Goal: Task Accomplishment & Management: Manage account settings

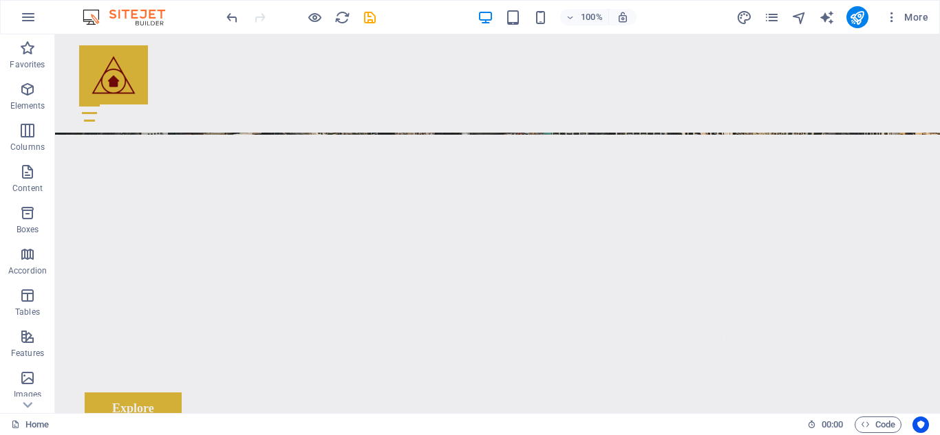
scroll to position [305, 0]
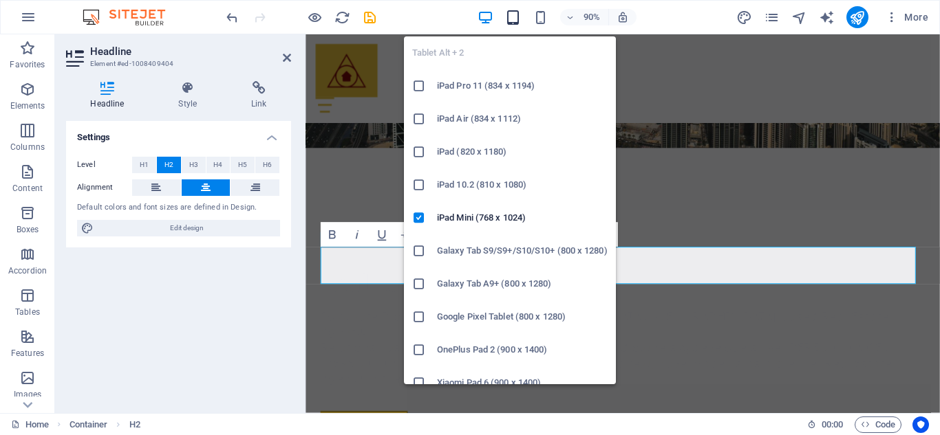
click at [517, 22] on icon "button" at bounding box center [513, 18] width 16 height 16
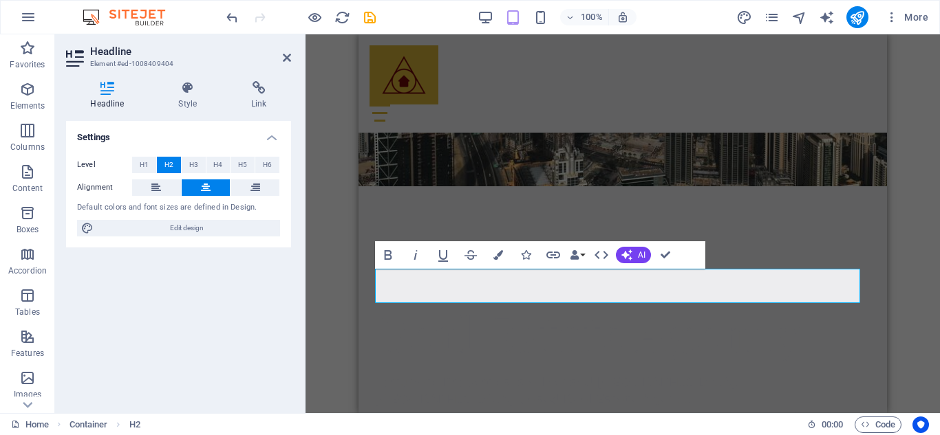
click at [285, 64] on header "Headline Element #ed-1008409404" at bounding box center [178, 52] width 225 height 36
click at [285, 61] on icon at bounding box center [287, 57] width 8 height 11
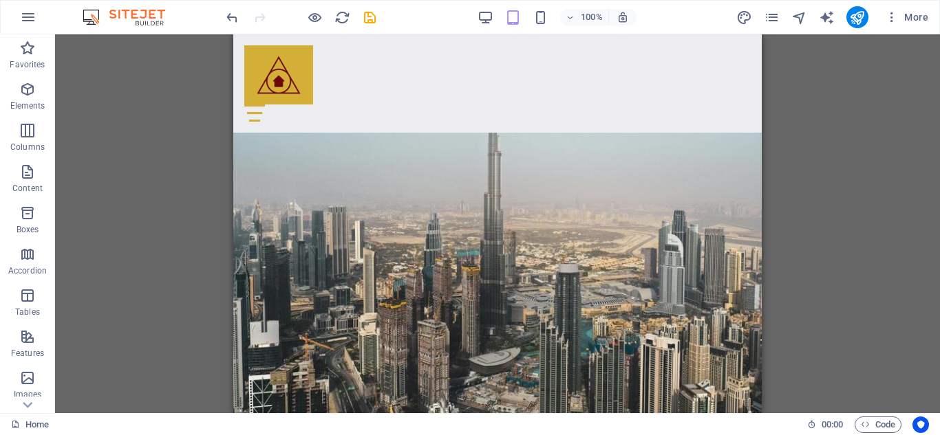
scroll to position [0, 0]
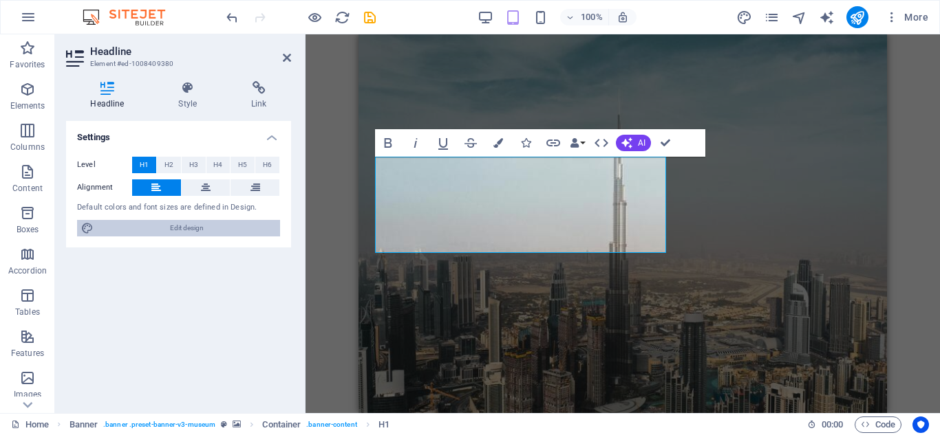
drag, startPoint x: 177, startPoint y: 230, endPoint x: 160, endPoint y: 210, distance: 26.4
click at [177, 230] on span "Edit design" at bounding box center [187, 228] width 178 height 17
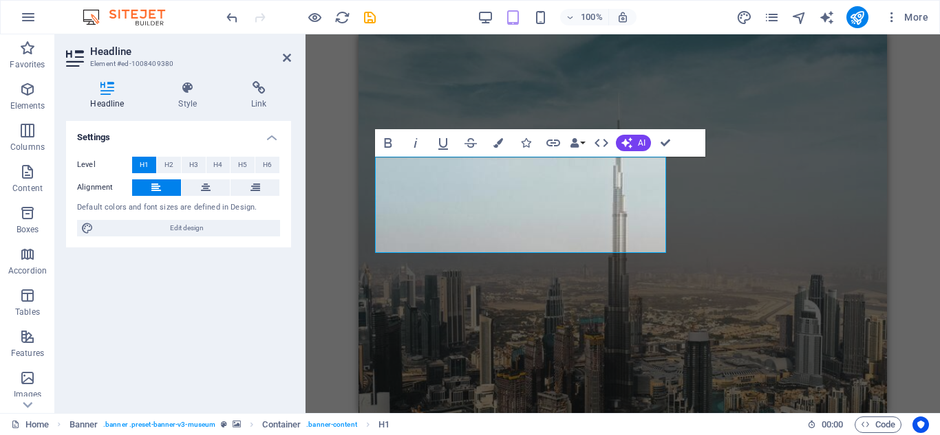
select select "px"
select select "300"
select select "px"
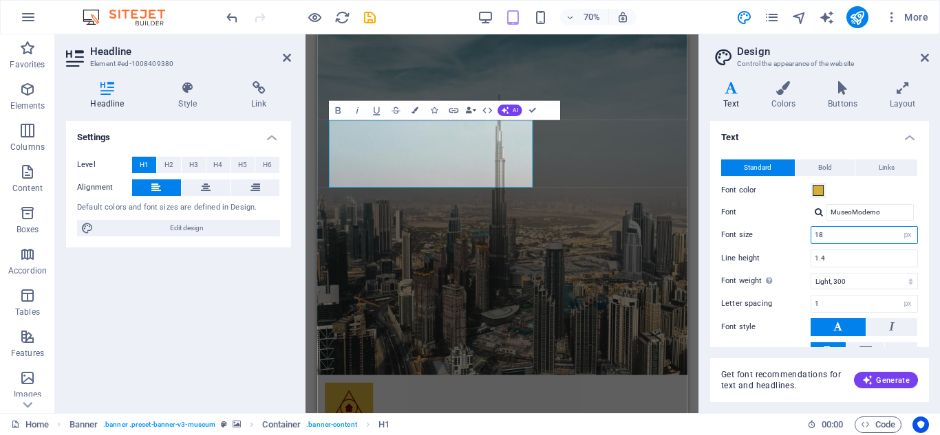
click at [835, 234] on input "18" at bounding box center [864, 235] width 106 height 17
click at [475, 109] on button "Data Bindings" at bounding box center [471, 110] width 14 height 19
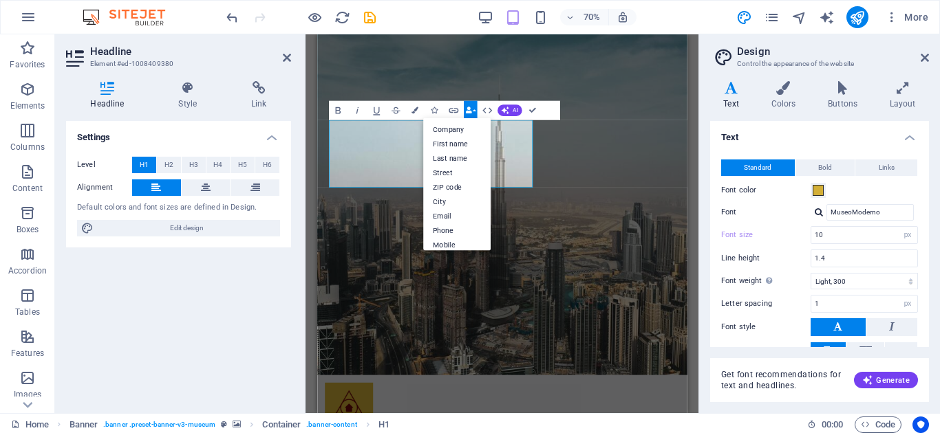
click at [475, 109] on button "Data Bindings" at bounding box center [471, 110] width 14 height 19
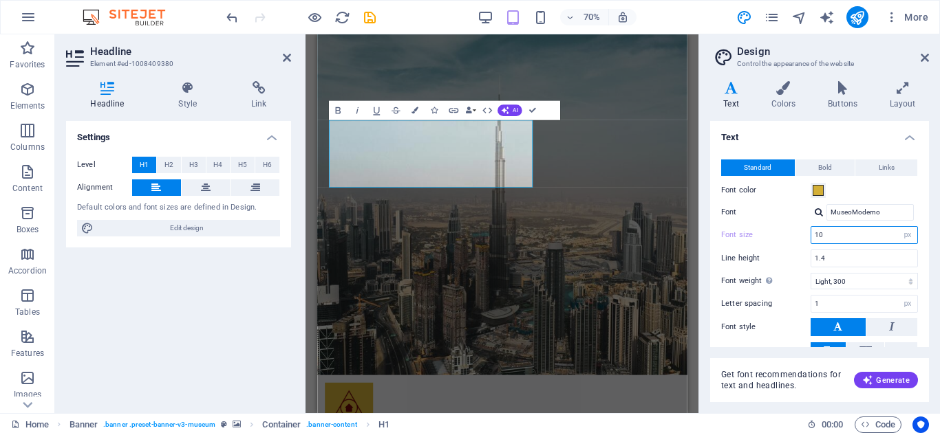
click at [832, 231] on input "10" at bounding box center [864, 235] width 106 height 17
type input "1"
drag, startPoint x: 338, startPoint y: 178, endPoint x: 548, endPoint y: 283, distance: 235.0
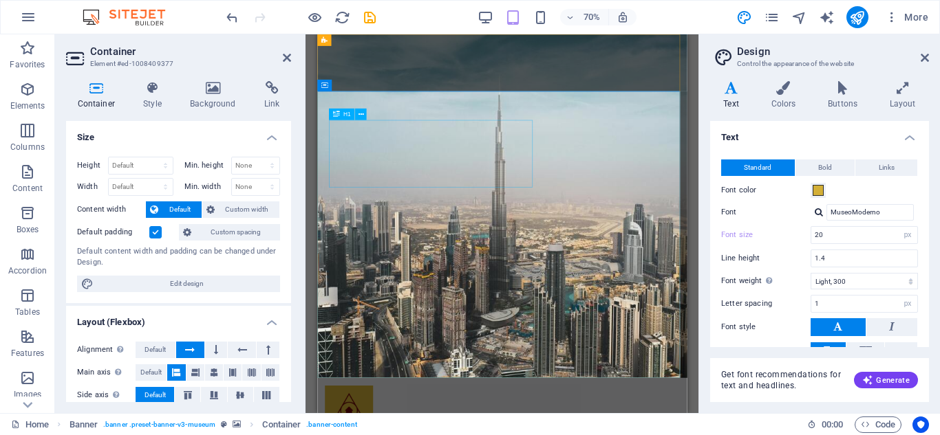
click at [361, 118] on icon at bounding box center [361, 114] width 6 height 10
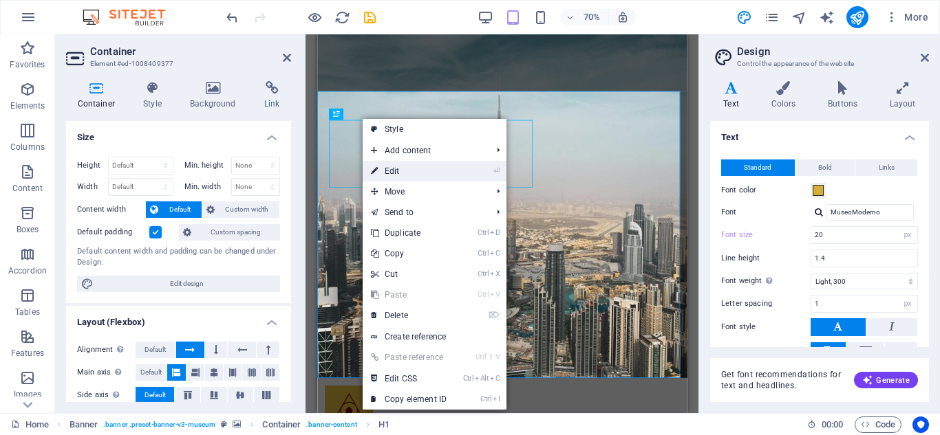
click at [383, 166] on link "⏎ Edit" at bounding box center [408, 171] width 92 height 21
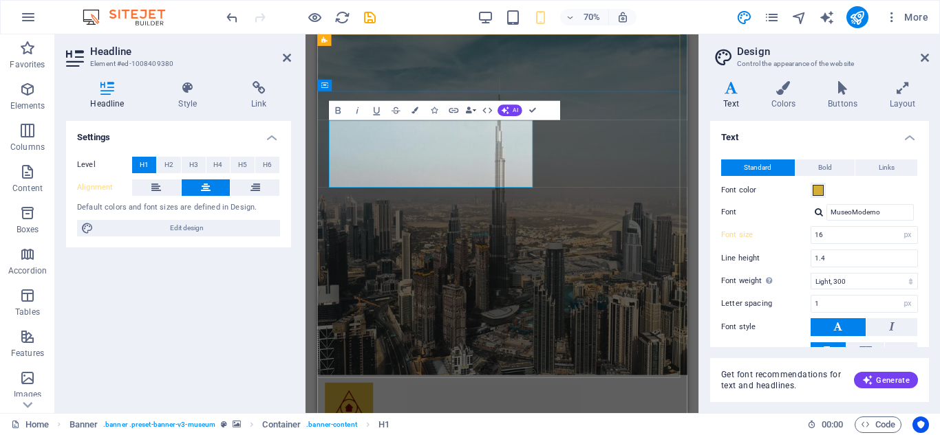
type input "20"
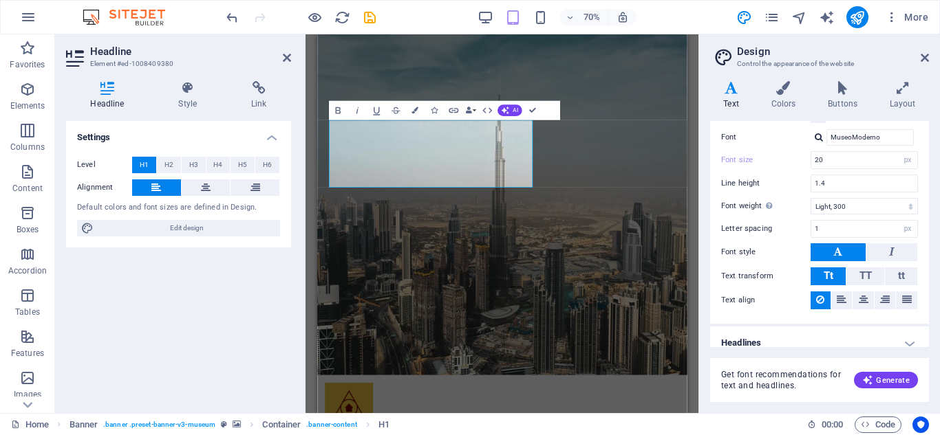
scroll to position [87, 0]
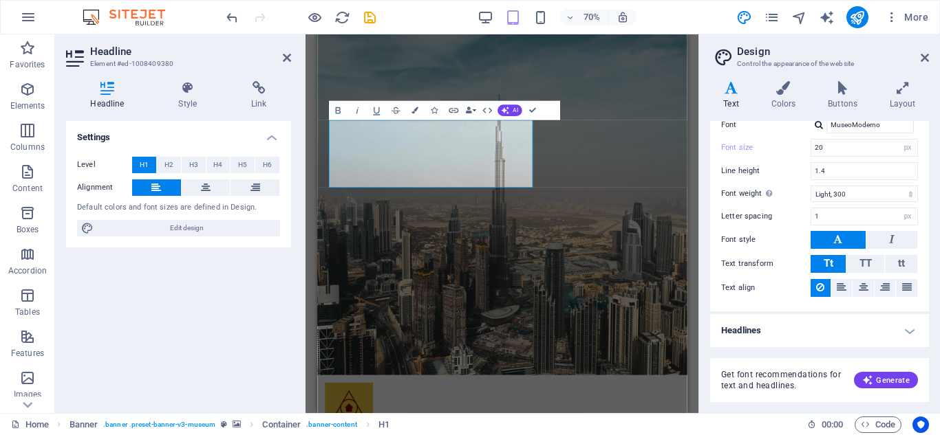
click at [902, 332] on h4 "Headlines" at bounding box center [819, 330] width 219 height 33
drag, startPoint x: 929, startPoint y: 226, endPoint x: 927, endPoint y: 233, distance: 7.2
click at [927, 233] on div "Variants Text Colors Buttons Layout Text Standard Bold Links Font color Font Mu…" at bounding box center [819, 241] width 241 height 343
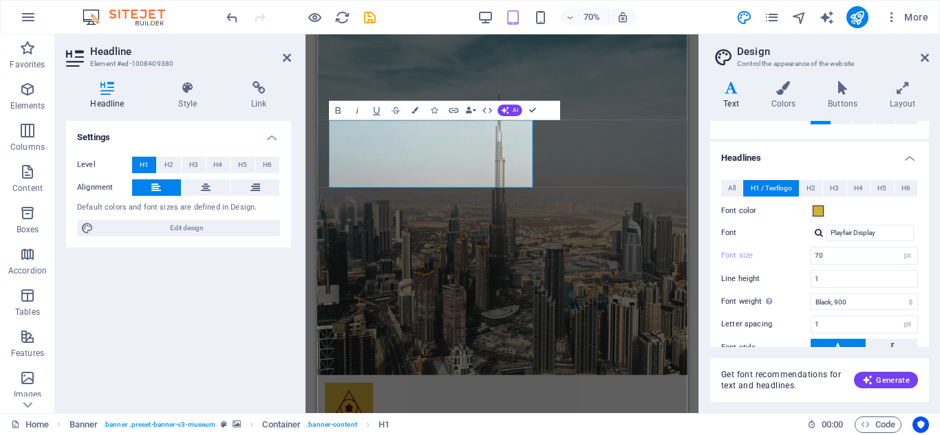
scroll to position [264, 0]
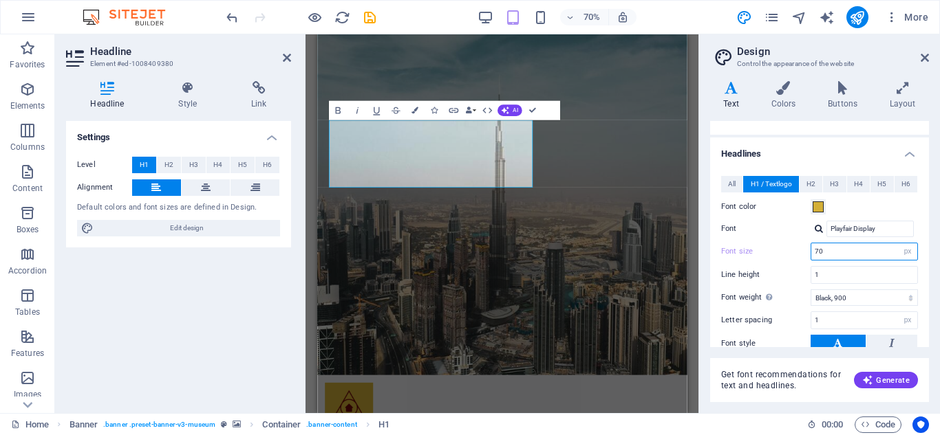
click at [834, 252] on input "70" at bounding box center [864, 251] width 106 height 17
type input "7"
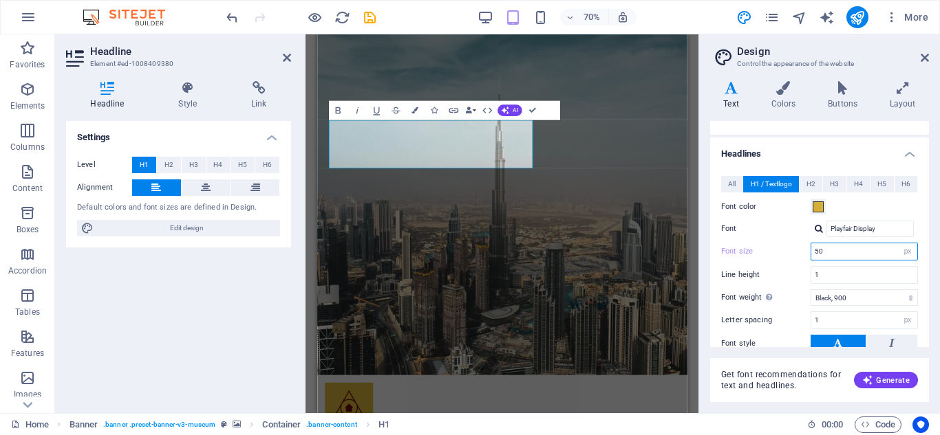
type input "5"
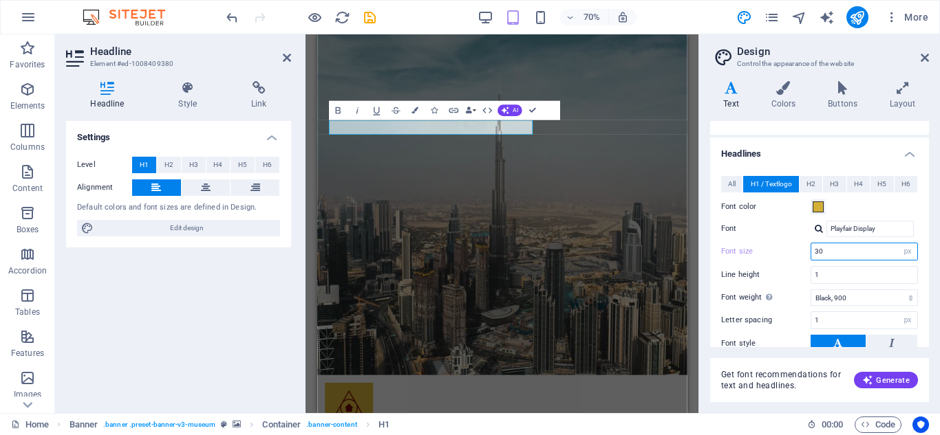
type input "3"
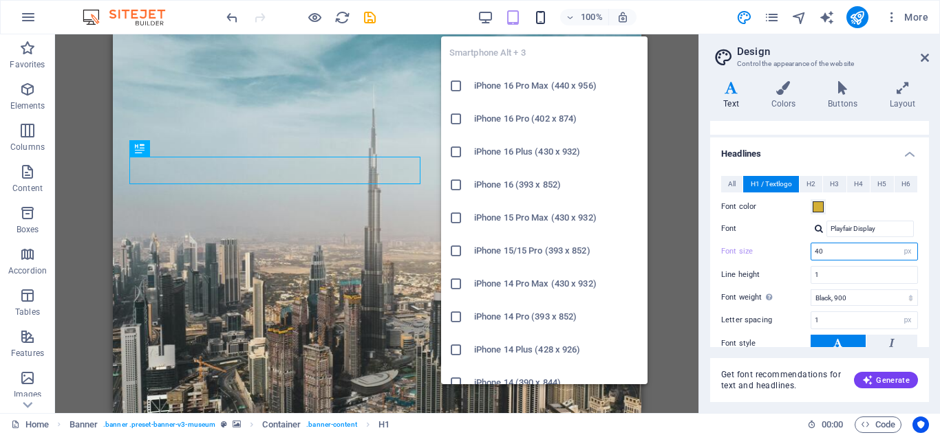
type input "40"
click at [536, 10] on icon "button" at bounding box center [540, 18] width 16 height 16
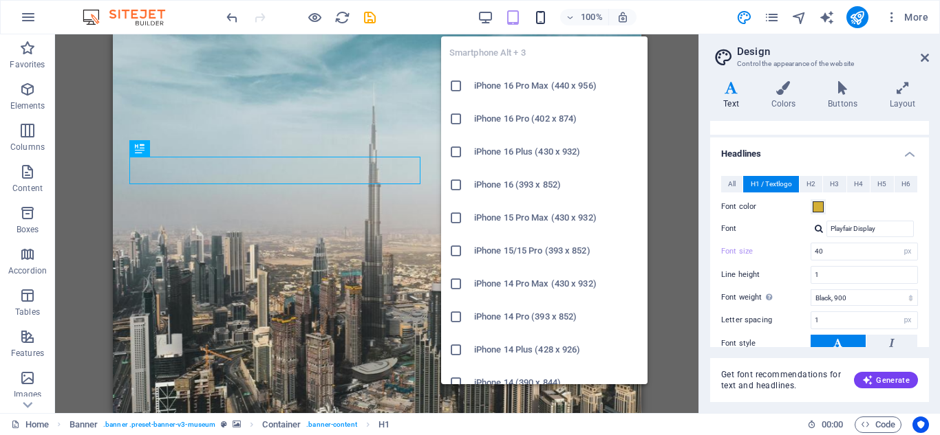
type input "16"
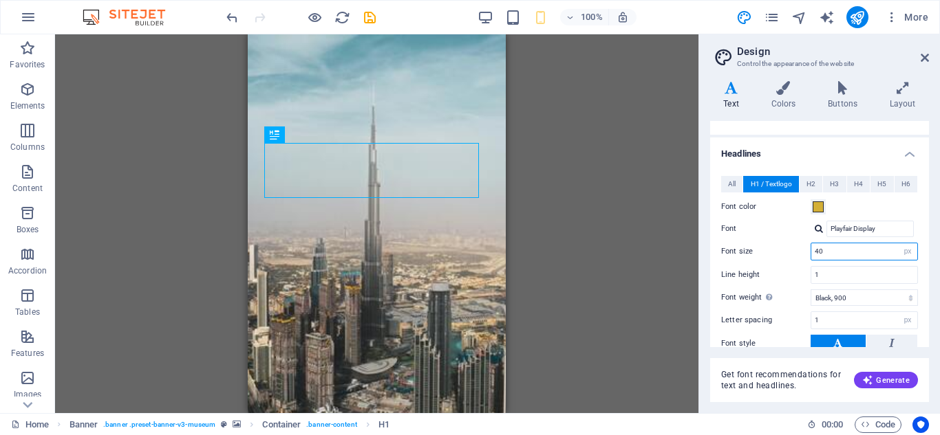
click at [834, 256] on input "40" at bounding box center [864, 251] width 106 height 17
type input "4"
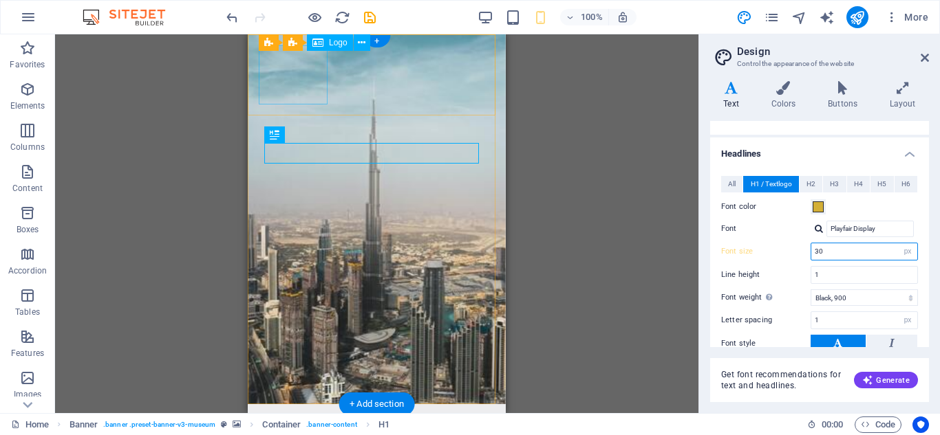
type input "30"
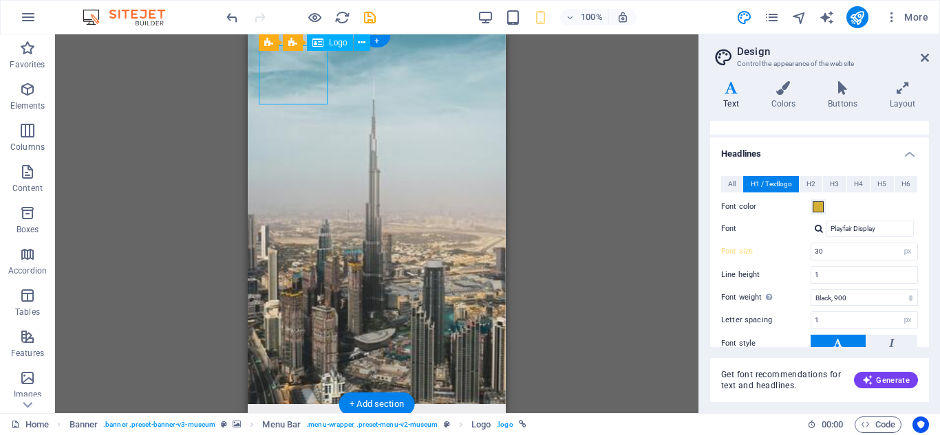
drag, startPoint x: 310, startPoint y: 90, endPoint x: 572, endPoint y: 100, distance: 262.2
select select "px"
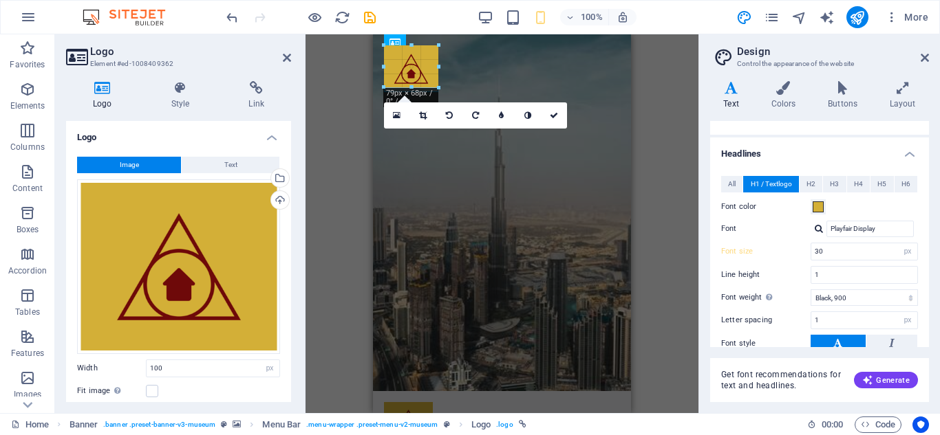
drag, startPoint x: 454, startPoint y: 105, endPoint x: 434, endPoint y: 87, distance: 26.8
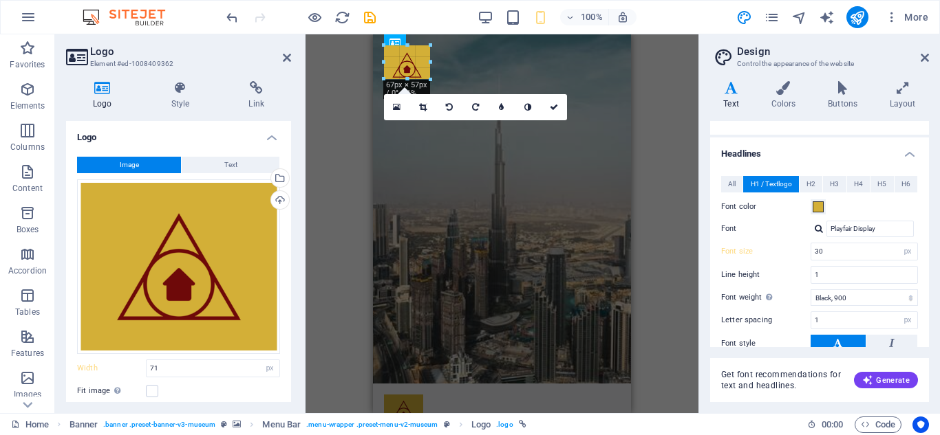
drag, startPoint x: 434, startPoint y: 86, endPoint x: 424, endPoint y: 77, distance: 13.1
type input "57"
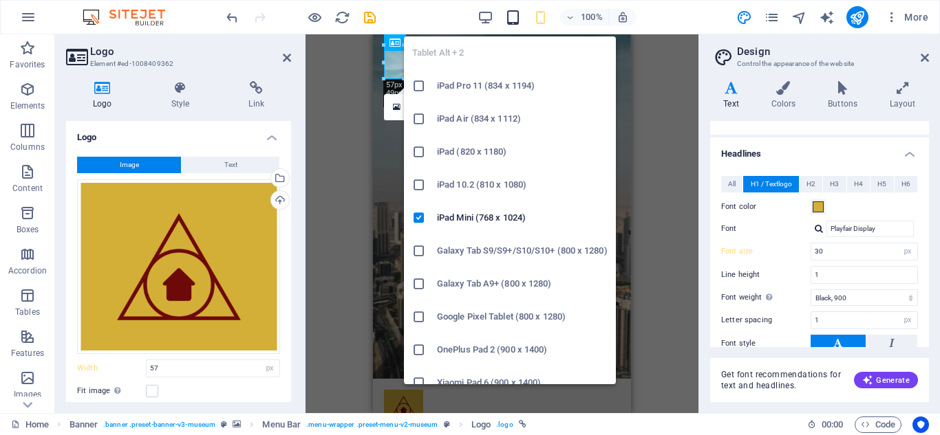
click at [509, 17] on icon "button" at bounding box center [513, 18] width 16 height 16
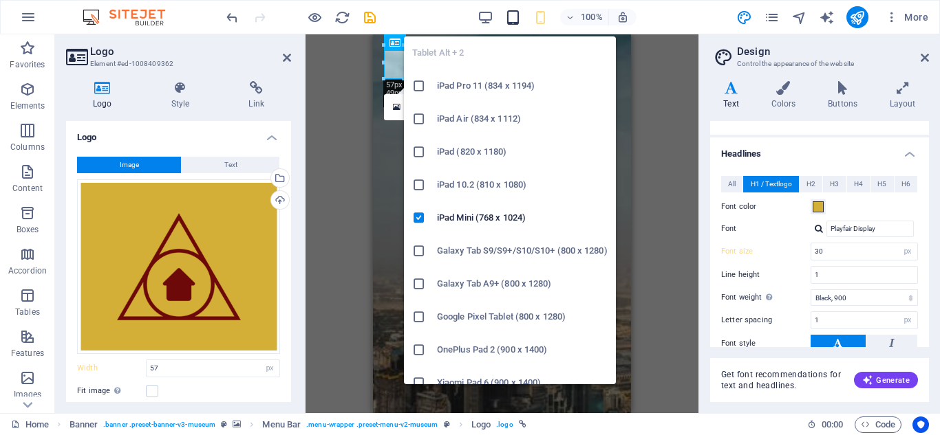
type input "20"
type input "40"
type input "100"
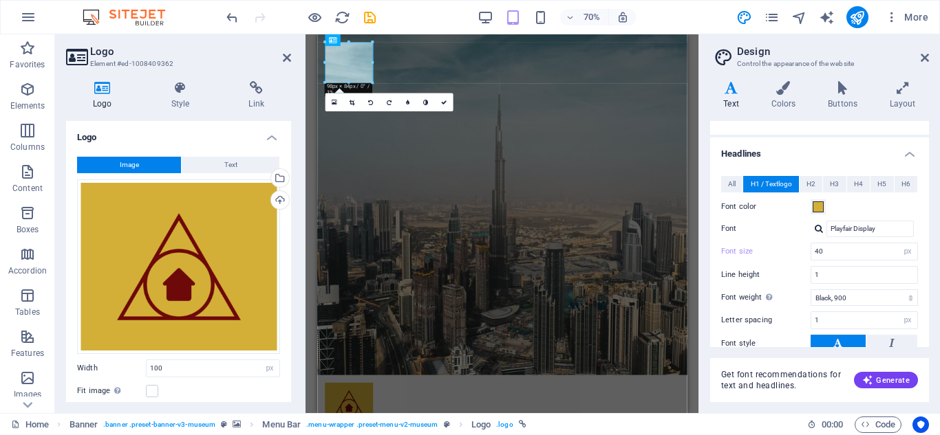
click at [660, 24] on div "70% More" at bounding box center [579, 17] width 710 height 22
click at [920, 64] on header "Design Control the appearance of the website" at bounding box center [821, 52] width 216 height 36
click at [929, 56] on aside "Design Control the appearance of the website Variants Text Colors Buttons Layou…" at bounding box center [818, 223] width 241 height 379
click at [920, 59] on icon at bounding box center [924, 57] width 8 height 11
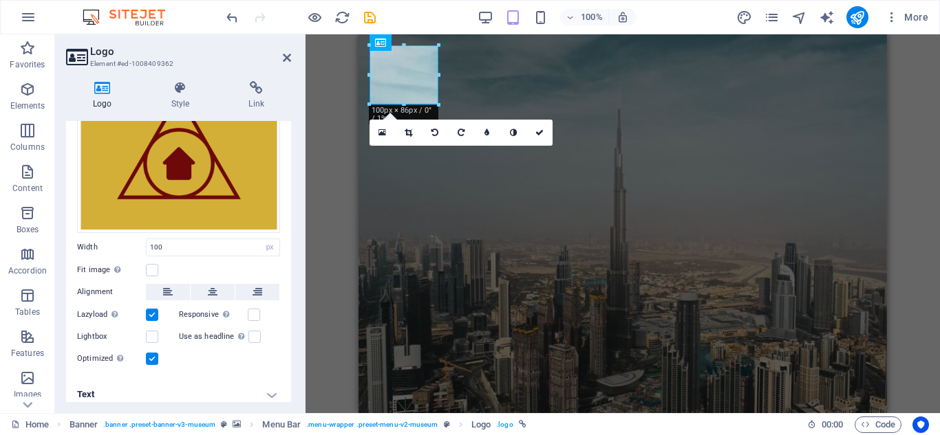
scroll to position [128, 0]
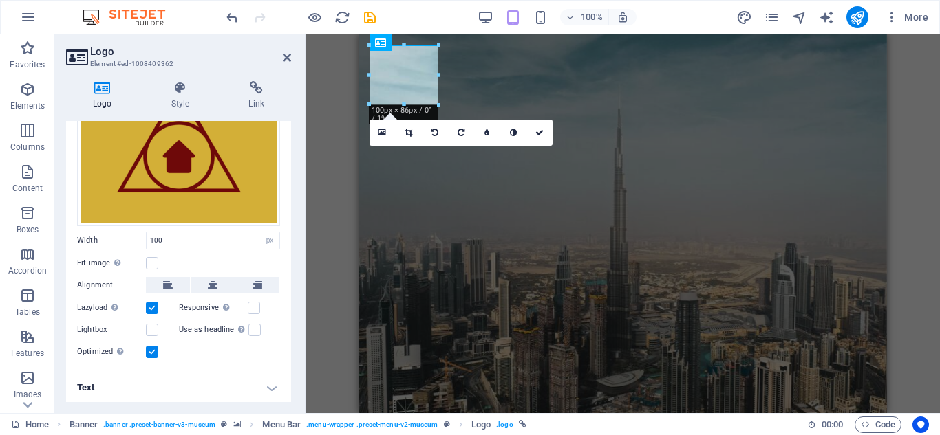
click at [271, 384] on h4 "Text" at bounding box center [178, 387] width 225 height 33
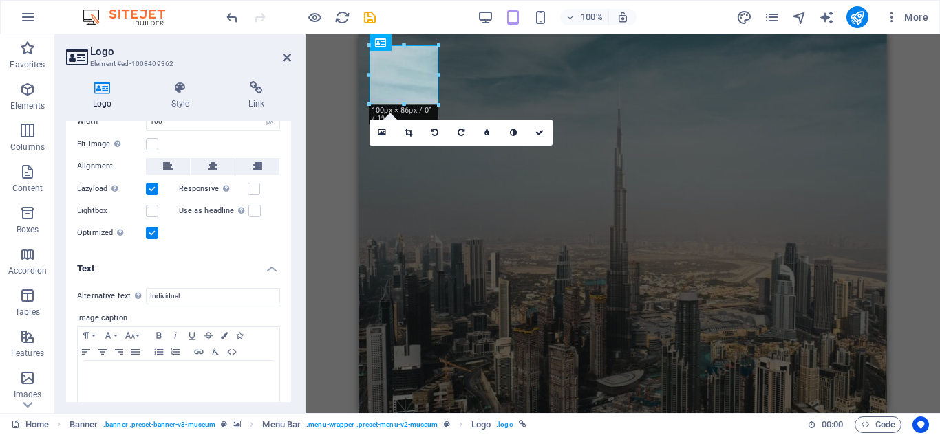
scroll to position [257, 0]
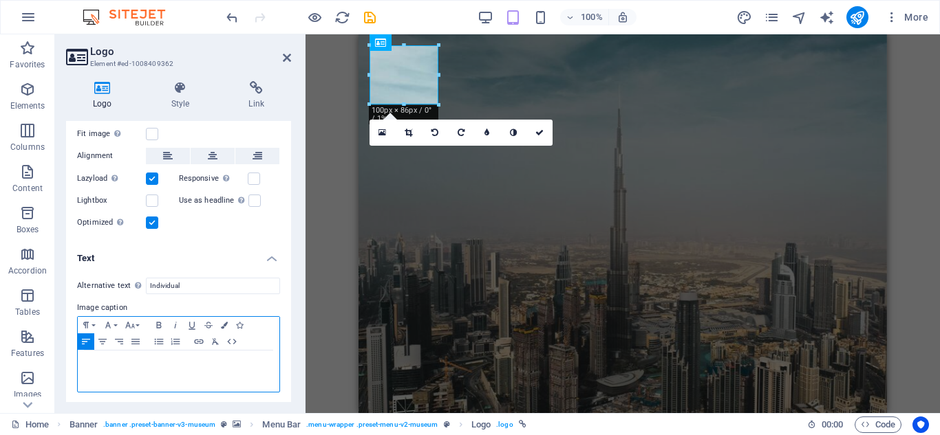
click at [117, 358] on p at bounding box center [179, 364] width 188 height 12
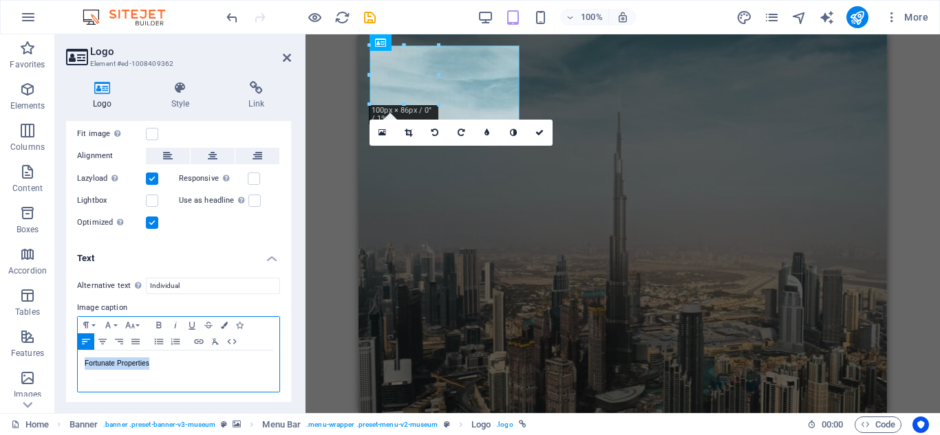
drag, startPoint x: 83, startPoint y: 363, endPoint x: 164, endPoint y: 366, distance: 80.5
click at [164, 366] on div "Fortunate Properties" at bounding box center [179, 371] width 202 height 41
drag, startPoint x: 292, startPoint y: 339, endPoint x: 225, endPoint y: 323, distance: 68.7
click at [225, 323] on div "Logo Style Link Logo Image Text Drag files here, click to choose files or selec…" at bounding box center [178, 241] width 247 height 343
click at [112, 323] on icon "button" at bounding box center [108, 325] width 17 height 11
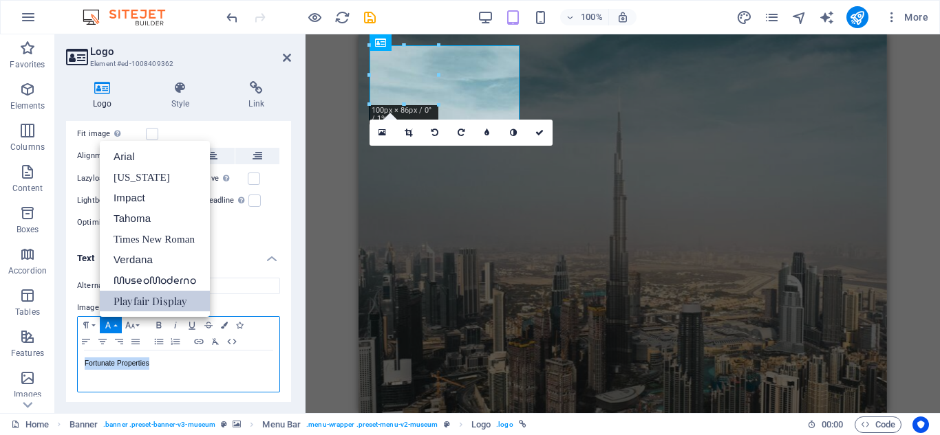
click at [149, 299] on link "Playfair Display" at bounding box center [155, 301] width 110 height 21
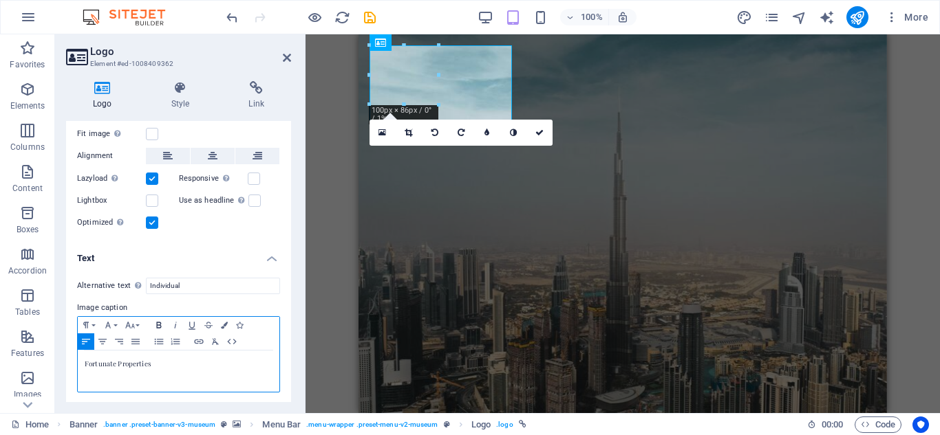
click at [156, 321] on icon "button" at bounding box center [159, 325] width 17 height 11
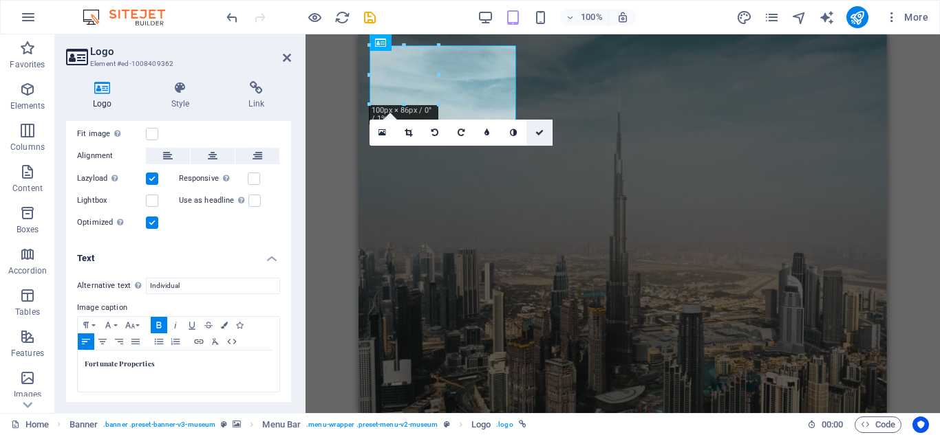
click at [535, 135] on icon at bounding box center [539, 133] width 8 height 8
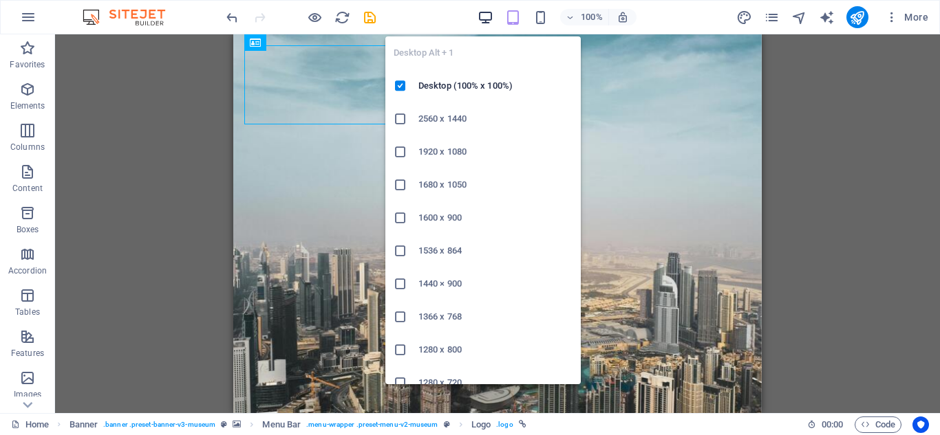
click at [493, 16] on icon "button" at bounding box center [485, 18] width 16 height 16
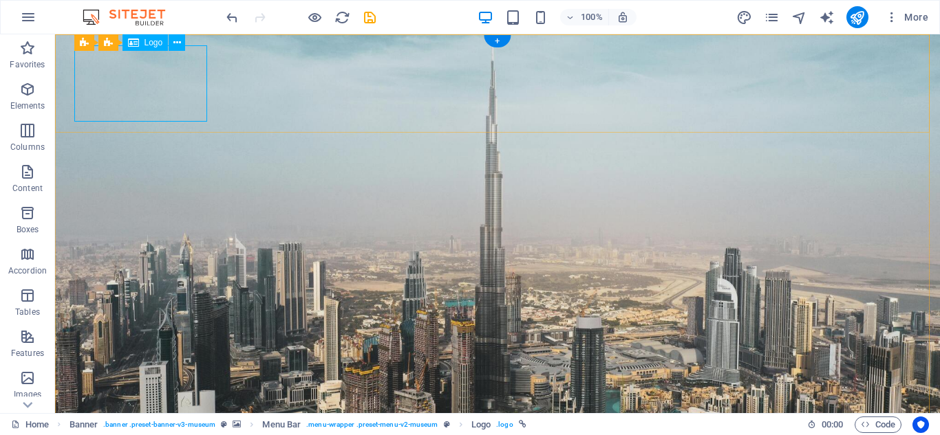
click at [175, 43] on icon at bounding box center [177, 43] width 8 height 14
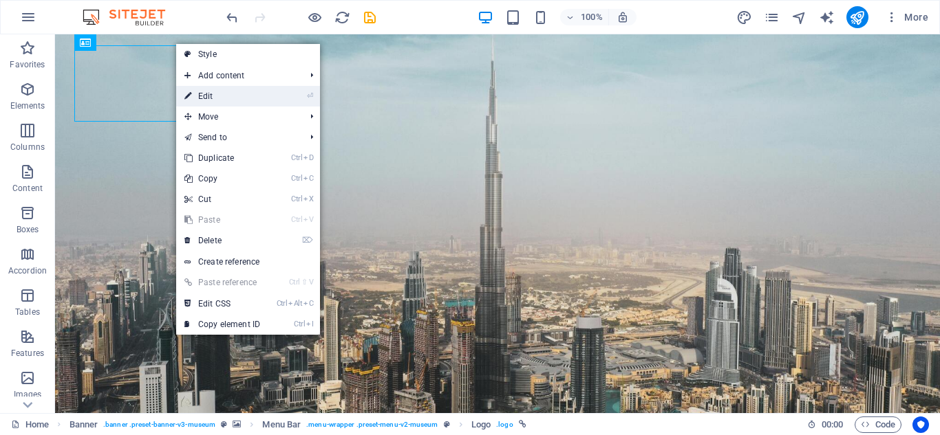
click at [199, 88] on link "⏎ Edit" at bounding box center [222, 96] width 92 height 21
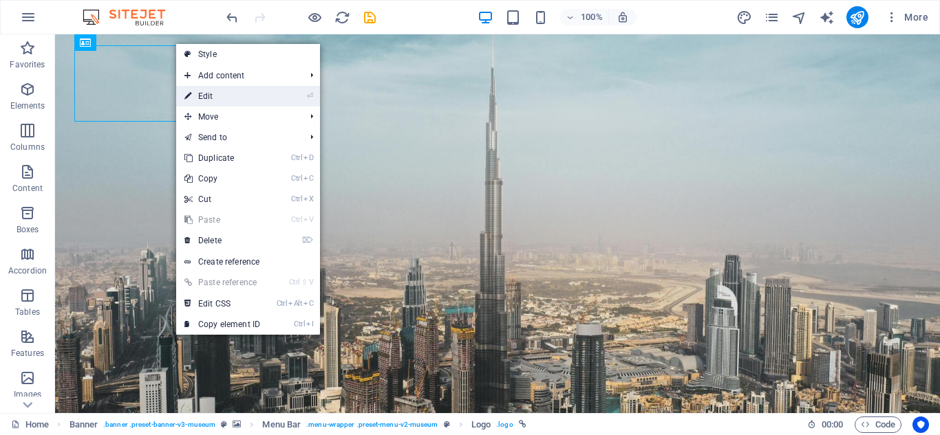
select select "px"
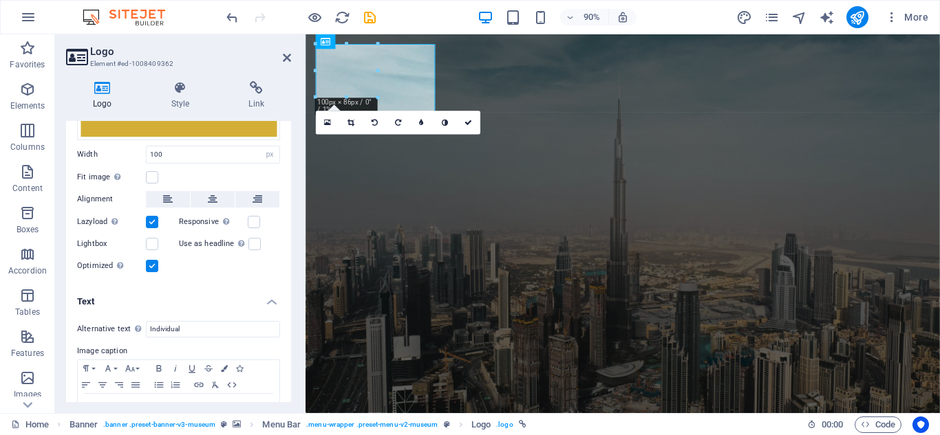
scroll to position [217, 0]
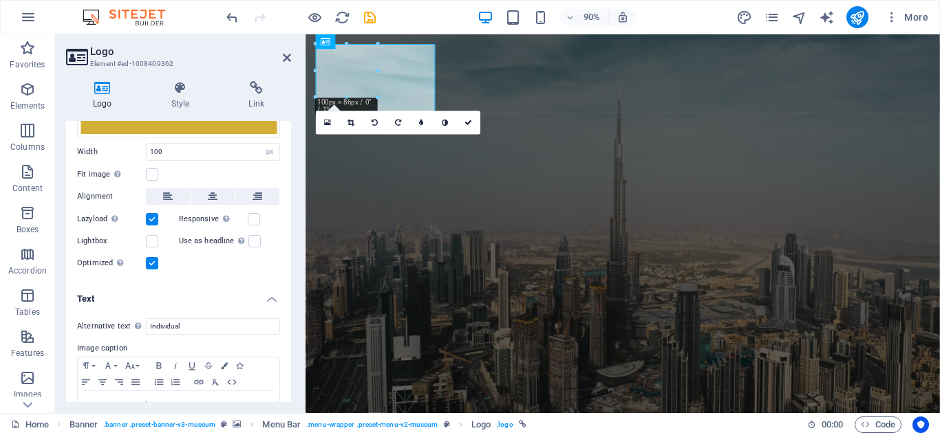
drag, startPoint x: 288, startPoint y: 245, endPoint x: 289, endPoint y: 274, distance: 28.9
click at [289, 274] on div "Logo Image Text Drag files here, click to choose files or select files from Fil…" at bounding box center [178, 261] width 225 height 281
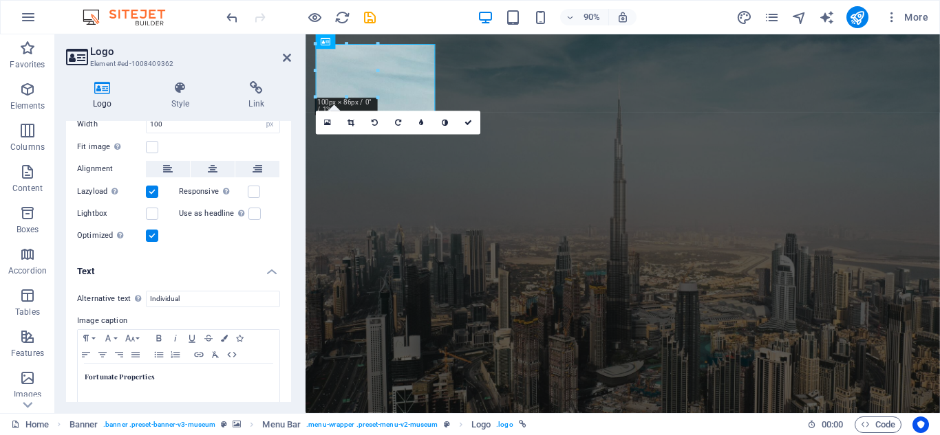
scroll to position [257, 0]
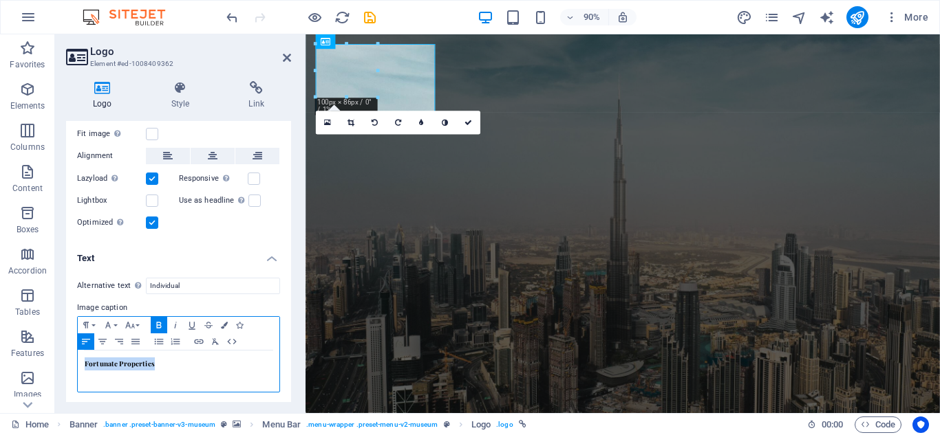
drag, startPoint x: 81, startPoint y: 361, endPoint x: 202, endPoint y: 362, distance: 120.4
click at [202, 362] on div "Fortunate Properties" at bounding box center [179, 371] width 202 height 41
click at [133, 325] on icon "button" at bounding box center [130, 325] width 10 height 6
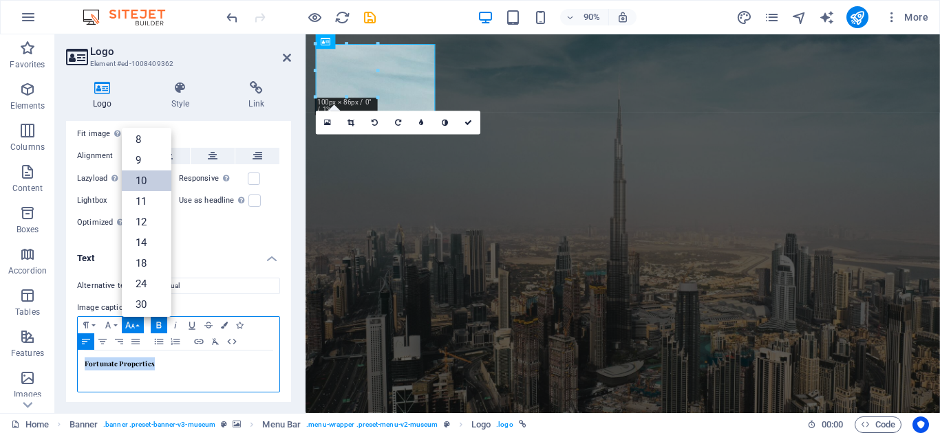
scroll to position [0, 0]
click at [157, 137] on link "8" at bounding box center [147, 143] width 50 height 21
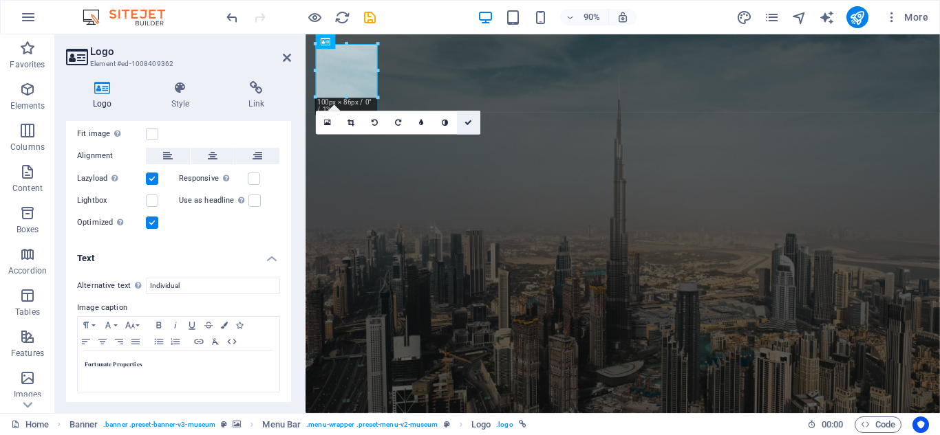
click at [467, 124] on icon at bounding box center [468, 123] width 8 height 8
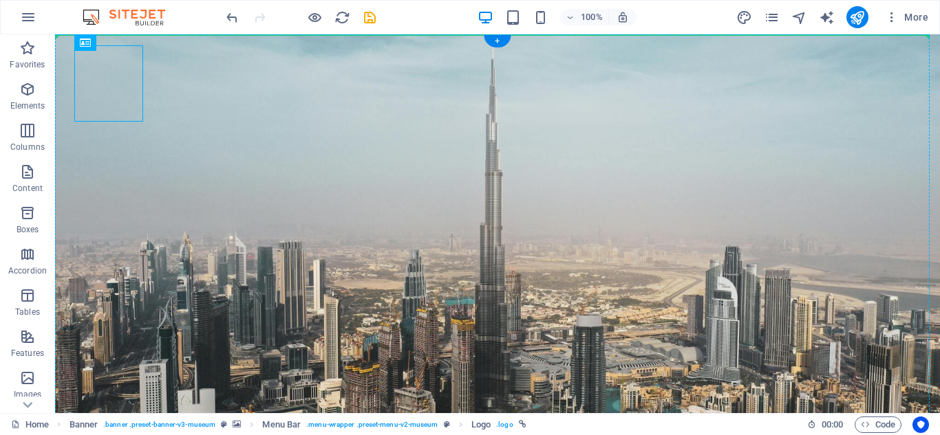
drag, startPoint x: 132, startPoint y: 119, endPoint x: 175, endPoint y: 72, distance: 64.3
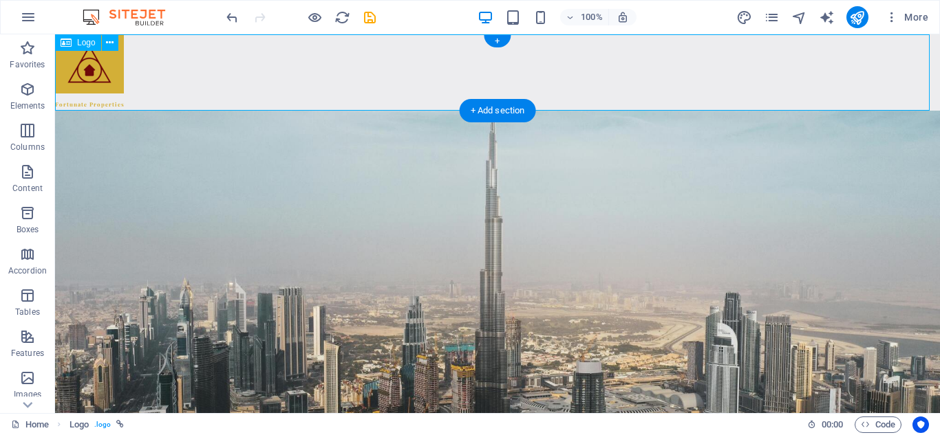
drag, startPoint x: 91, startPoint y: 102, endPoint x: 149, endPoint y: 61, distance: 71.6
click at [149, 61] on div "Fortunate Properties" at bounding box center [497, 72] width 885 height 76
click at [106, 39] on icon at bounding box center [110, 43] width 8 height 14
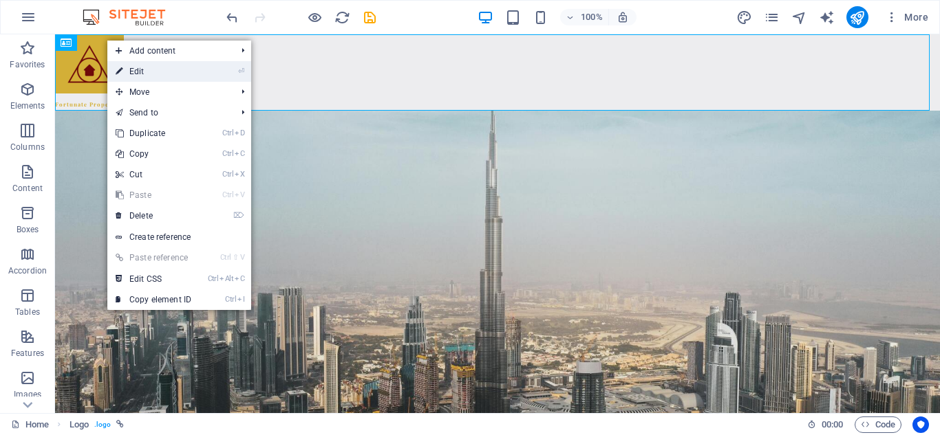
click at [126, 67] on link "⏎ Edit" at bounding box center [153, 71] width 92 height 21
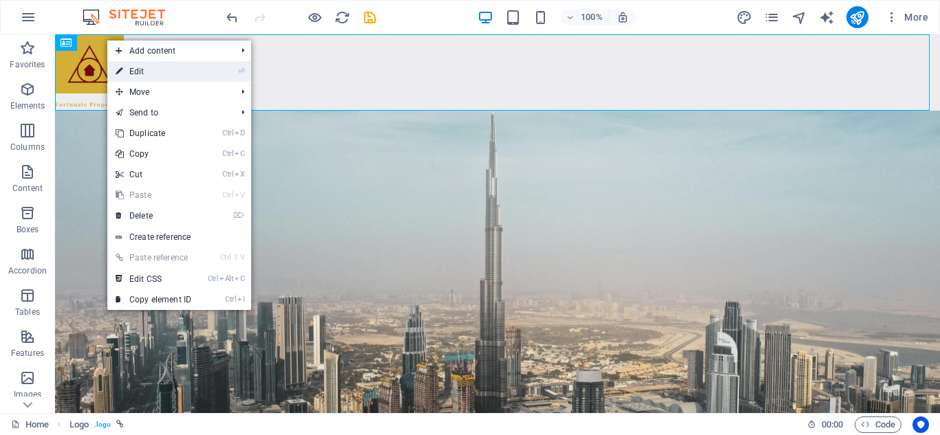
select select "px"
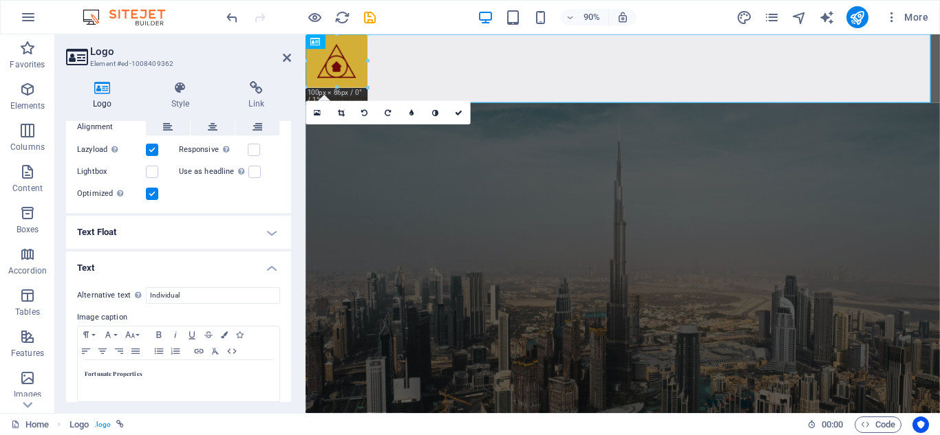
scroll to position [296, 0]
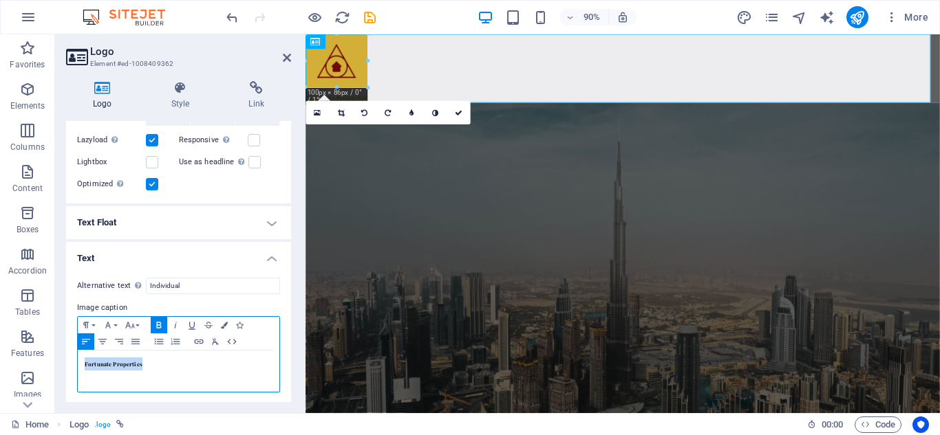
drag, startPoint x: 82, startPoint y: 360, endPoint x: 205, endPoint y: 364, distance: 123.2
click at [205, 364] on div "Fortunate Properties" at bounding box center [179, 371] width 202 height 41
click at [136, 323] on button "Font Size" at bounding box center [133, 325] width 22 height 17
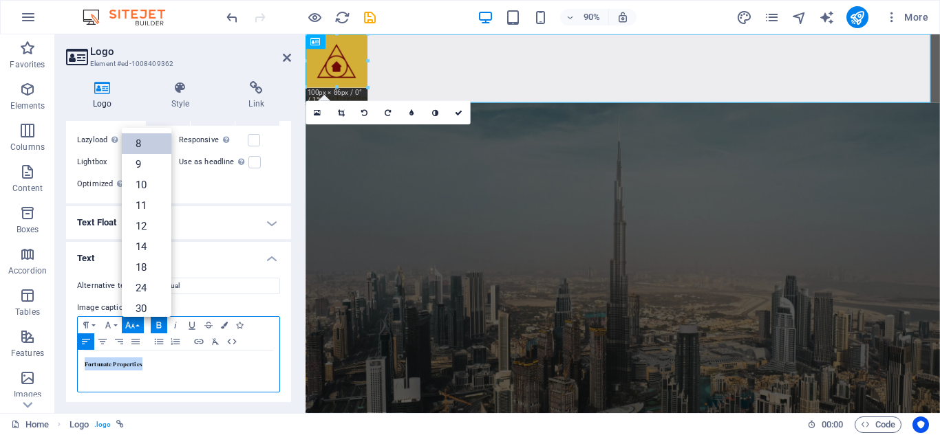
scroll to position [16, 0]
click at [142, 188] on link "11" at bounding box center [147, 190] width 50 height 21
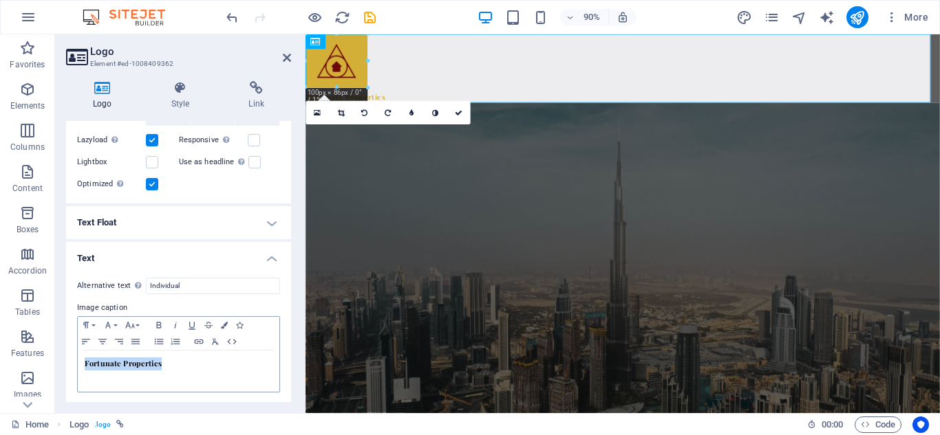
click at [142, 188] on label "Optimized Images are compressed to improve page speed." at bounding box center [111, 184] width 69 height 17
click at [0, 0] on input "Optimized Images are compressed to improve page speed." at bounding box center [0, 0] width 0 height 0
click at [136, 321] on icon "button" at bounding box center [130, 325] width 17 height 11
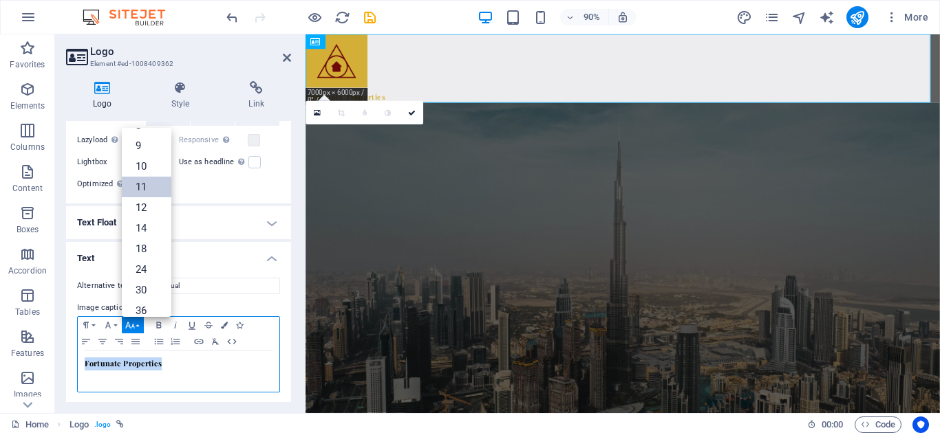
scroll to position [12, 0]
click at [150, 173] on link "10" at bounding box center [147, 173] width 50 height 21
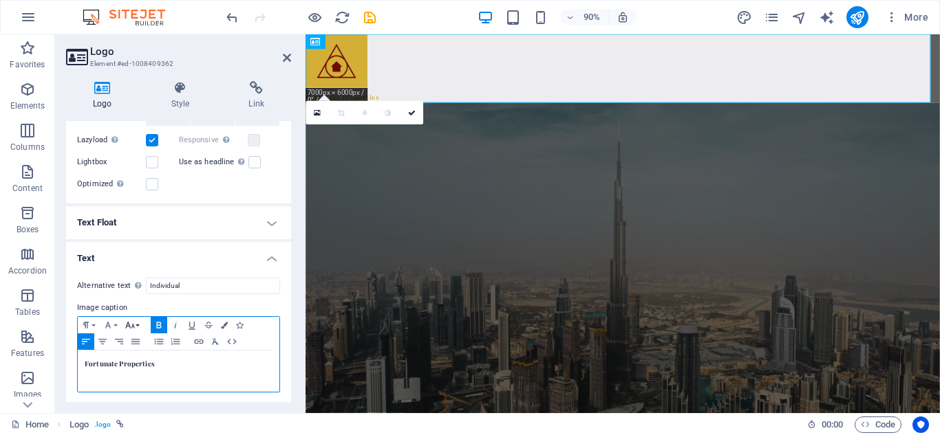
click at [135, 320] on icon "button" at bounding box center [130, 325] width 17 height 11
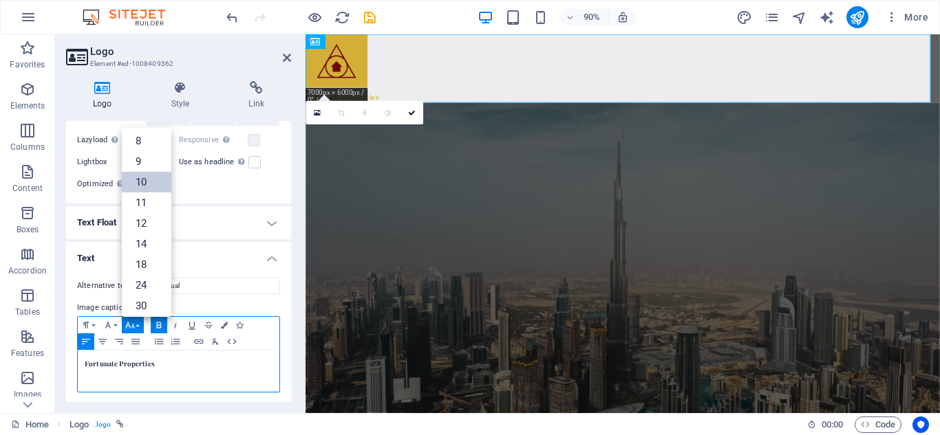
scroll to position [0, 0]
click at [157, 166] on link "9" at bounding box center [147, 164] width 50 height 21
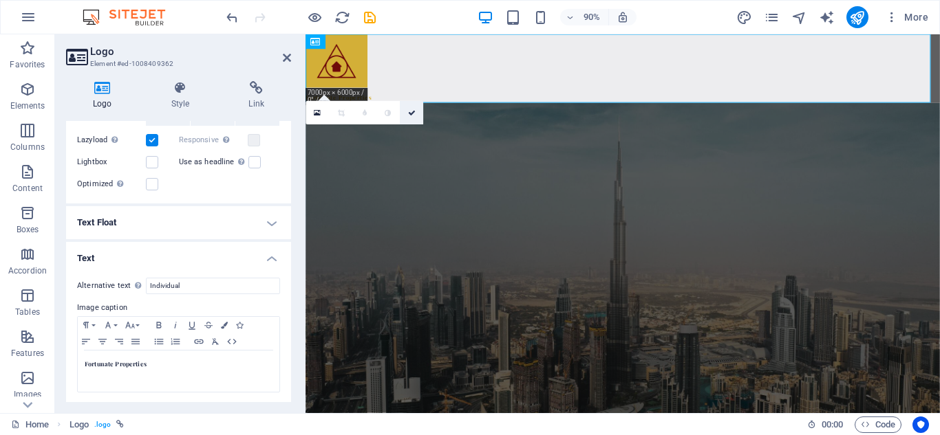
click at [407, 111] on icon at bounding box center [411, 113] width 8 height 8
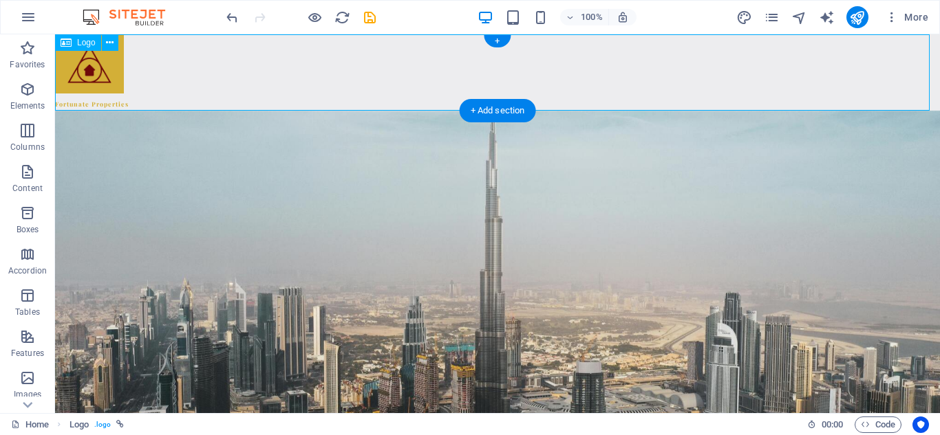
click at [289, 67] on div "Fortunate Properties" at bounding box center [497, 72] width 885 height 76
click at [112, 46] on icon at bounding box center [110, 43] width 8 height 14
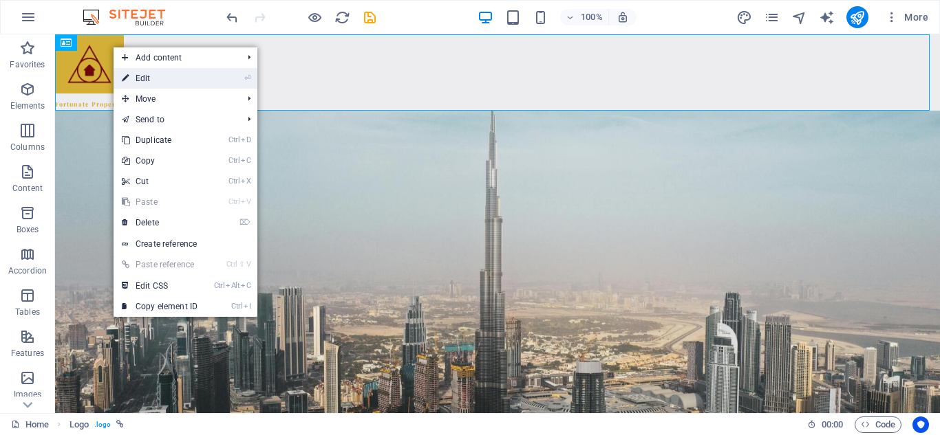
click at [139, 70] on link "⏎ Edit" at bounding box center [159, 78] width 92 height 21
select select "px"
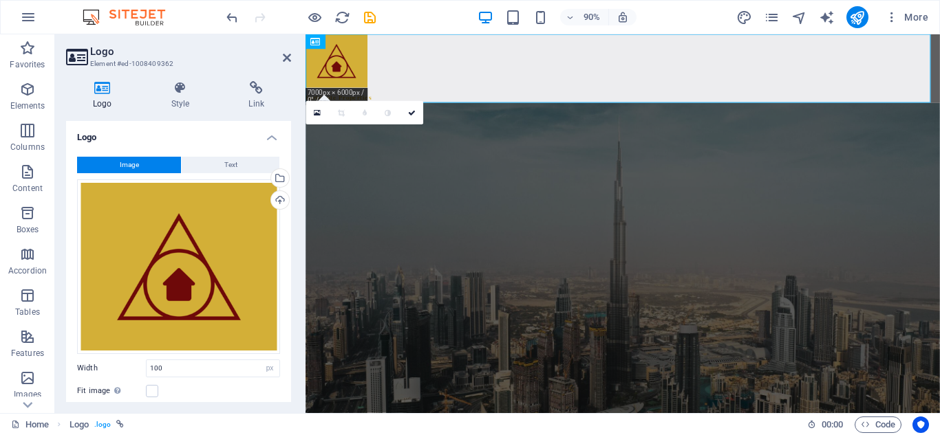
click at [290, 249] on div "Logo Style Link Logo Image Text Drag files here, click to choose files or selec…" at bounding box center [178, 241] width 247 height 343
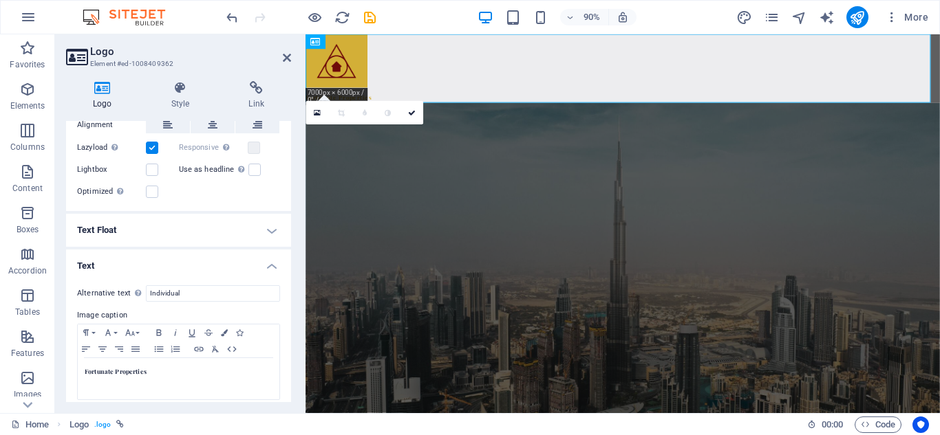
scroll to position [296, 0]
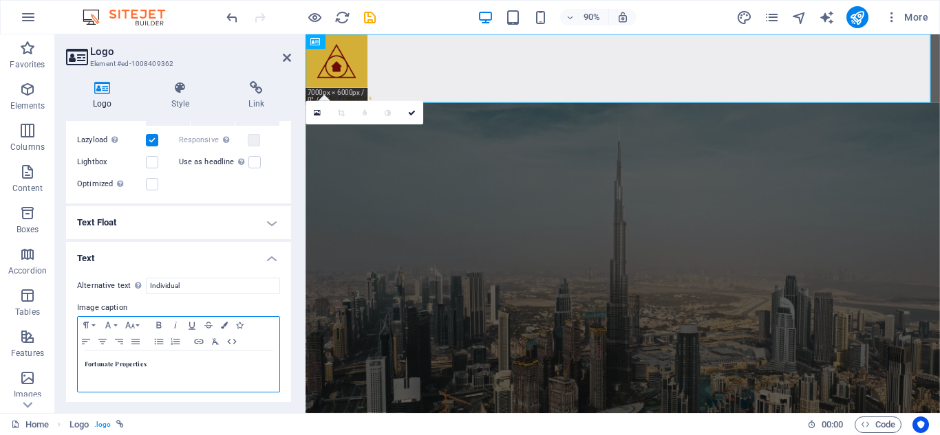
click at [181, 360] on p "Fortunate Properties" at bounding box center [179, 364] width 188 height 13
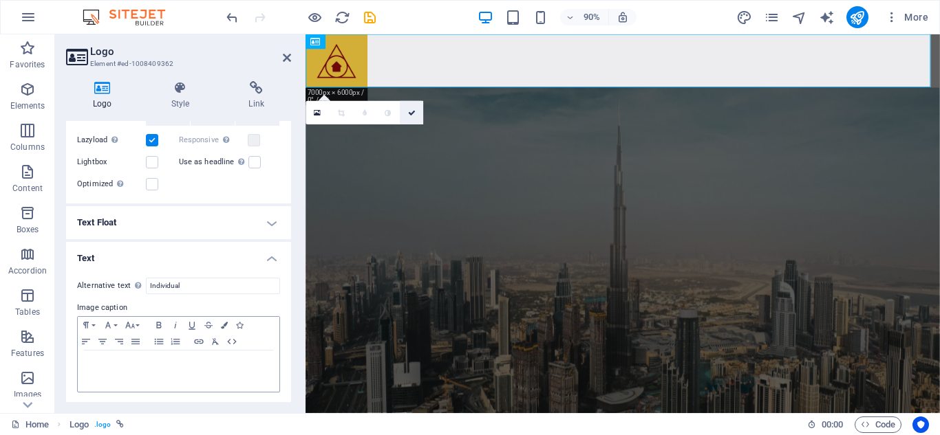
click at [411, 117] on link at bounding box center [411, 112] width 23 height 23
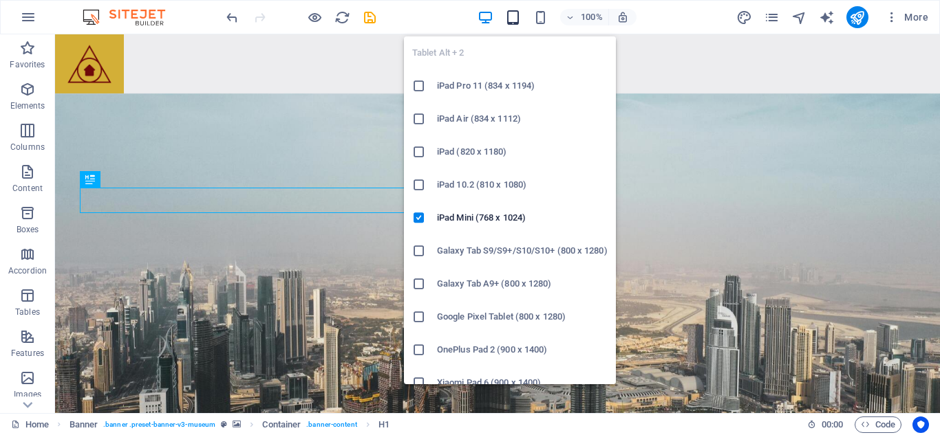
click at [509, 22] on icon "button" at bounding box center [513, 18] width 16 height 16
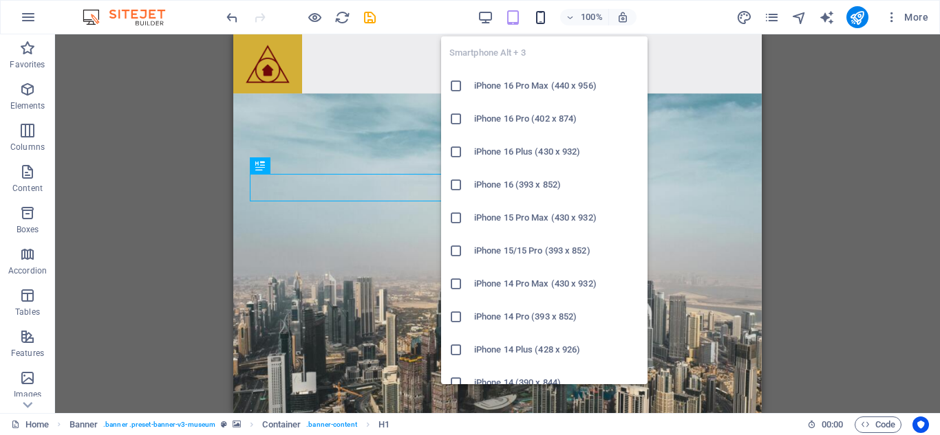
click at [545, 13] on icon "button" at bounding box center [540, 18] width 16 height 16
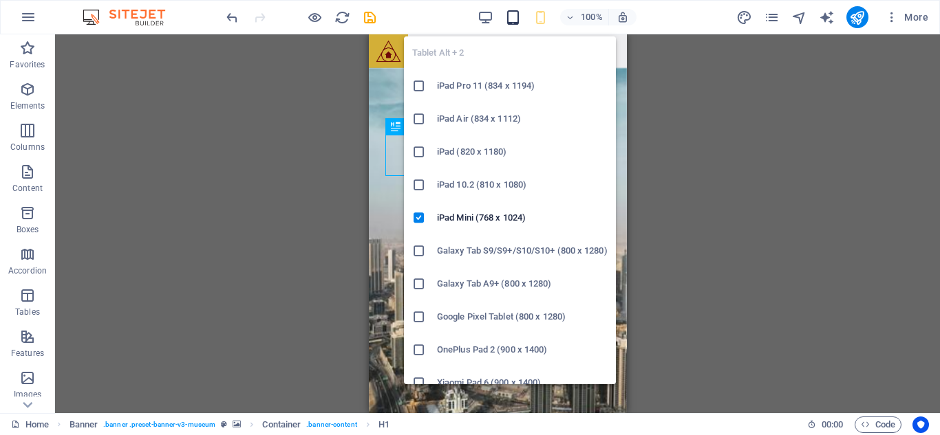
click at [521, 22] on span "button" at bounding box center [513, 18] width 17 height 16
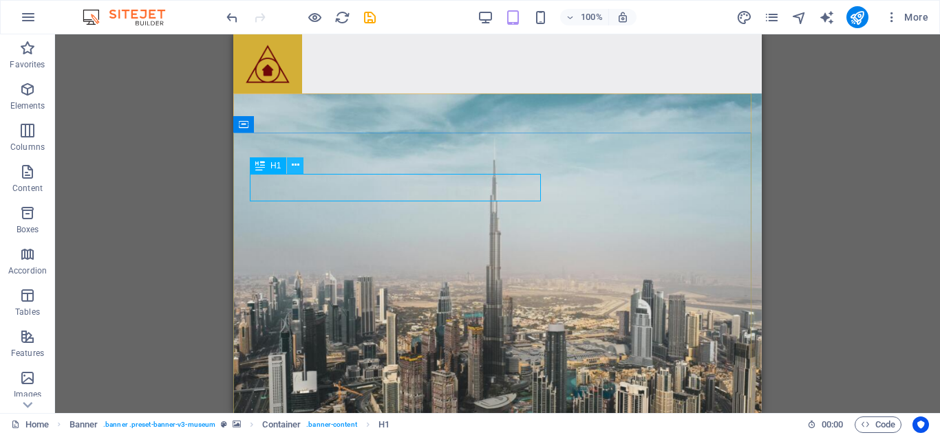
click at [292, 164] on icon at bounding box center [296, 165] width 8 height 14
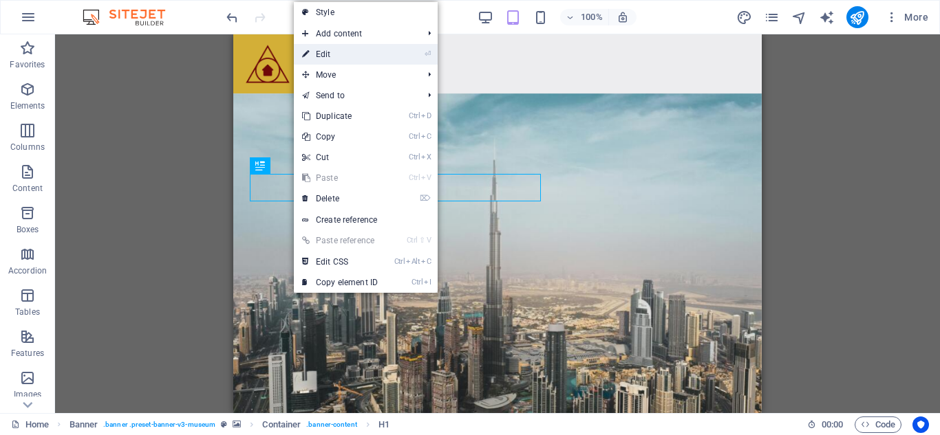
click at [370, 52] on link "⏎ Edit" at bounding box center [340, 54] width 92 height 21
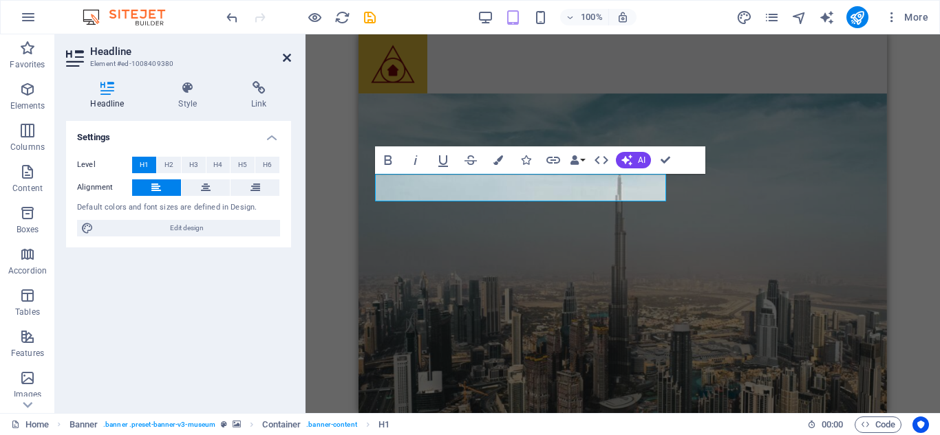
click at [289, 58] on icon at bounding box center [287, 57] width 8 height 11
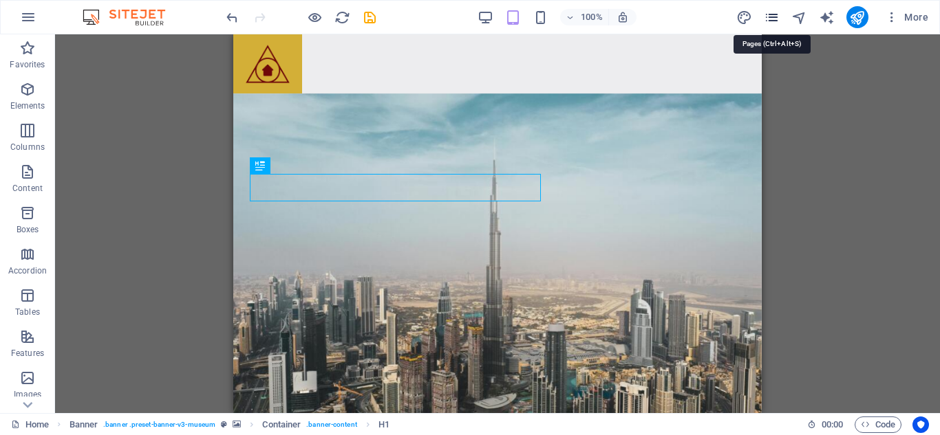
click at [773, 17] on icon "pages" at bounding box center [772, 18] width 16 height 16
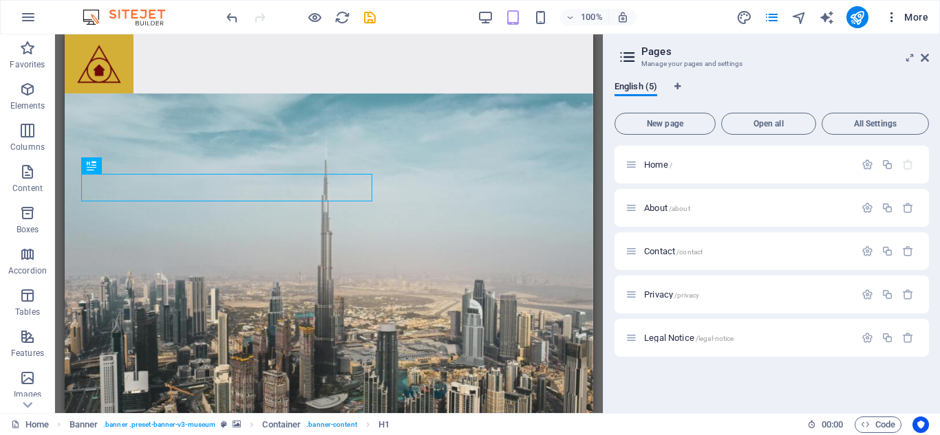
click at [889, 21] on icon "button" at bounding box center [892, 17] width 14 height 14
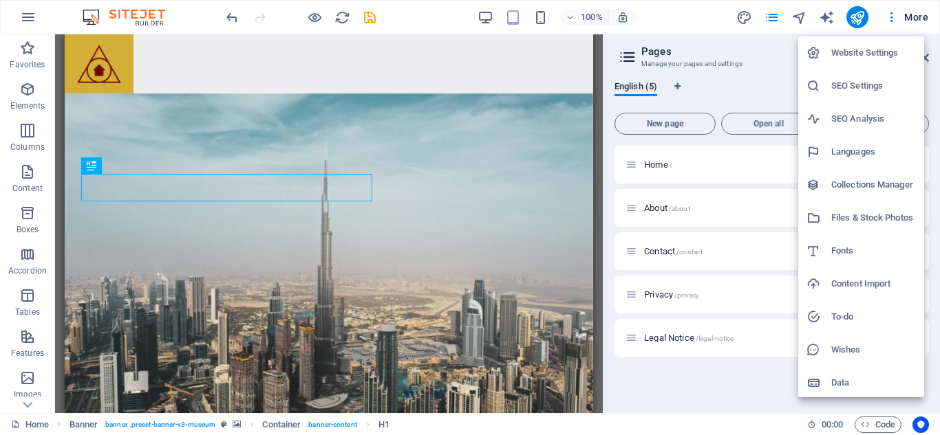
click at [877, 48] on h6 "Website Settings" at bounding box center [873, 53] width 85 height 17
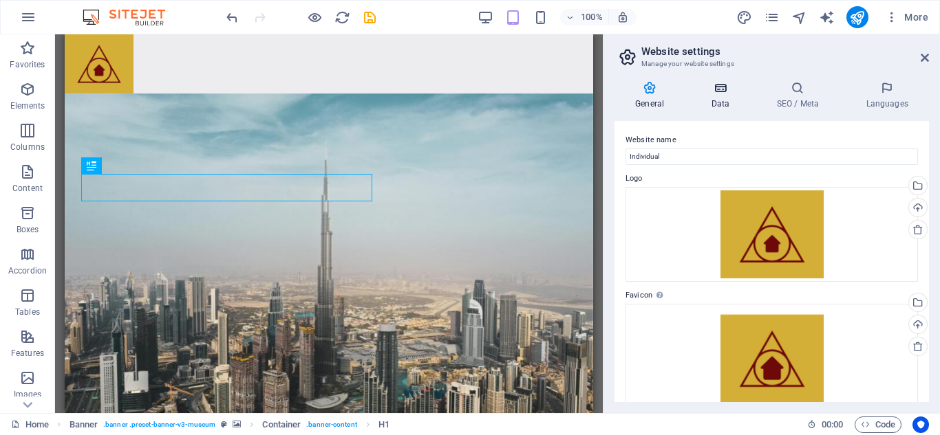
click at [727, 107] on h4 "Data" at bounding box center [722, 95] width 65 height 29
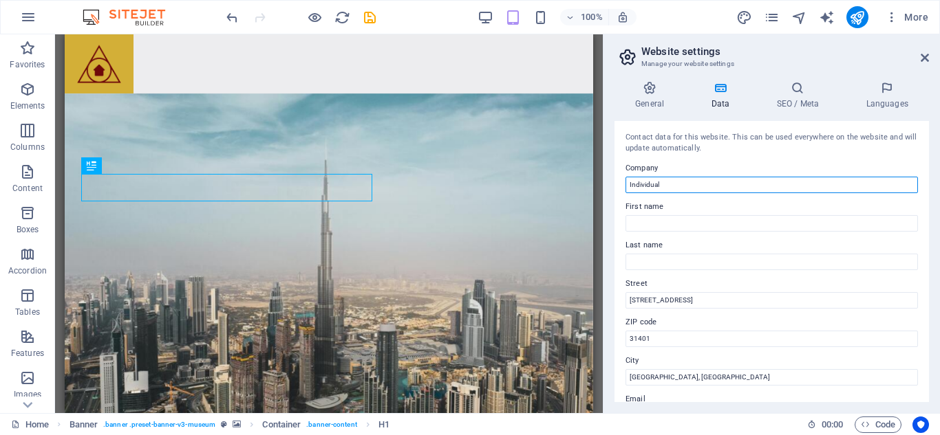
click at [673, 182] on input "Individual" at bounding box center [771, 185] width 292 height 17
type input "I"
type input "Fortunate Properties"
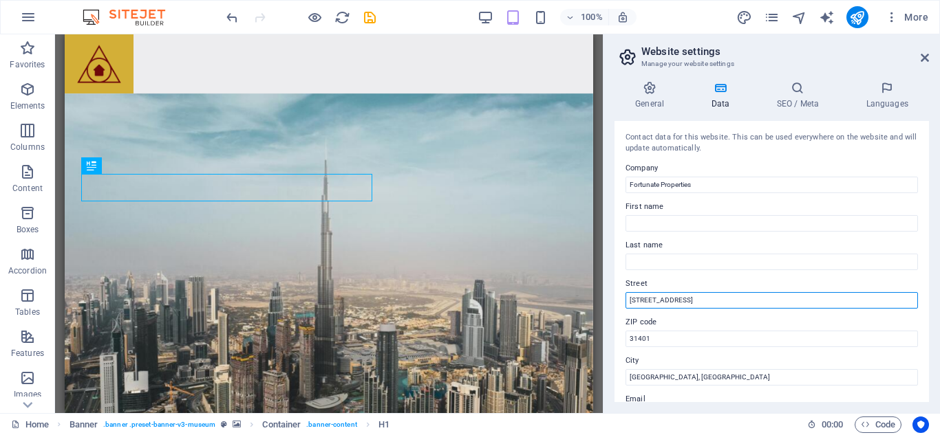
click at [671, 299] on input "[STREET_ADDRESS]" at bounding box center [771, 300] width 292 height 17
type input "3"
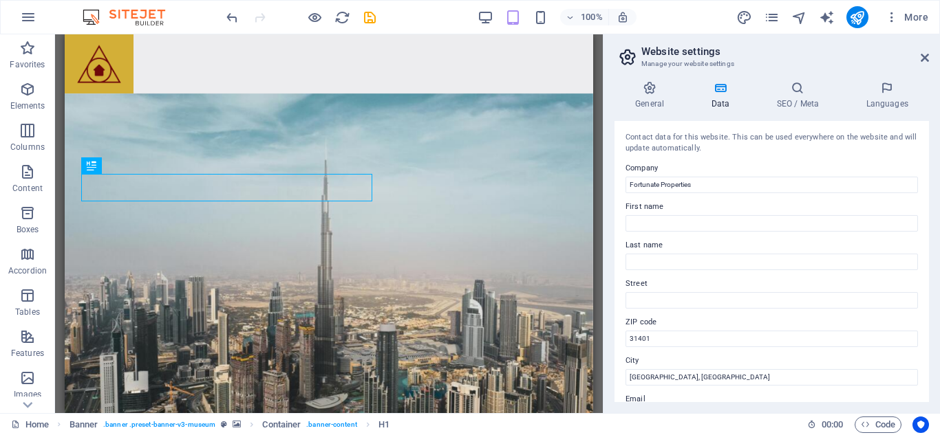
click at [929, 235] on div "General Data SEO / Meta Languages Website name Individual Logo Drag files here,…" at bounding box center [771, 241] width 336 height 343
click at [927, 231] on div "General Data SEO / Meta Languages Website name Individual Logo Drag files here,…" at bounding box center [771, 241] width 336 height 343
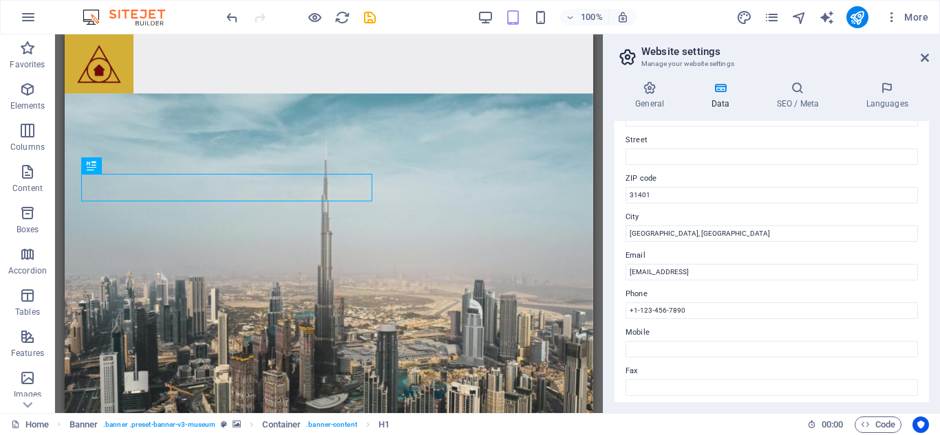
scroll to position [153, 0]
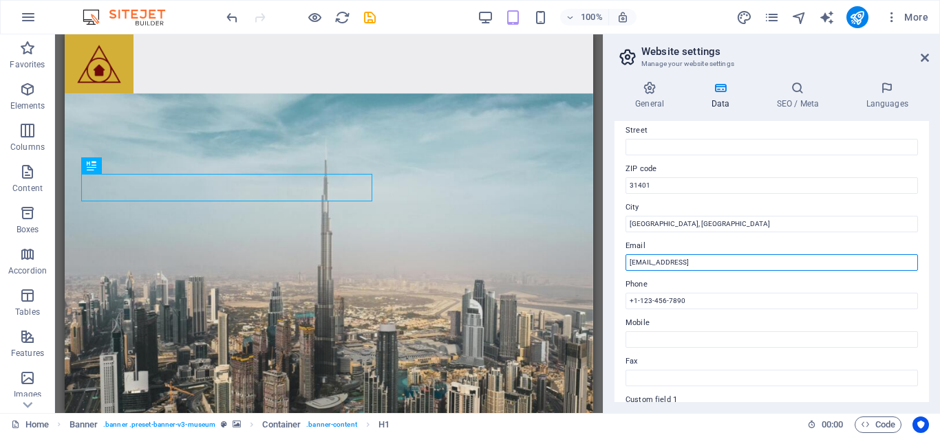
click at [820, 268] on input "[EMAIL_ADDRESS]" at bounding box center [771, 263] width 292 height 17
type input "d"
type input "[EMAIL_ADDRESS][DOMAIN_NAME]"
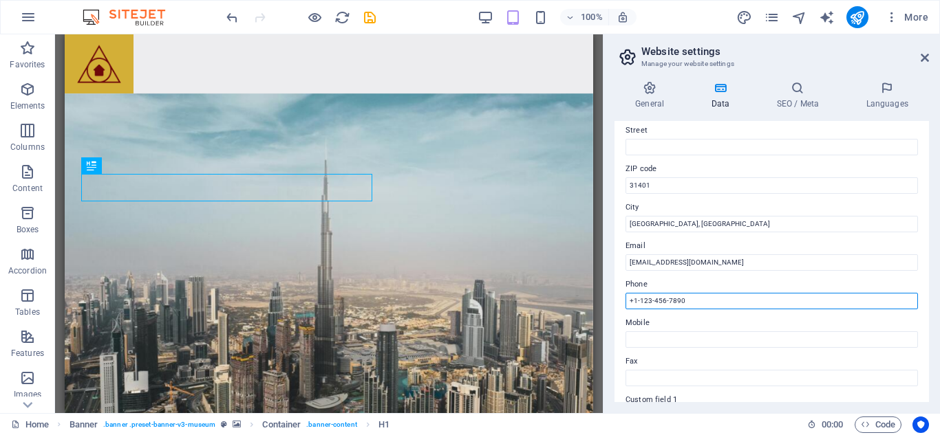
click at [699, 299] on input "+1-123-456-7890" at bounding box center [771, 301] width 292 height 17
type input "+"
type input "="
type input "[PHONE_NUMBER]"
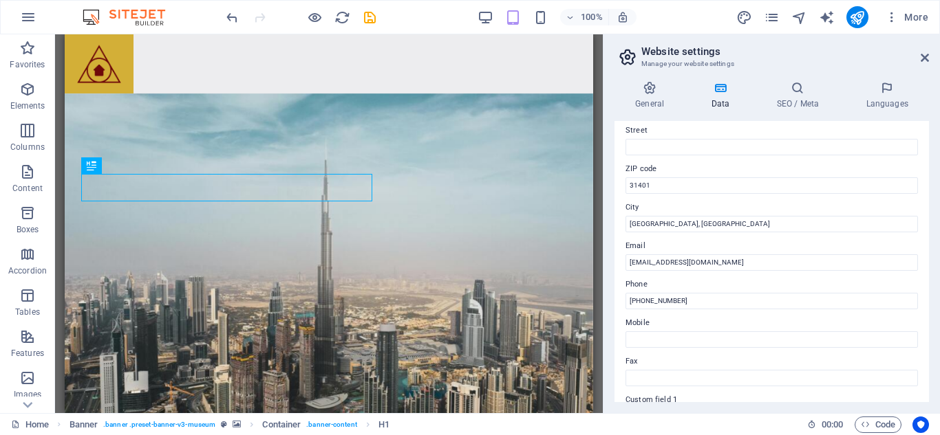
drag, startPoint x: 929, startPoint y: 294, endPoint x: 925, endPoint y: 304, distance: 10.9
click at [925, 304] on div "General Data SEO / Meta Languages Website name Individual Logo Drag files here,…" at bounding box center [771, 241] width 336 height 343
drag, startPoint x: 925, startPoint y: 304, endPoint x: 927, endPoint y: 295, distance: 9.2
click at [927, 295] on div "Contact data for this website. This can be used everywhere on the website and w…" at bounding box center [771, 261] width 314 height 281
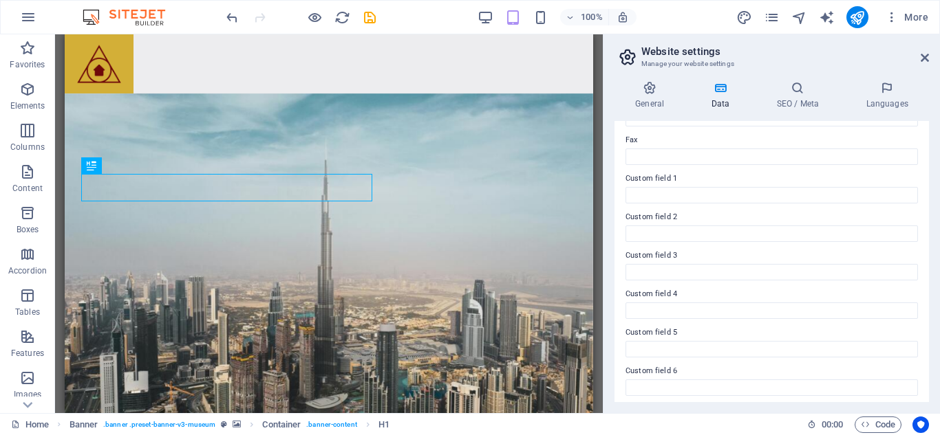
scroll to position [380, 0]
click at [795, 88] on icon at bounding box center [797, 88] width 84 height 14
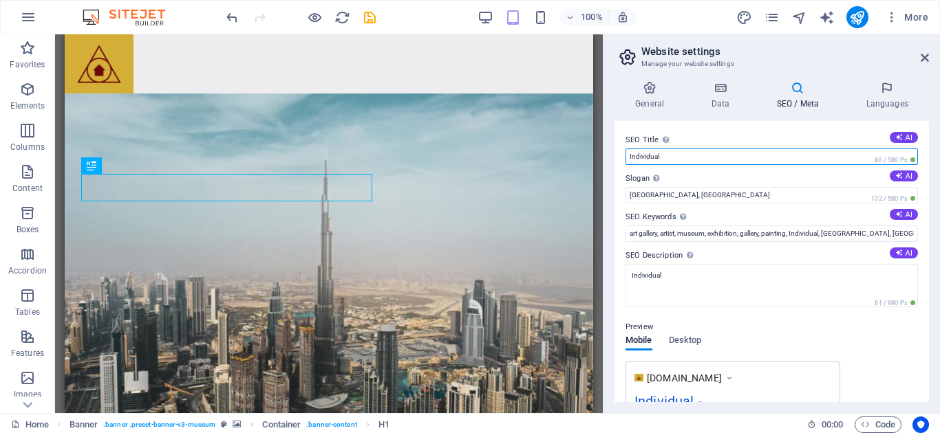
click at [714, 160] on input "Individual" at bounding box center [771, 157] width 292 height 17
click at [671, 150] on input "Individual" at bounding box center [771, 157] width 292 height 17
type input "I"
type input "Fortunate Properties [GEOGRAPHIC_DATA] [GEOGRAPHIC_DATA]"
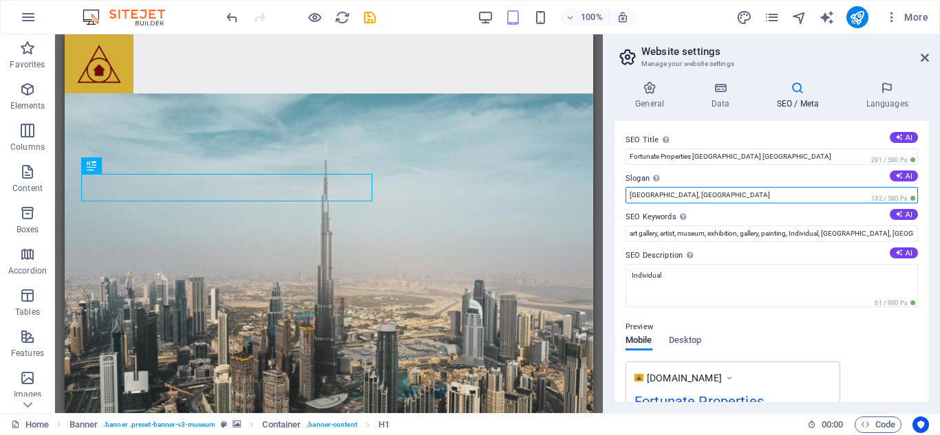
click at [677, 195] on input "[GEOGRAPHIC_DATA], [GEOGRAPHIC_DATA]" at bounding box center [771, 195] width 292 height 17
type input "S"
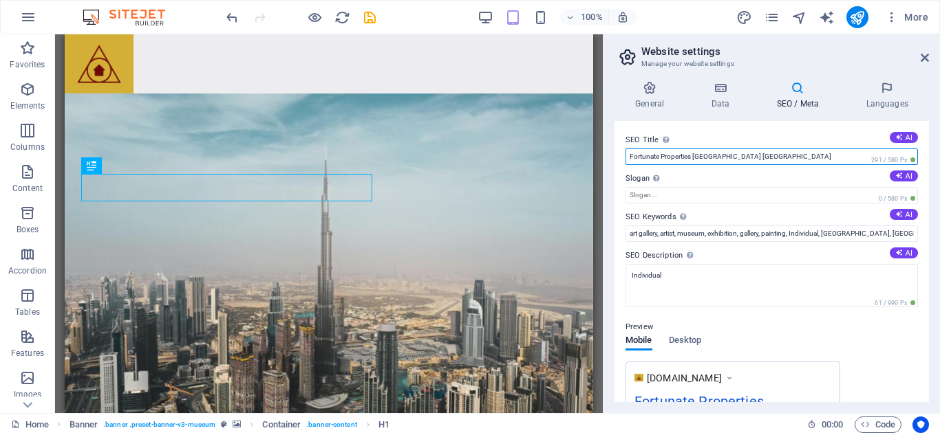
click at [713, 156] on input "Fortunate Properties [GEOGRAPHIC_DATA] [GEOGRAPHIC_DATA]" at bounding box center [771, 157] width 292 height 17
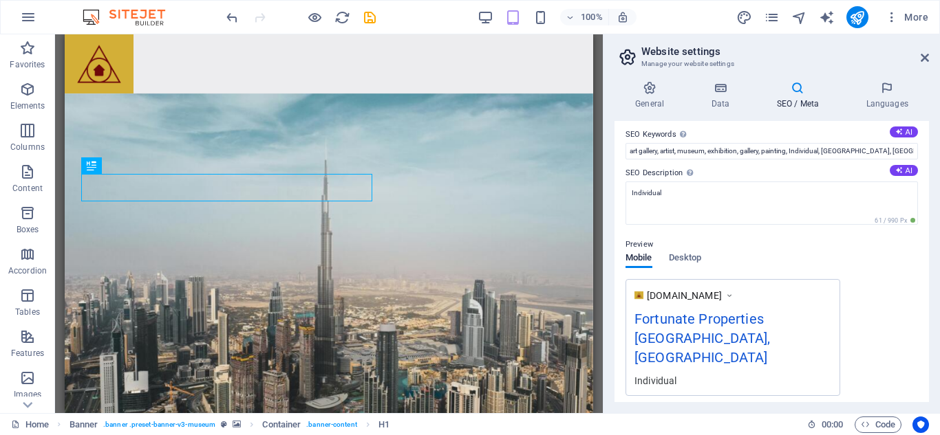
scroll to position [86, 0]
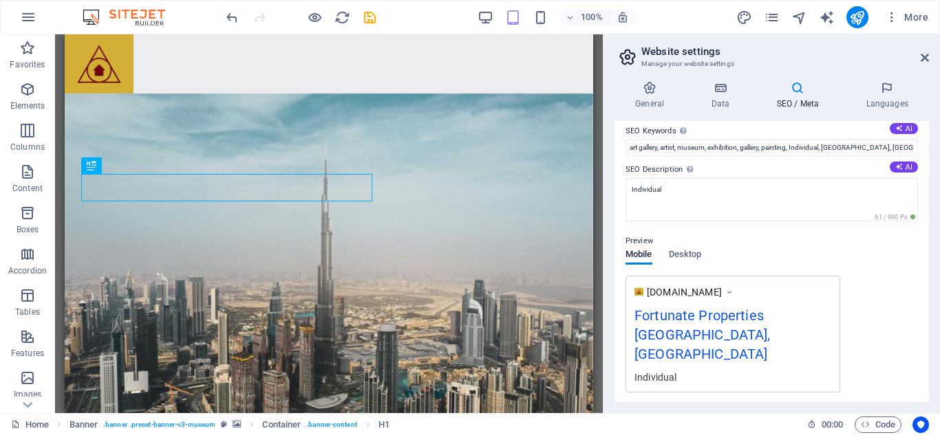
type input "Fortunate Properties [GEOGRAPHIC_DATA], [GEOGRAPHIC_DATA]"
drag, startPoint x: 929, startPoint y: 242, endPoint x: 923, endPoint y: 191, distance: 51.2
click at [923, 191] on div "General Data SEO / Meta Languages Website name Individual Logo Drag files here,…" at bounding box center [771, 241] width 336 height 343
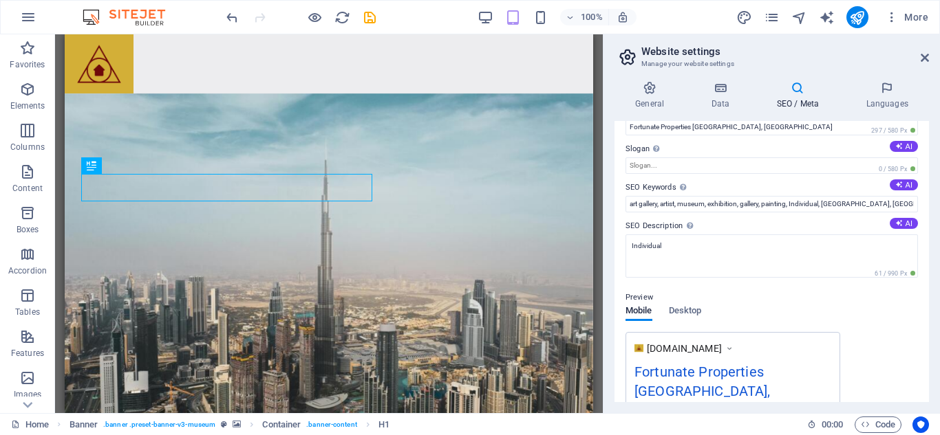
scroll to position [28, 0]
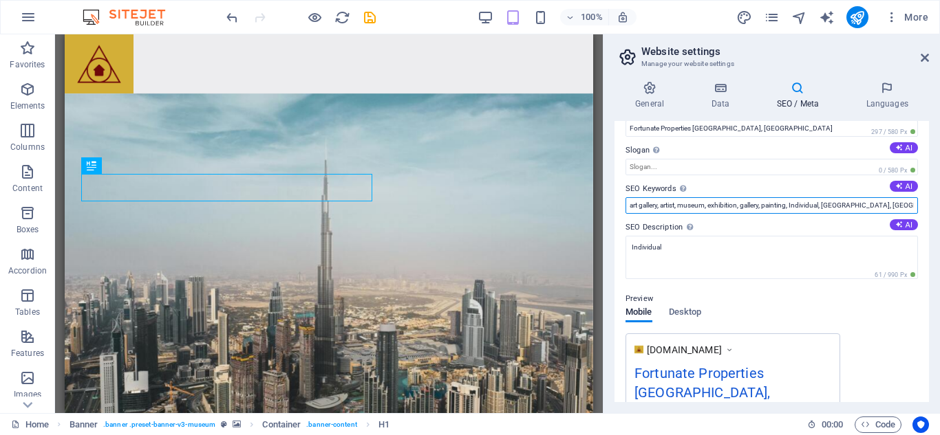
click at [888, 204] on input "art gallery, artist, museum, exhibition, gallery, painting, Individual, [GEOGRA…" at bounding box center [771, 205] width 292 height 17
type input "a"
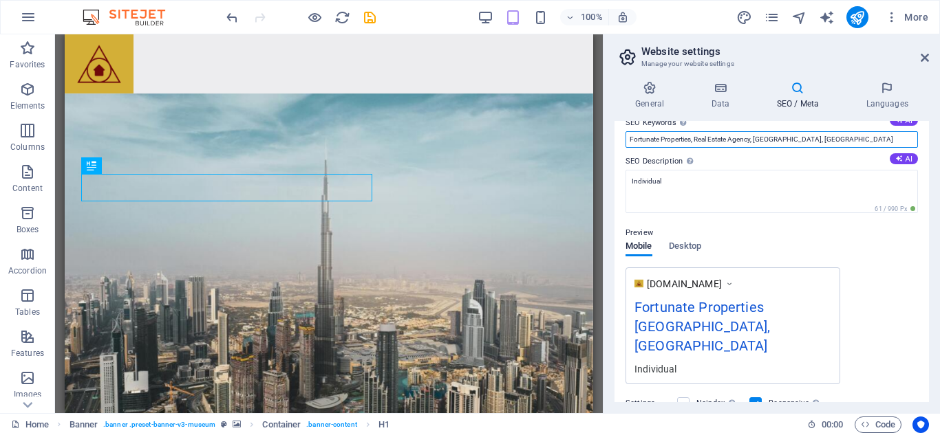
scroll to position [106, 0]
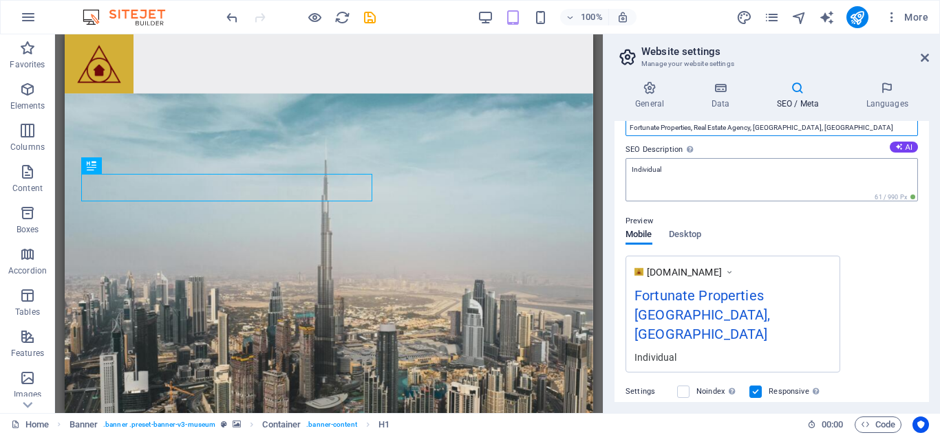
type input "Fortunate Properties, Real Estate Agency, [GEOGRAPHIC_DATA], [GEOGRAPHIC_DATA]"
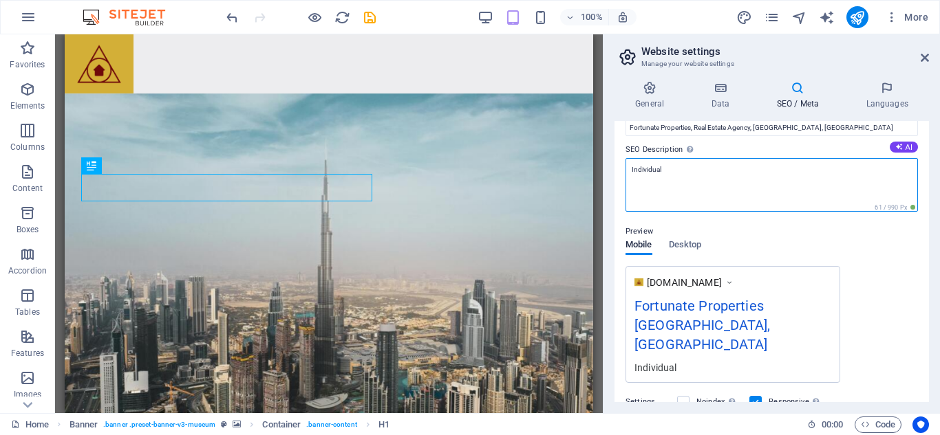
click at [775, 187] on textarea "Individual" at bounding box center [771, 185] width 292 height 54
type textarea "I"
type textarea "a"
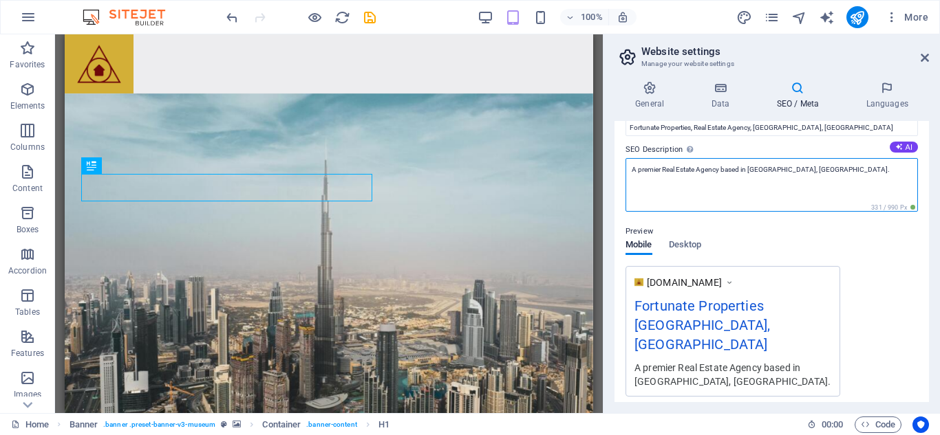
type textarea "A premier Real Estate Agency based in [GEOGRAPHIC_DATA], [GEOGRAPHIC_DATA]."
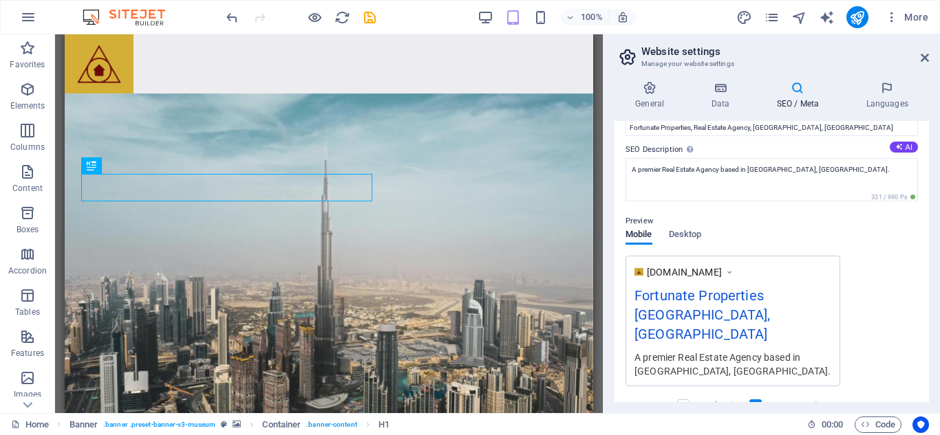
drag, startPoint x: 929, startPoint y: 238, endPoint x: 926, endPoint y: 264, distance: 26.3
click at [926, 264] on div "General Data SEO / Meta Languages Website name Individual Logo Drag files here,…" at bounding box center [771, 241] width 336 height 343
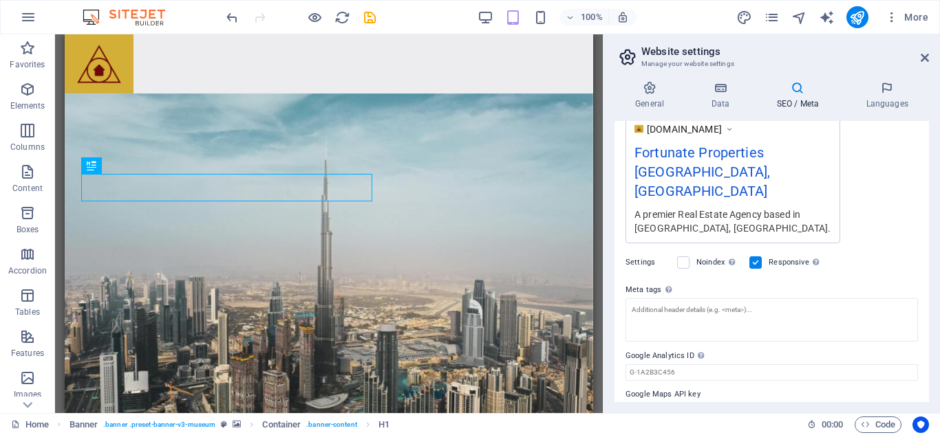
scroll to position [258, 0]
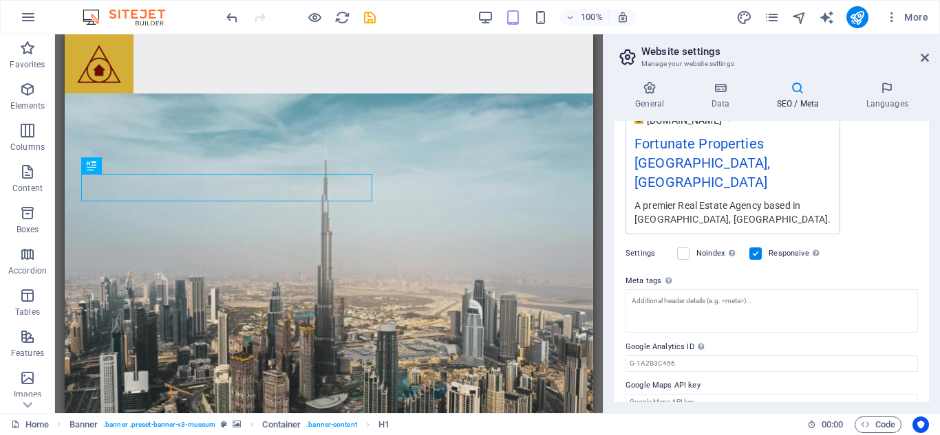
drag, startPoint x: 932, startPoint y: 361, endPoint x: 927, endPoint y: 353, distance: 9.9
click at [927, 353] on div "General Data SEO / Meta Languages Website name Individual Logo Drag files here,…" at bounding box center [771, 241] width 336 height 343
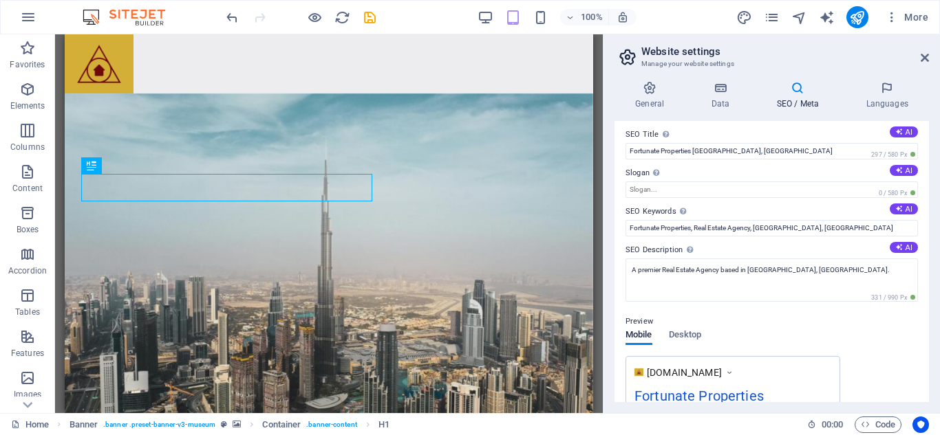
scroll to position [0, 0]
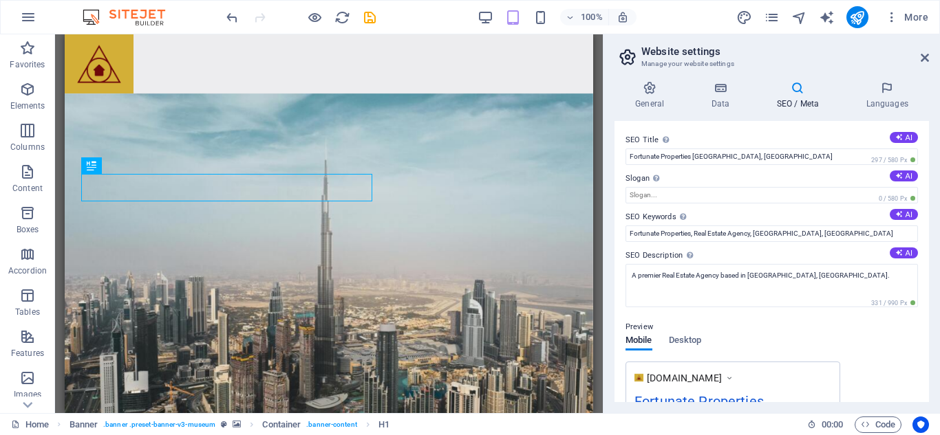
drag, startPoint x: 924, startPoint y: 148, endPoint x: 925, endPoint y: 140, distance: 7.7
click at [925, 140] on div "SEO Title The title of your website - make it something that stands out in sear…" at bounding box center [771, 261] width 314 height 281
click at [656, 195] on input "Slogan The slogan of your website. AI" at bounding box center [771, 195] width 292 height 17
drag, startPoint x: 929, startPoint y: 244, endPoint x: 929, endPoint y: 257, distance: 13.1
click at [929, 257] on div "General Data SEO / Meta Languages Website name Individual Logo Drag files here,…" at bounding box center [771, 241] width 336 height 343
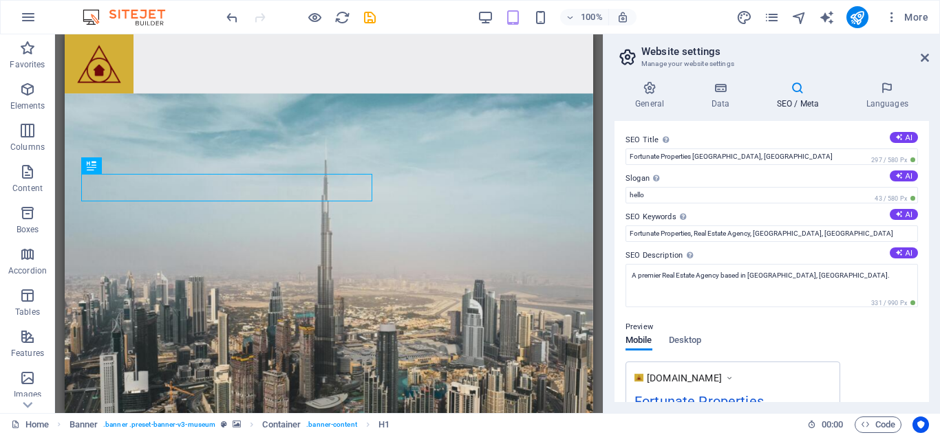
click at [923, 261] on div "General Data SEO / Meta Languages Website name Individual Logo Drag files here,…" at bounding box center [771, 241] width 336 height 343
drag, startPoint x: 923, startPoint y: 261, endPoint x: 928, endPoint y: 253, distance: 9.0
click at [928, 253] on div "SEO Title The title of your website - make it something that stands out in sear…" at bounding box center [771, 261] width 314 height 281
click at [689, 195] on input "hello" at bounding box center [771, 195] width 292 height 17
type input "h"
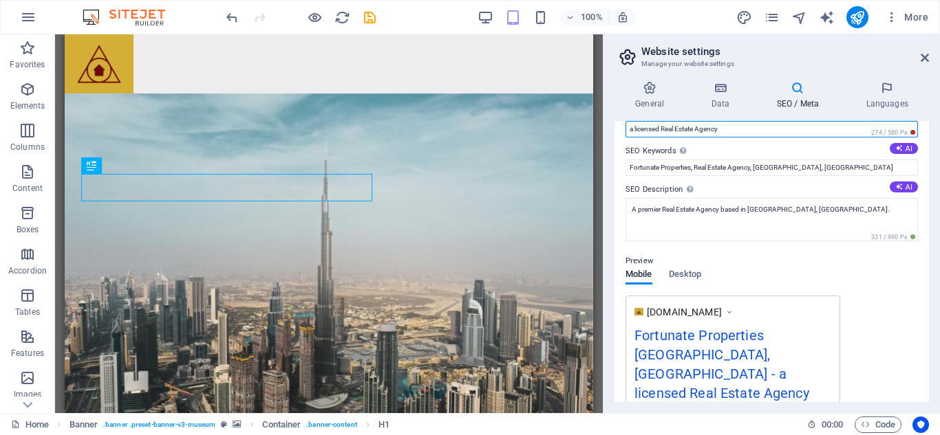
scroll to position [67, 0]
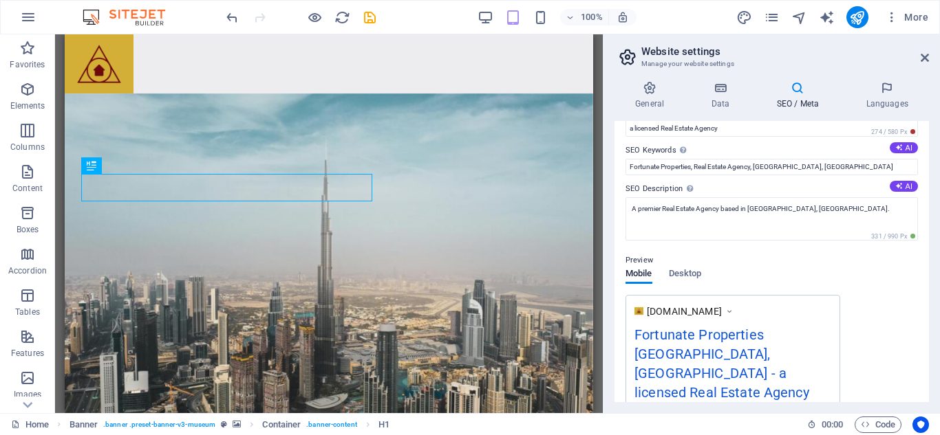
click at [927, 248] on div "General Data SEO / Meta Languages Website name Individual Logo Drag files here,…" at bounding box center [771, 241] width 336 height 343
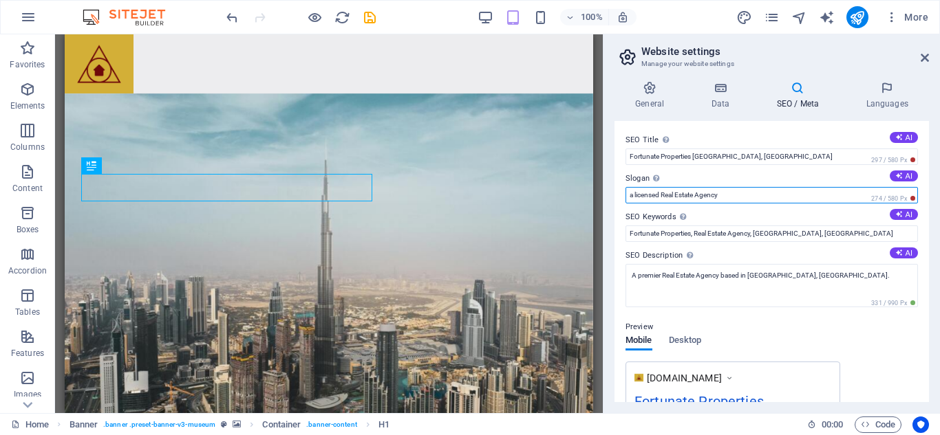
click at [803, 195] on input "a licensed Real Estate Agency" at bounding box center [771, 195] width 292 height 17
type input "a"
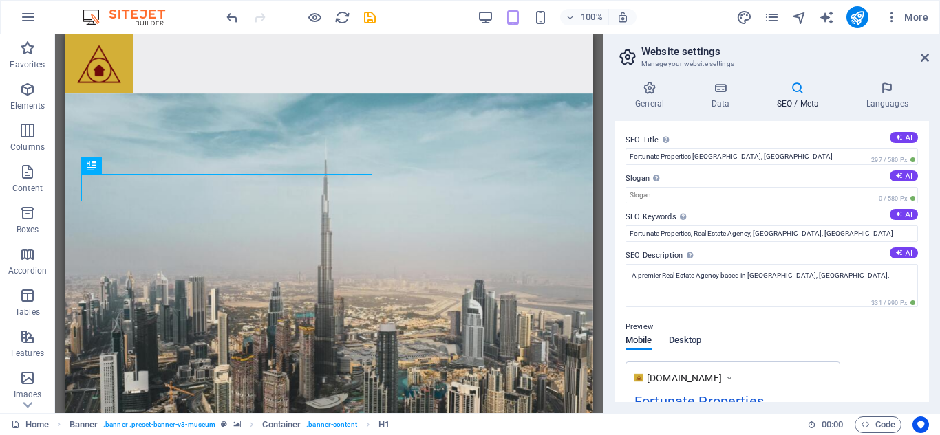
click at [686, 342] on span "Desktop" at bounding box center [685, 341] width 33 height 19
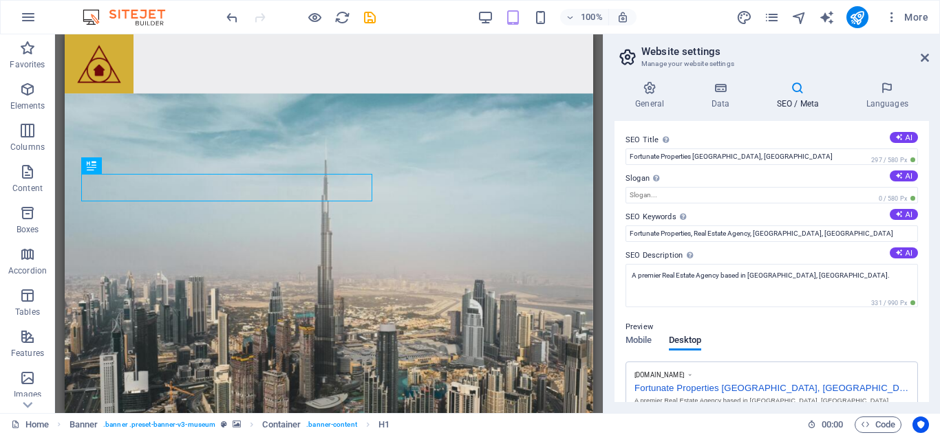
drag, startPoint x: 925, startPoint y: 250, endPoint x: 927, endPoint y: 272, distance: 21.4
click at [927, 272] on div "SEO Title The title of your website - make it something that stands out in sear…" at bounding box center [771, 261] width 314 height 281
click at [928, 281] on div "SEO Title The title of your website - make it something that stands out in sear…" at bounding box center [771, 261] width 314 height 281
click at [734, 100] on h4 "Data" at bounding box center [722, 95] width 65 height 29
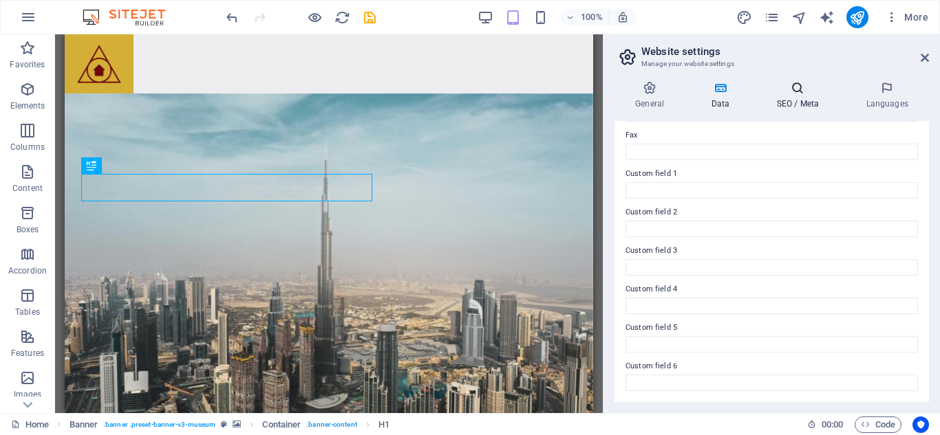
click at [788, 91] on icon at bounding box center [797, 88] width 84 height 14
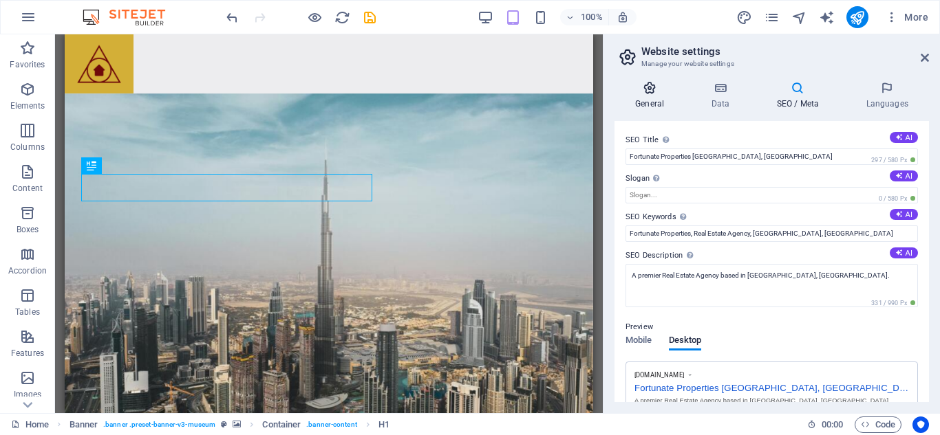
click at [662, 101] on h4 "General" at bounding box center [652, 95] width 76 height 29
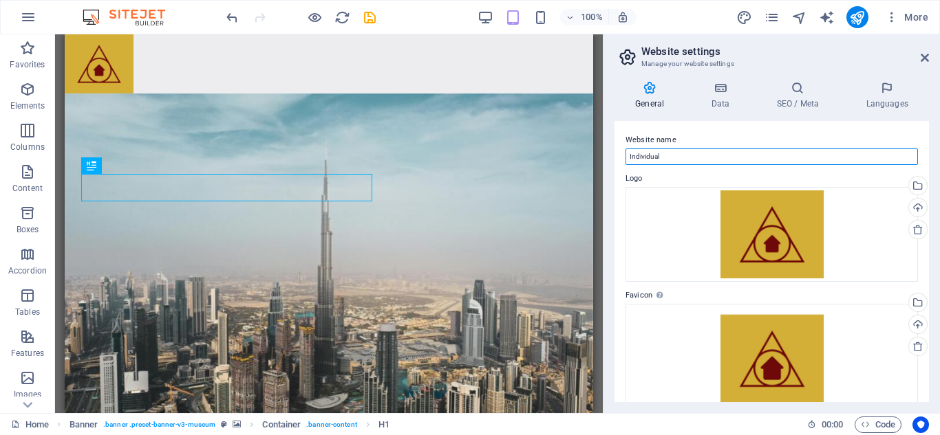
click at [768, 152] on input "Individual" at bounding box center [771, 157] width 292 height 17
type input "I"
type input "Fortunate Properties"
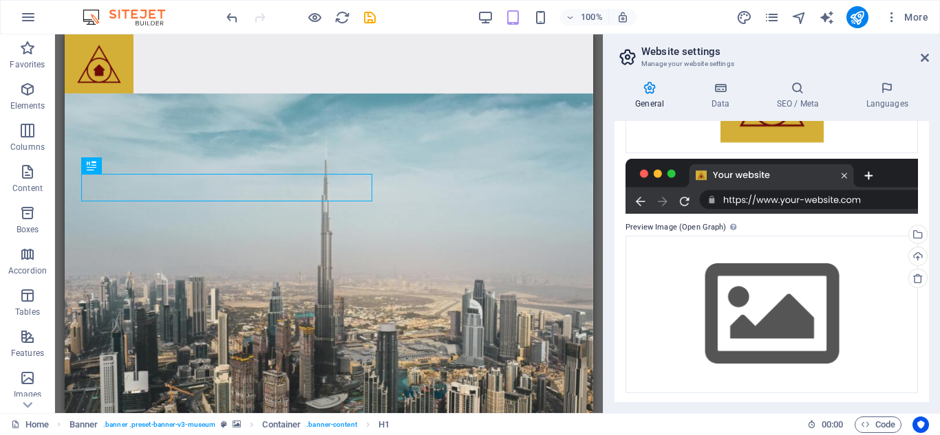
scroll to position [263, 0]
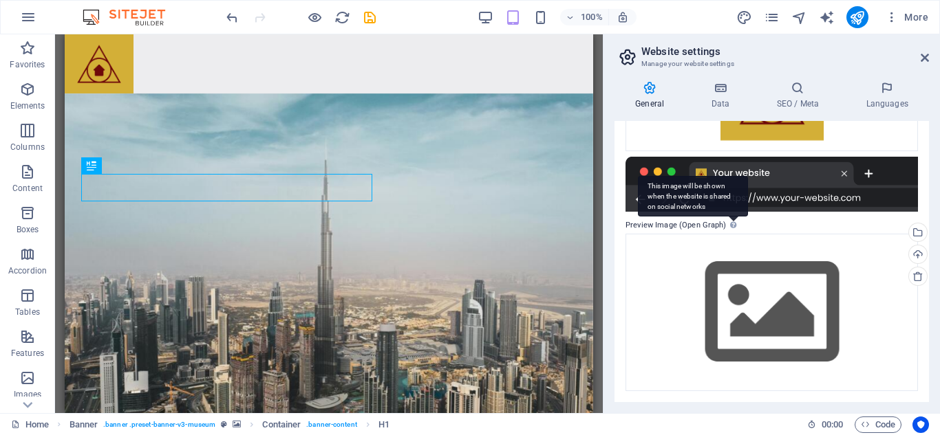
checkbox input "false"
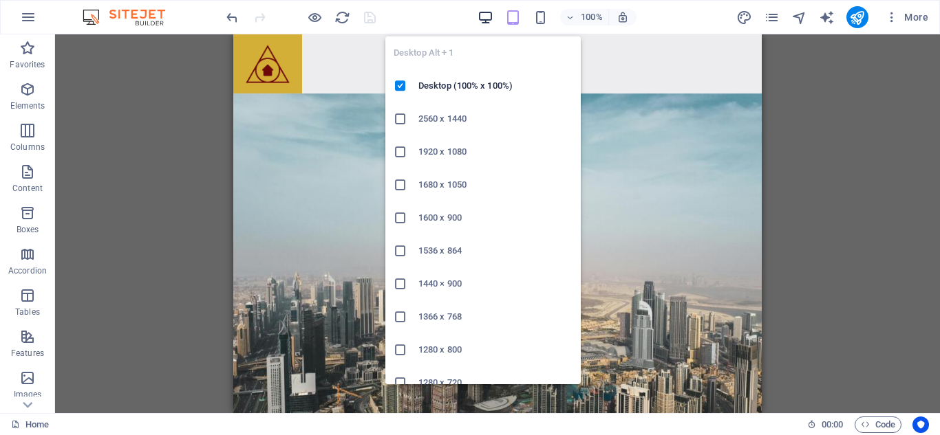
click at [484, 22] on icon "button" at bounding box center [485, 18] width 16 height 16
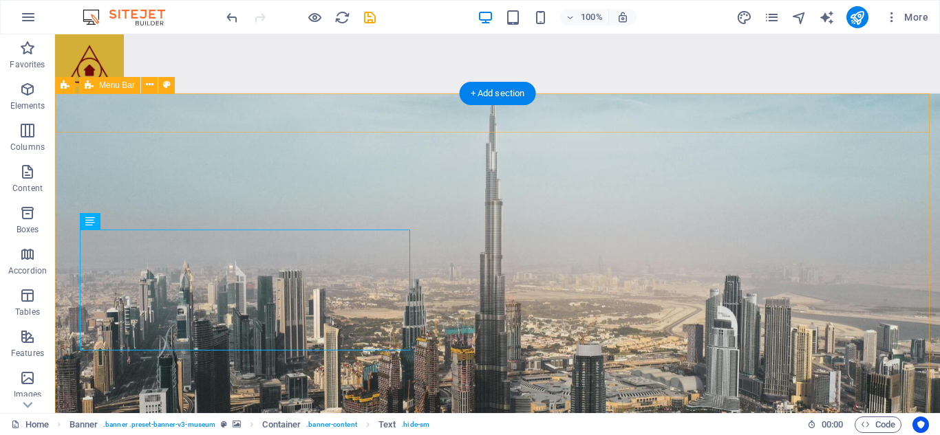
drag, startPoint x: 902, startPoint y: 109, endPoint x: 700, endPoint y: 111, distance: 202.2
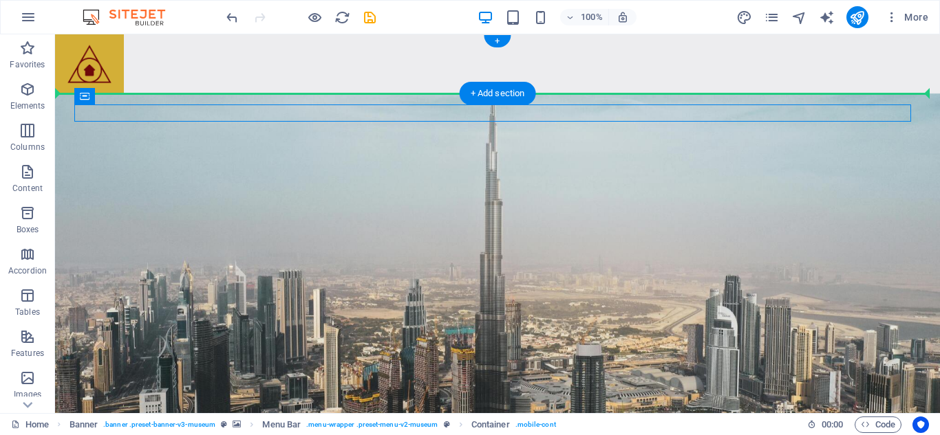
drag, startPoint x: 233, startPoint y: 136, endPoint x: 191, endPoint y: 68, distance: 79.4
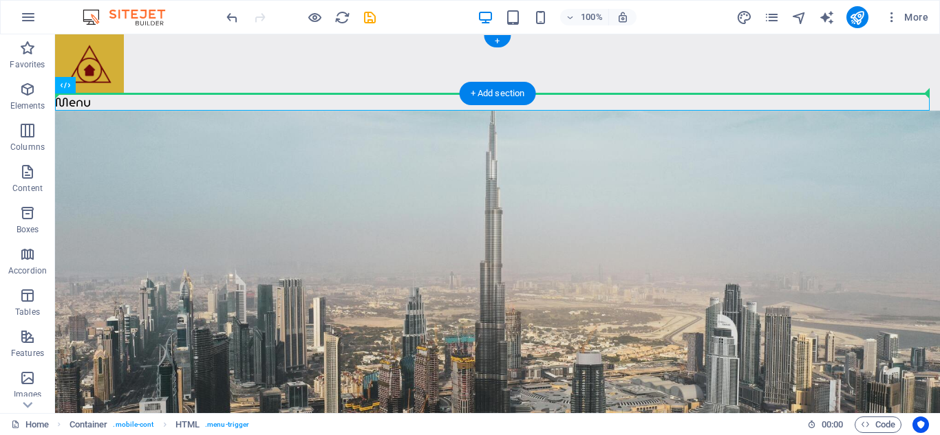
drag, startPoint x: 204, startPoint y: 125, endPoint x: 678, endPoint y: 65, distance: 478.5
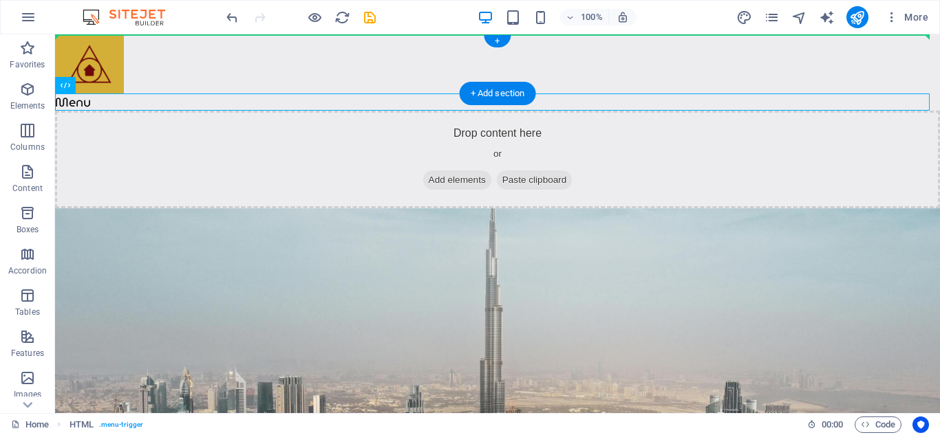
drag, startPoint x: 138, startPoint y: 125, endPoint x: 301, endPoint y: 50, distance: 178.8
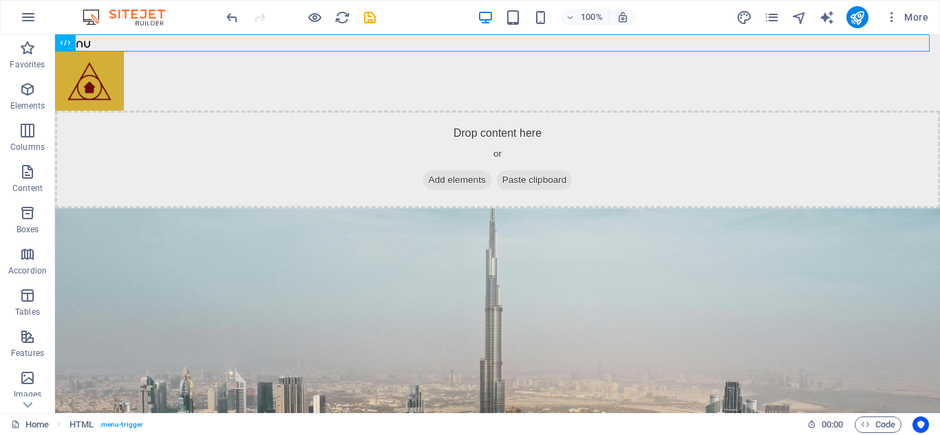
drag, startPoint x: 939, startPoint y: 68, endPoint x: 984, endPoint y: 43, distance: 51.4
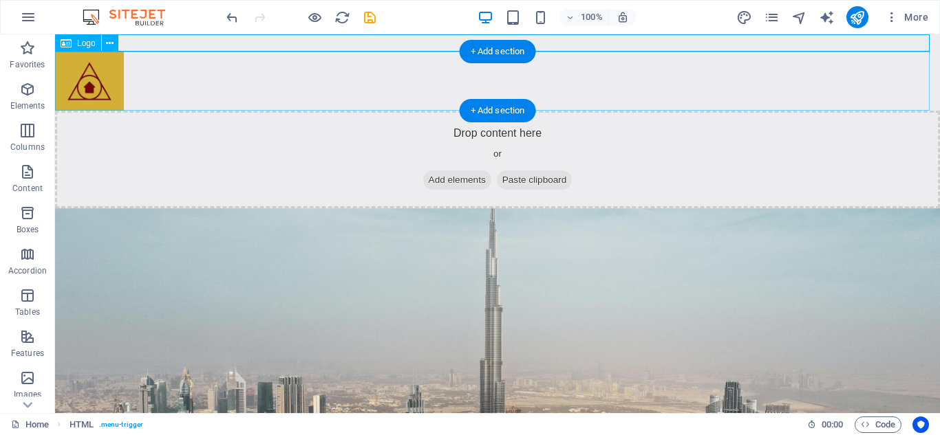
drag, startPoint x: 149, startPoint y: 76, endPoint x: 901, endPoint y: 67, distance: 752.6
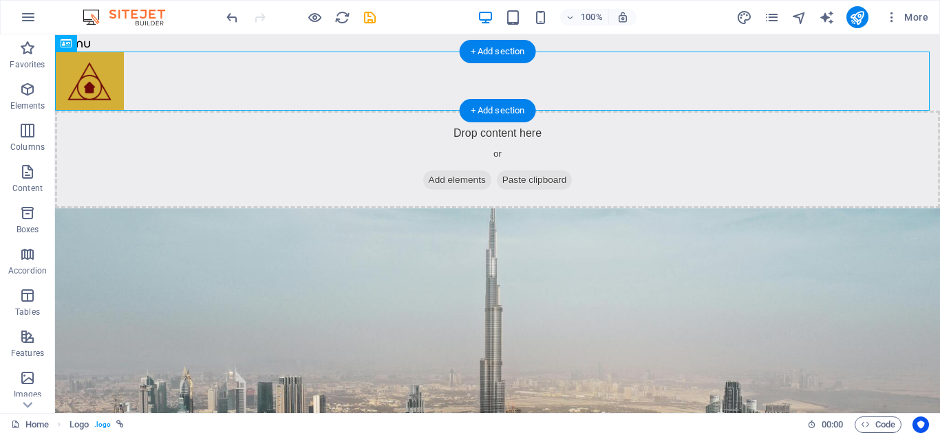
drag, startPoint x: 147, startPoint y: 80, endPoint x: 919, endPoint y: 83, distance: 771.8
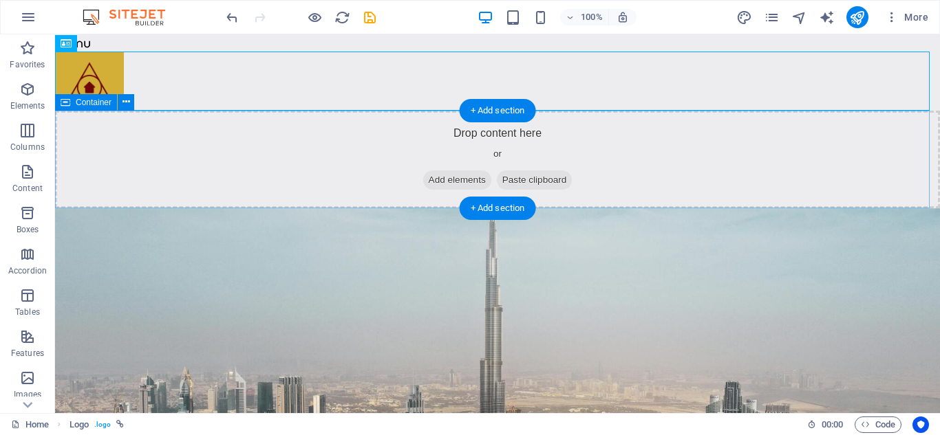
drag, startPoint x: 149, startPoint y: 74, endPoint x: 135, endPoint y: 128, distance: 55.4
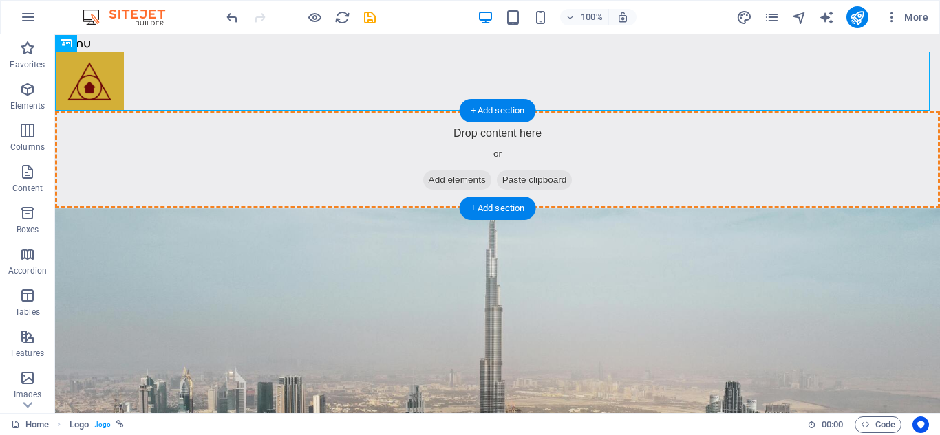
drag, startPoint x: 143, startPoint y: 78, endPoint x: 213, endPoint y: 160, distance: 107.4
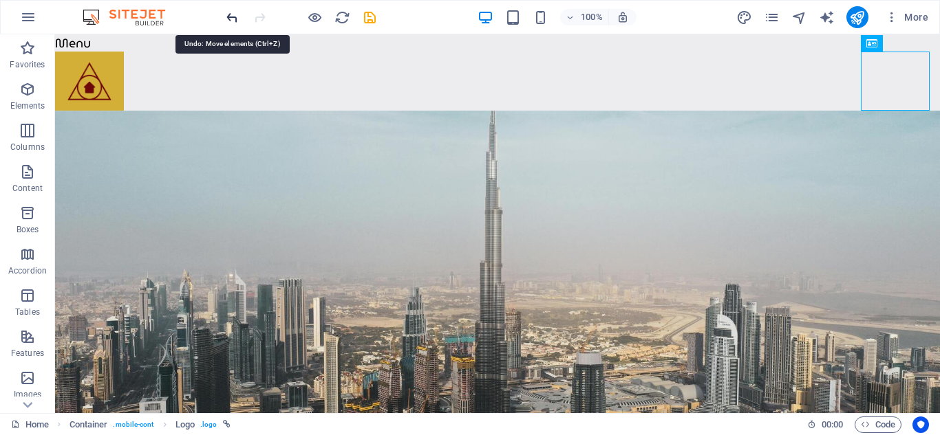
click at [232, 19] on icon "undo" at bounding box center [232, 18] width 16 height 16
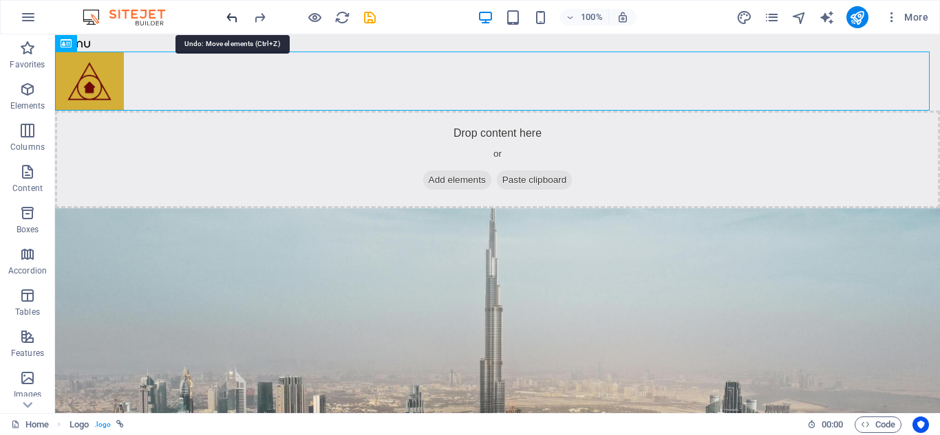
click at [232, 19] on icon "undo" at bounding box center [232, 18] width 16 height 16
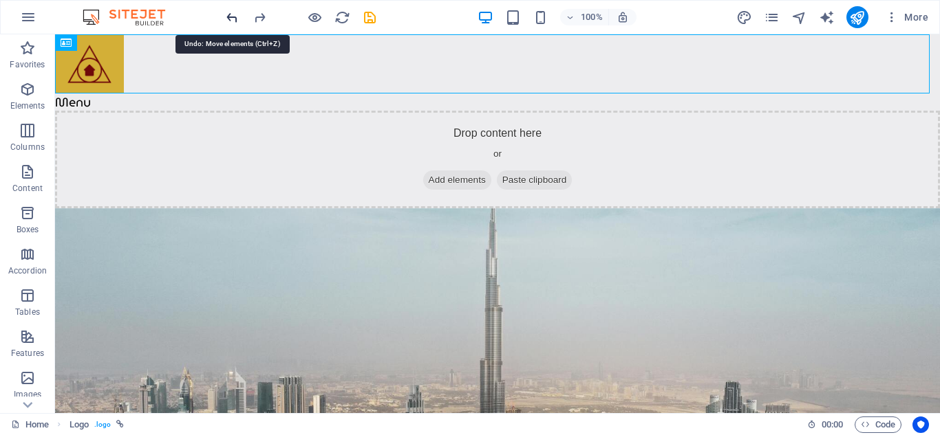
click at [232, 19] on icon "undo" at bounding box center [232, 18] width 16 height 16
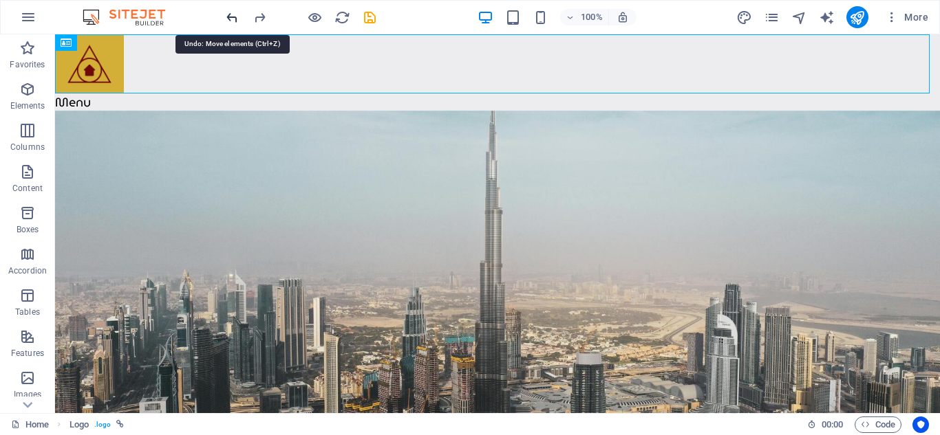
click at [232, 19] on icon "undo" at bounding box center [232, 18] width 16 height 16
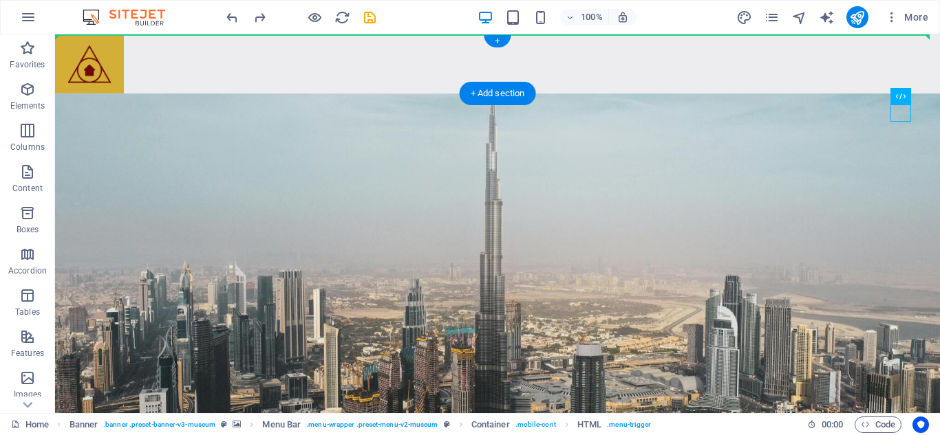
drag, startPoint x: 927, startPoint y: 128, endPoint x: 916, endPoint y: 43, distance: 85.3
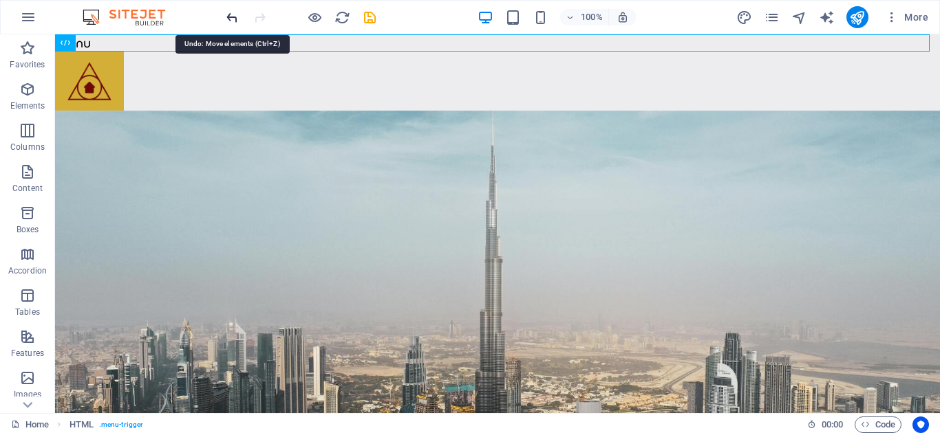
click at [235, 17] on icon "undo" at bounding box center [232, 18] width 16 height 16
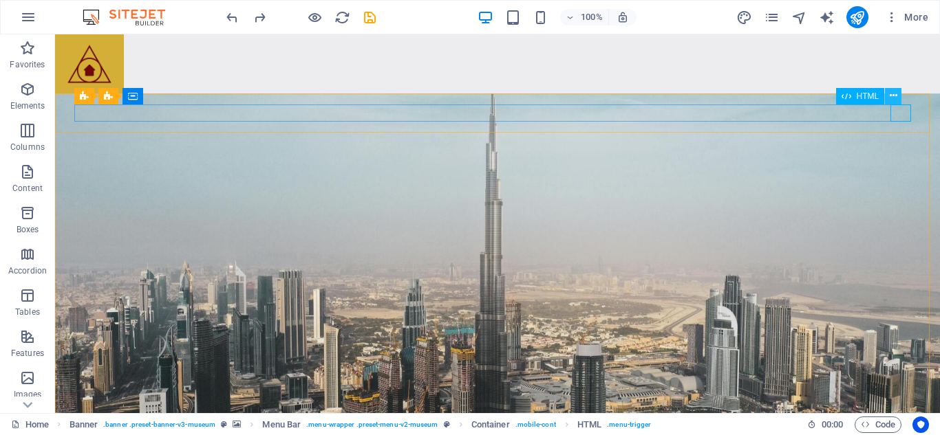
click at [892, 94] on icon at bounding box center [893, 96] width 8 height 14
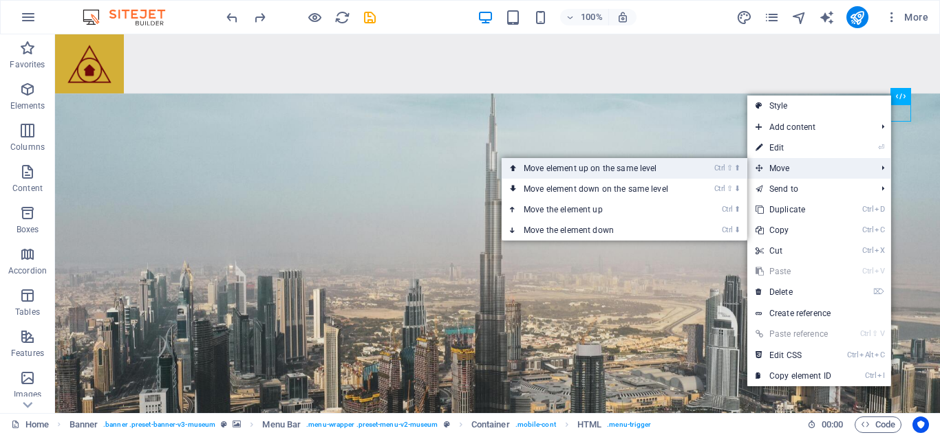
click at [660, 169] on link "Ctrl ⇧ ⬆ Move element up on the same level" at bounding box center [598, 168] width 194 height 21
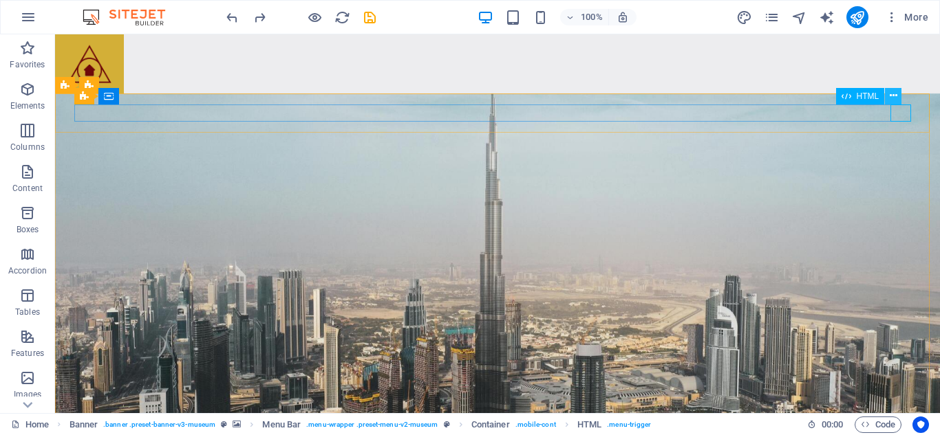
click at [896, 99] on icon at bounding box center [893, 96] width 8 height 14
click at [895, 96] on icon at bounding box center [893, 96] width 8 height 14
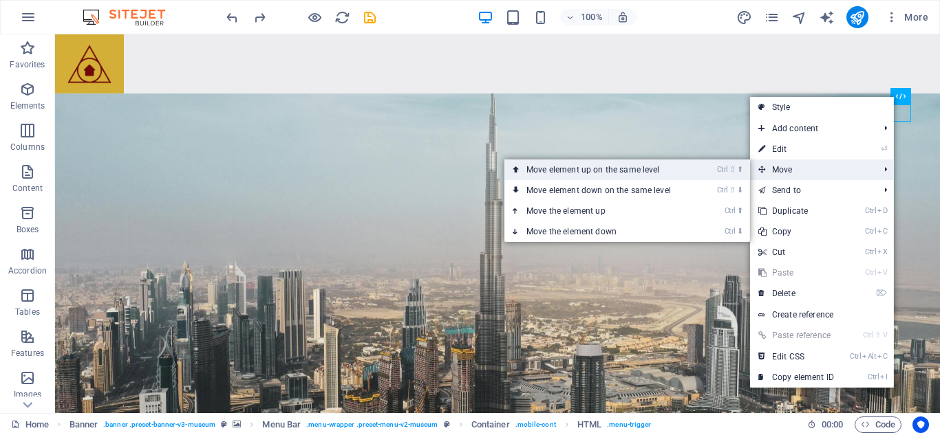
click at [726, 171] on icon "Ctrl" at bounding box center [722, 169] width 11 height 9
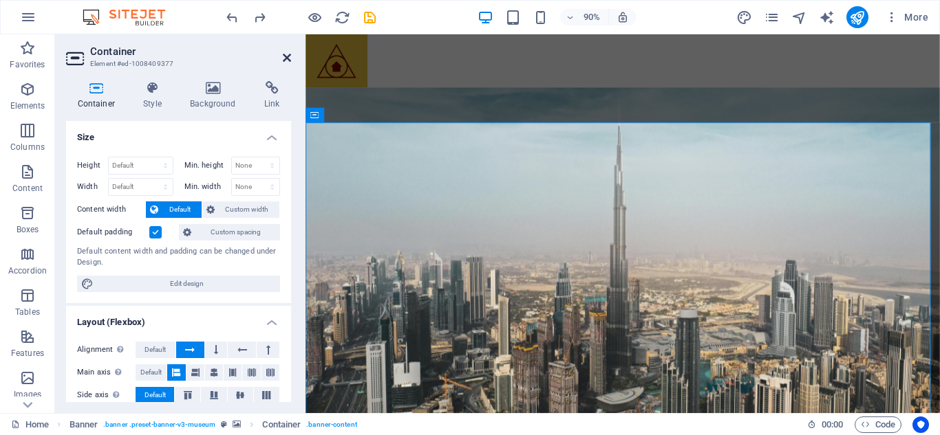
click at [288, 62] on icon at bounding box center [287, 57] width 8 height 11
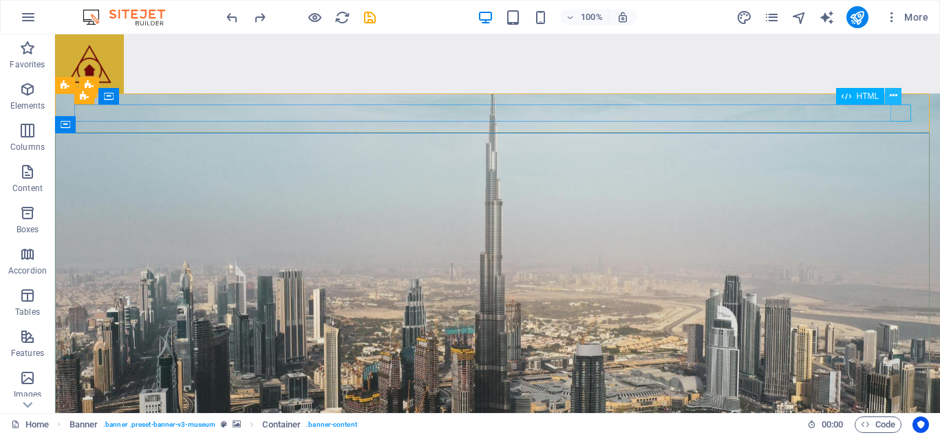
click at [896, 98] on icon at bounding box center [893, 96] width 8 height 14
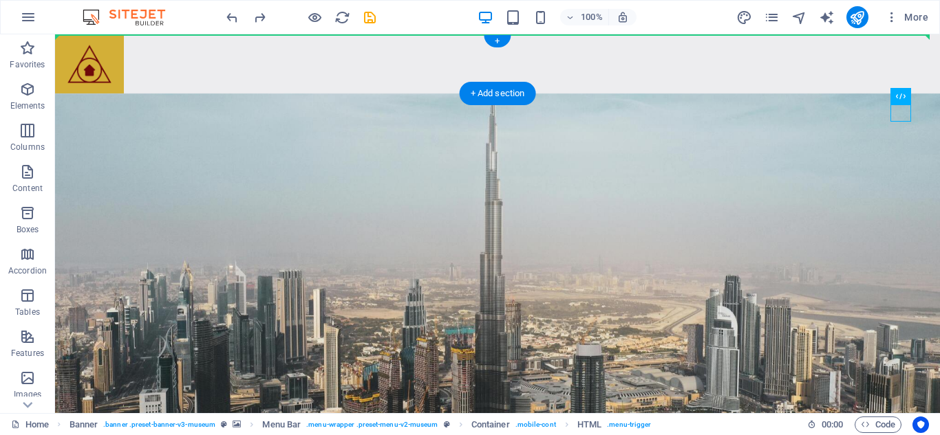
drag, startPoint x: 936, startPoint y: 129, endPoint x: 912, endPoint y: 61, distance: 72.9
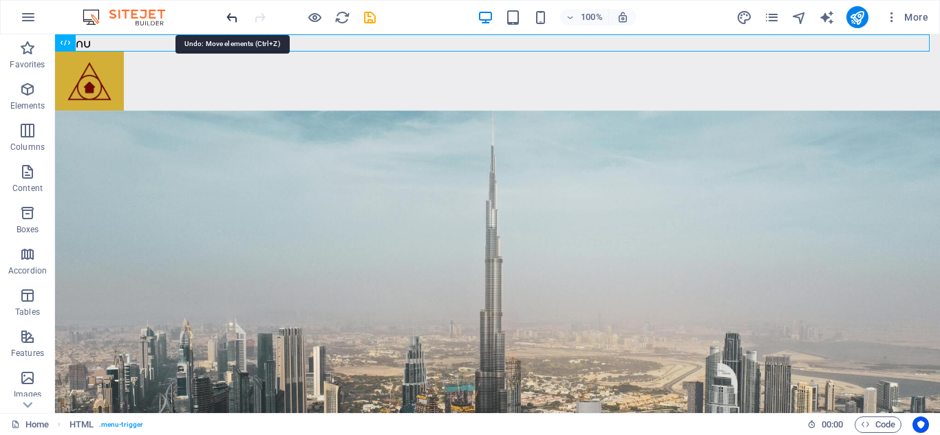
click at [231, 18] on icon "undo" at bounding box center [232, 18] width 16 height 16
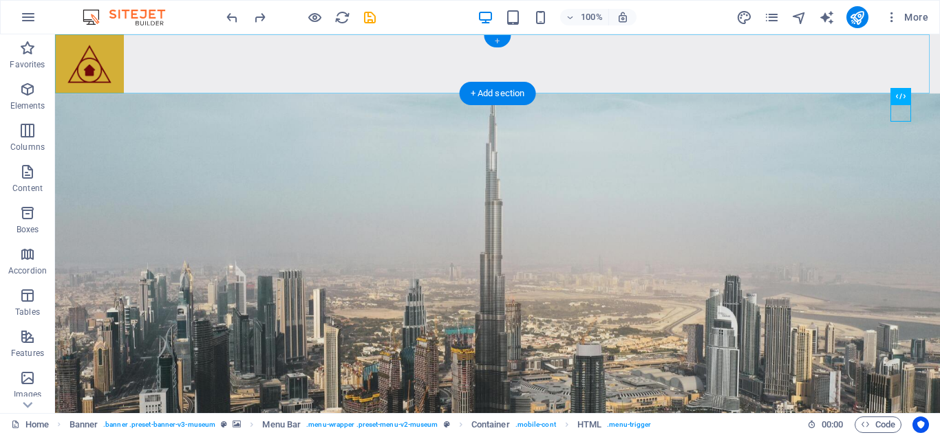
click at [491, 35] on div "+" at bounding box center [497, 41] width 27 height 12
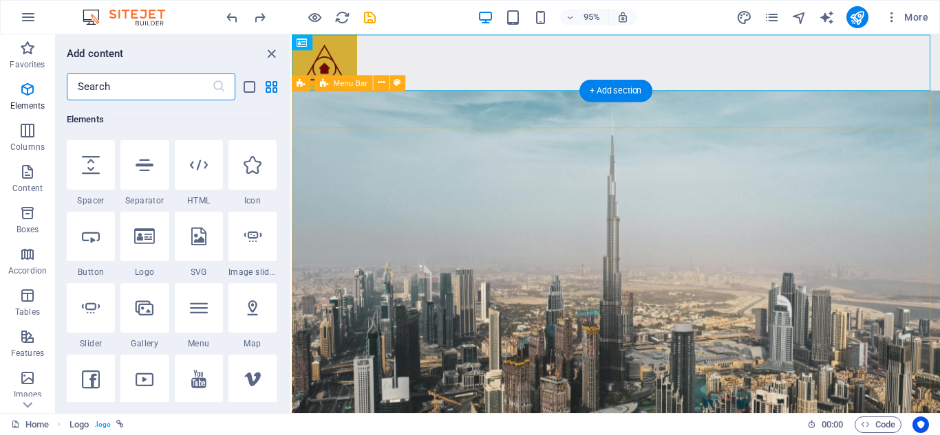
scroll to position [218, 0]
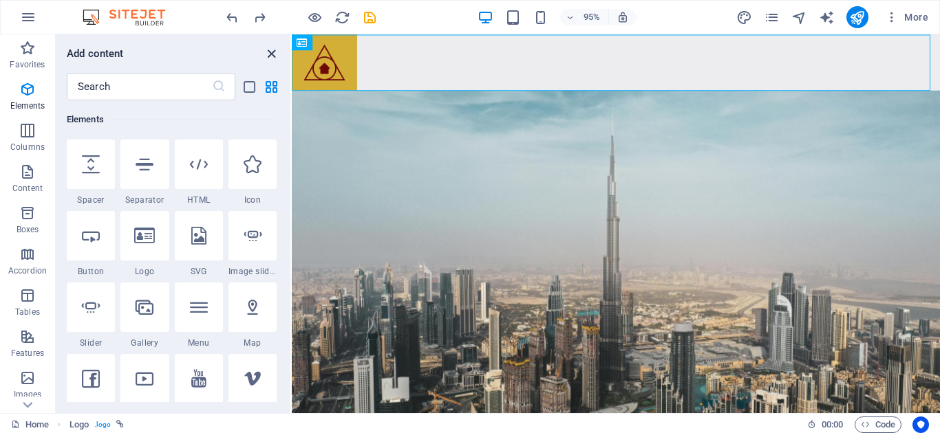
click at [268, 58] on icon "close panel" at bounding box center [271, 54] width 16 height 16
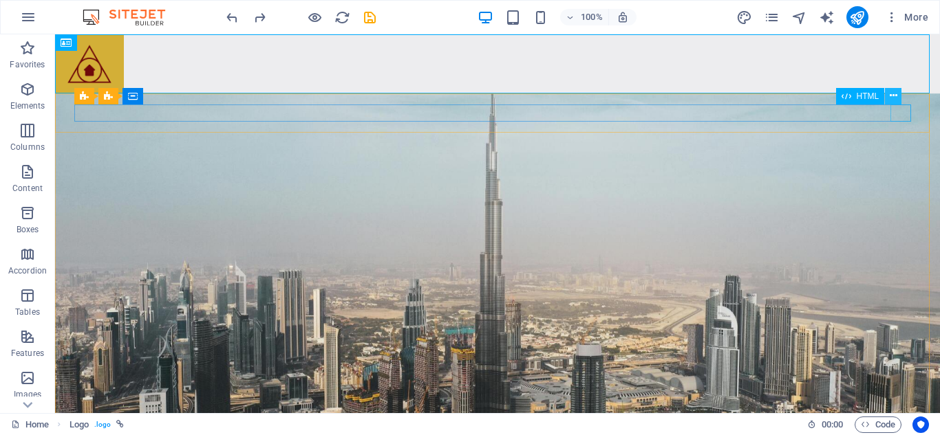
click at [892, 98] on icon at bounding box center [893, 96] width 8 height 14
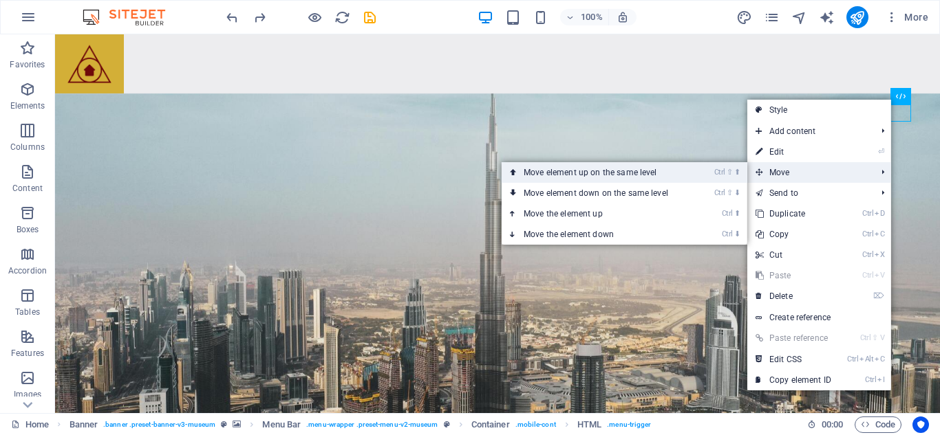
click at [702, 175] on li "Ctrl ⇧ ⬆ Move element up on the same level" at bounding box center [624, 172] width 246 height 21
click at [634, 172] on link "Ctrl ⇧ ⬆ Move element up on the same level" at bounding box center [598, 172] width 194 height 21
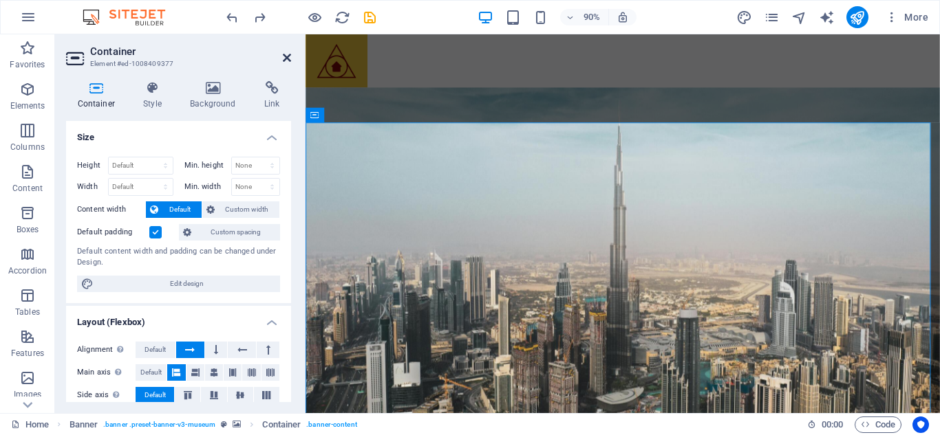
click at [283, 53] on icon at bounding box center [287, 57] width 8 height 11
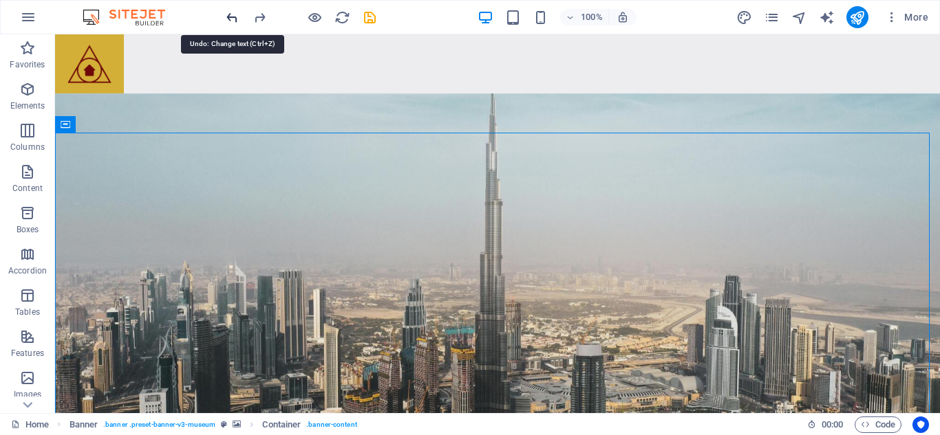
click at [232, 22] on icon "undo" at bounding box center [232, 18] width 16 height 16
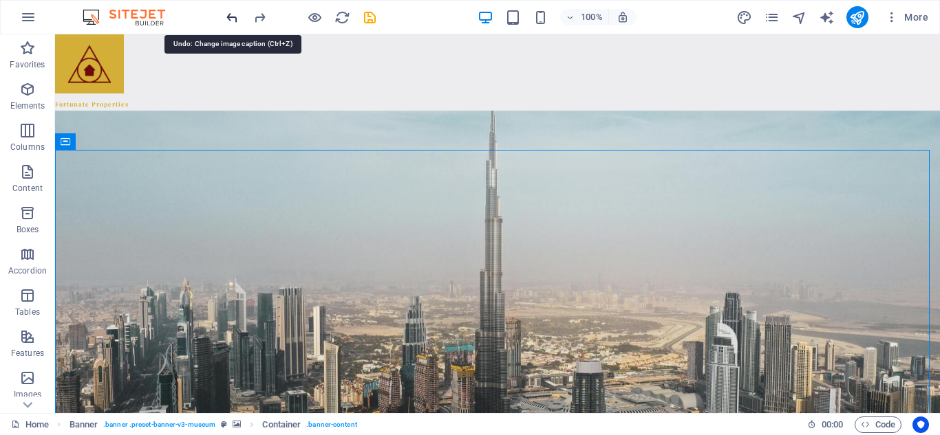
click at [232, 22] on icon "undo" at bounding box center [232, 18] width 16 height 16
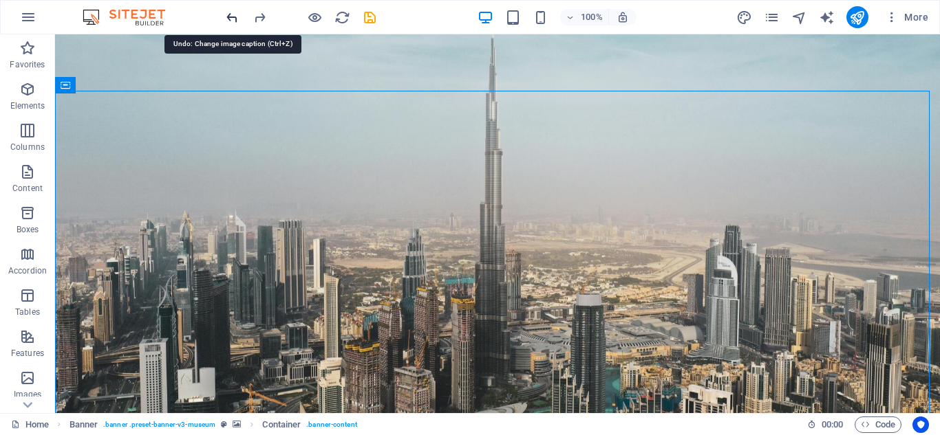
click at [232, 22] on icon "undo" at bounding box center [232, 18] width 16 height 16
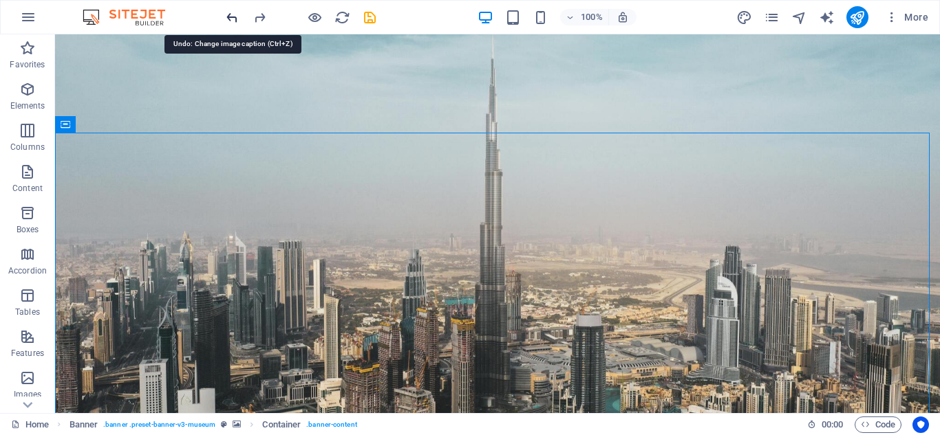
click at [232, 22] on icon "undo" at bounding box center [232, 18] width 16 height 16
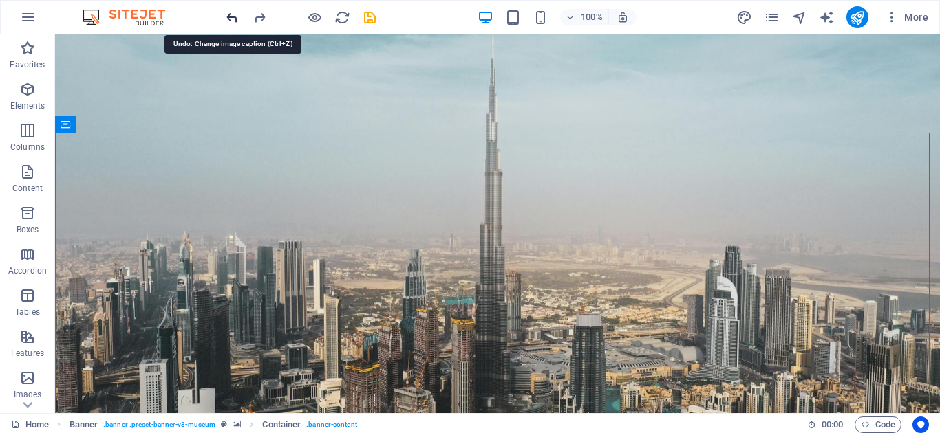
click at [232, 22] on icon "undo" at bounding box center [232, 18] width 16 height 16
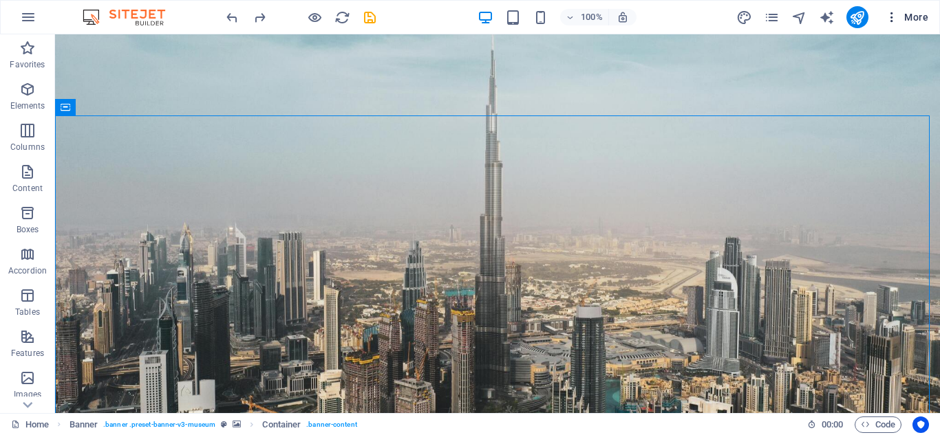
click at [893, 15] on icon "button" at bounding box center [892, 17] width 14 height 14
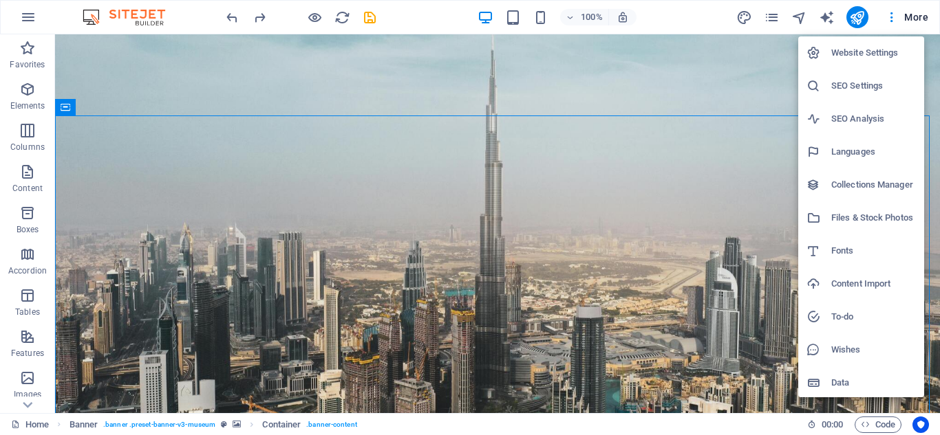
click at [856, 54] on h6 "Website Settings" at bounding box center [873, 53] width 85 height 17
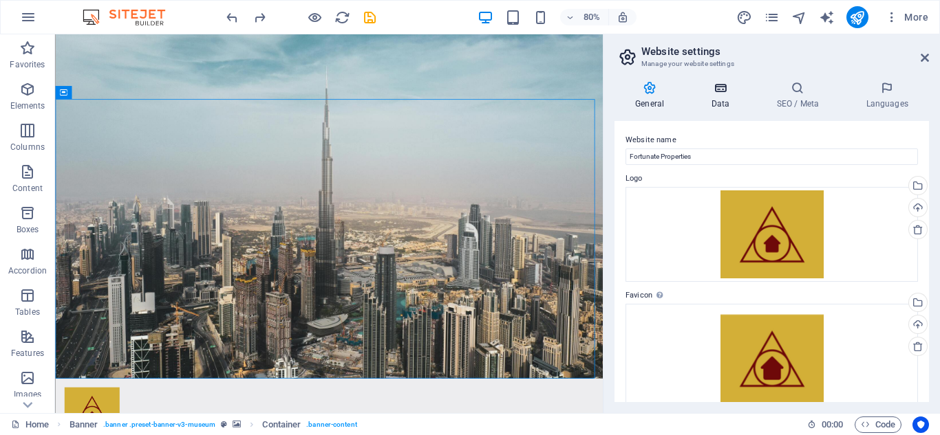
click at [701, 94] on icon at bounding box center [720, 88] width 60 height 14
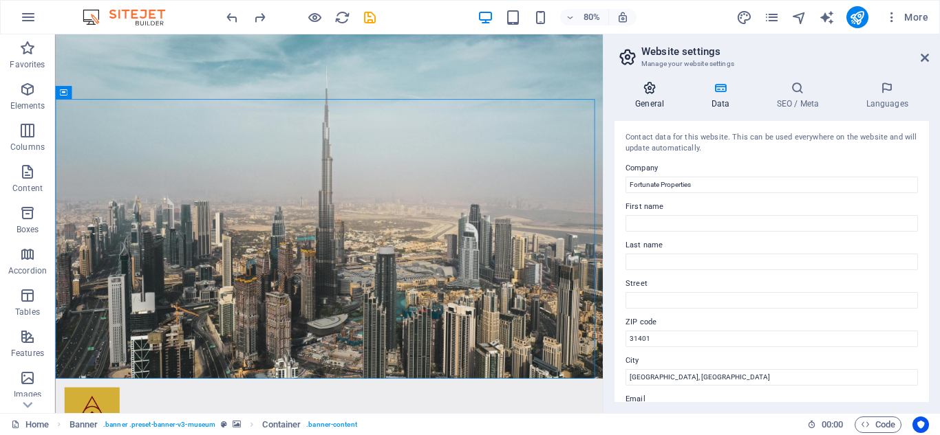
click at [637, 102] on h4 "General" at bounding box center [652, 95] width 76 height 29
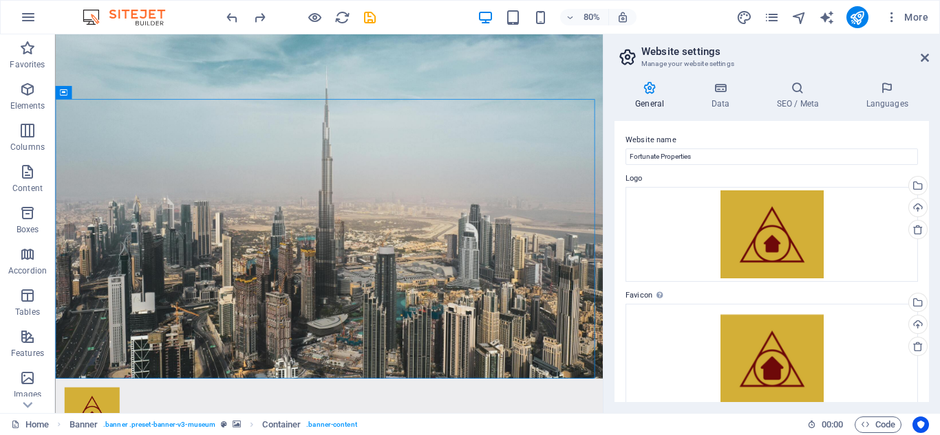
click at [917, 59] on header "Website settings Manage your website settings" at bounding box center [773, 52] width 312 height 36
click at [923, 58] on icon at bounding box center [924, 57] width 8 height 11
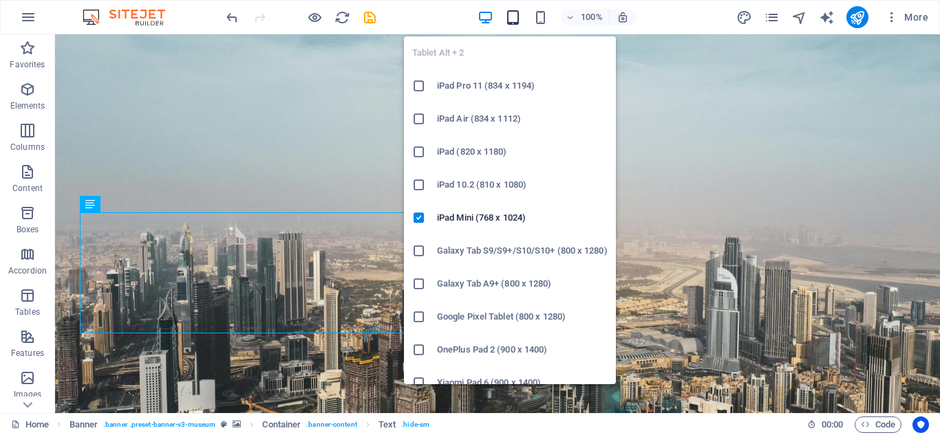
click at [512, 25] on icon "button" at bounding box center [513, 18] width 16 height 16
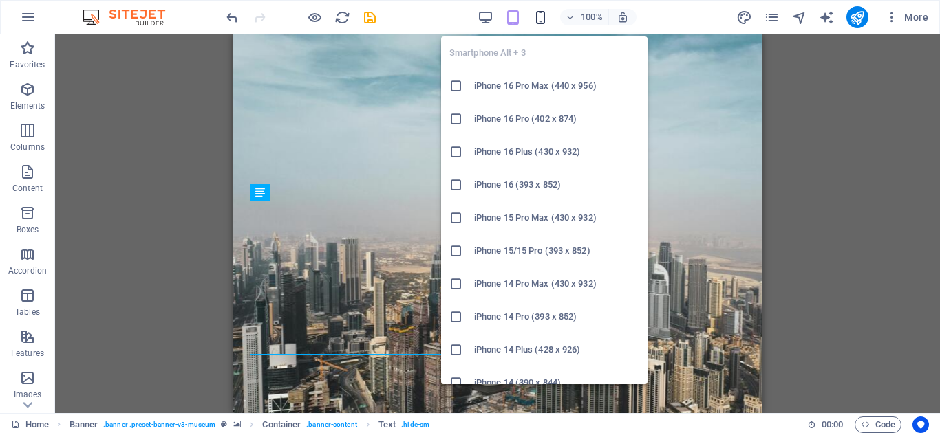
click at [537, 23] on icon "button" at bounding box center [540, 18] width 16 height 16
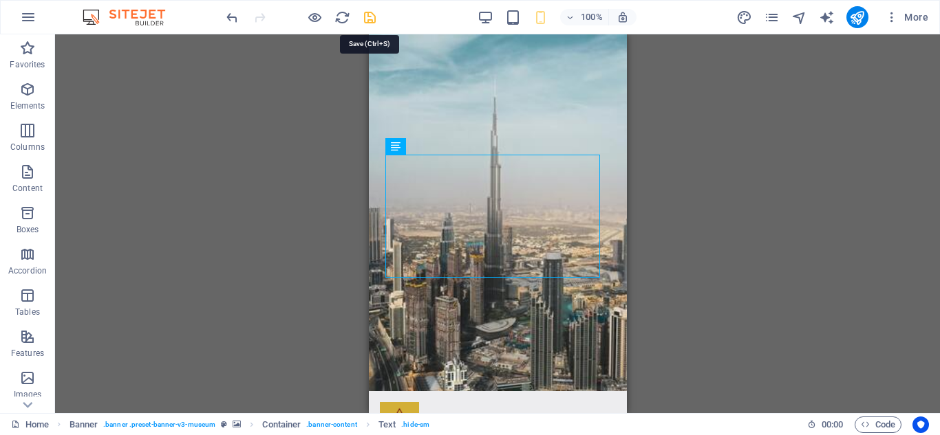
click at [371, 21] on icon "save" at bounding box center [370, 18] width 16 height 16
checkbox input "false"
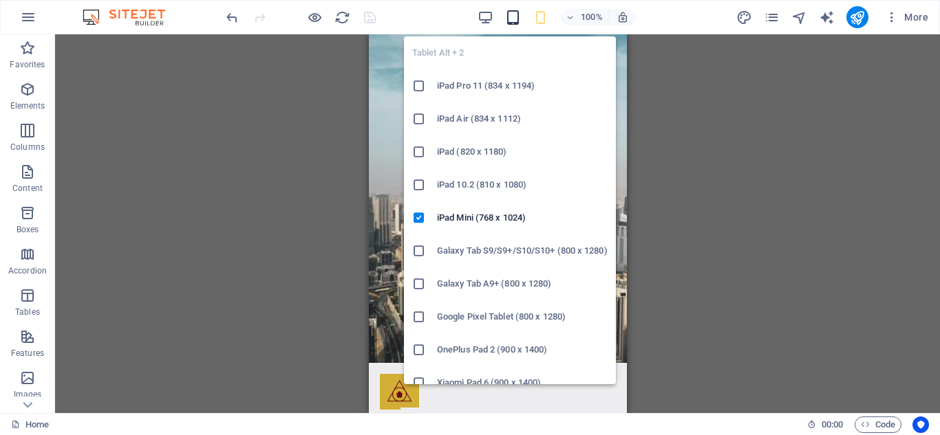
click at [515, 17] on icon "button" at bounding box center [513, 18] width 16 height 16
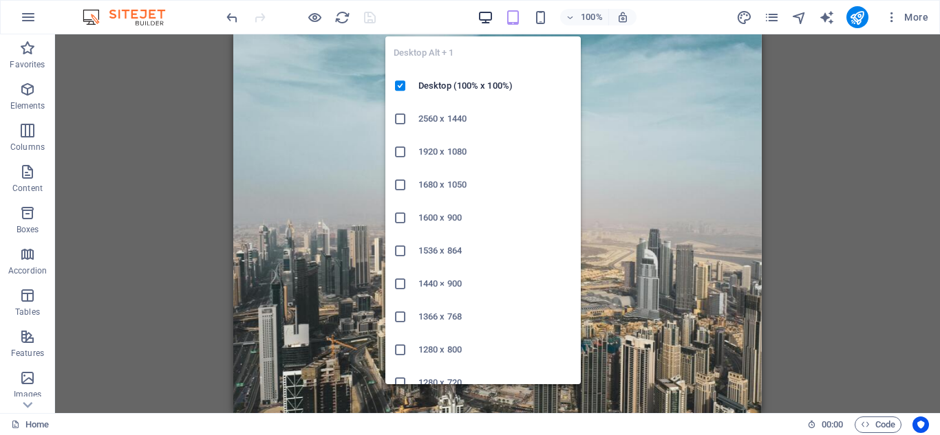
click at [492, 20] on icon "button" at bounding box center [485, 18] width 16 height 16
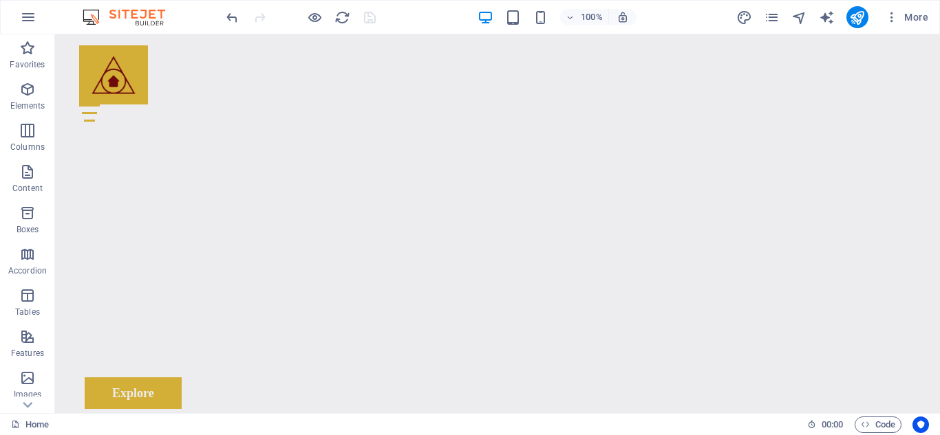
scroll to position [0, 0]
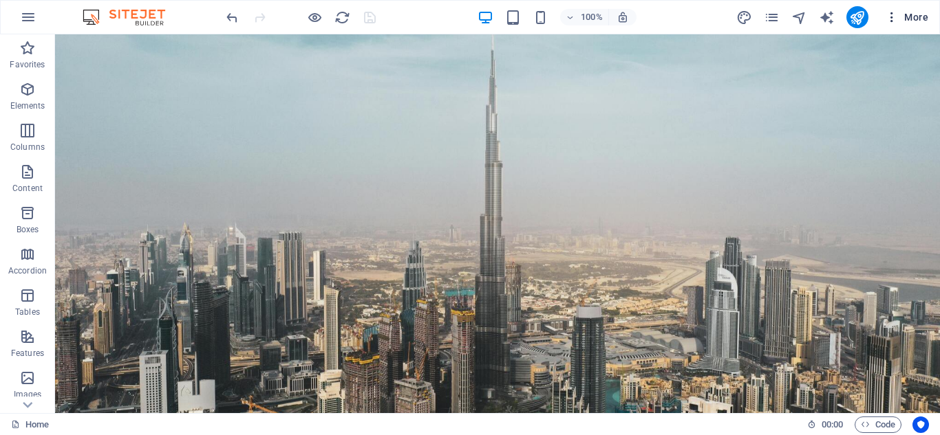
click at [887, 14] on icon "button" at bounding box center [892, 17] width 14 height 14
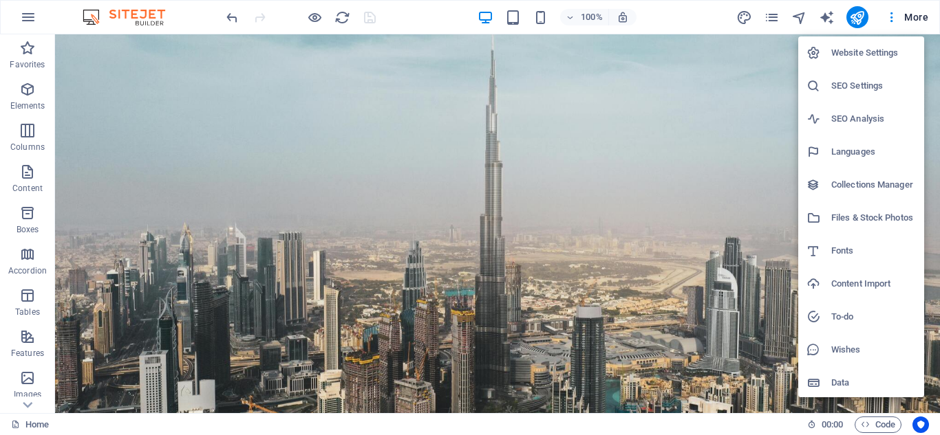
click at [867, 58] on h6 "Website Settings" at bounding box center [873, 53] width 85 height 17
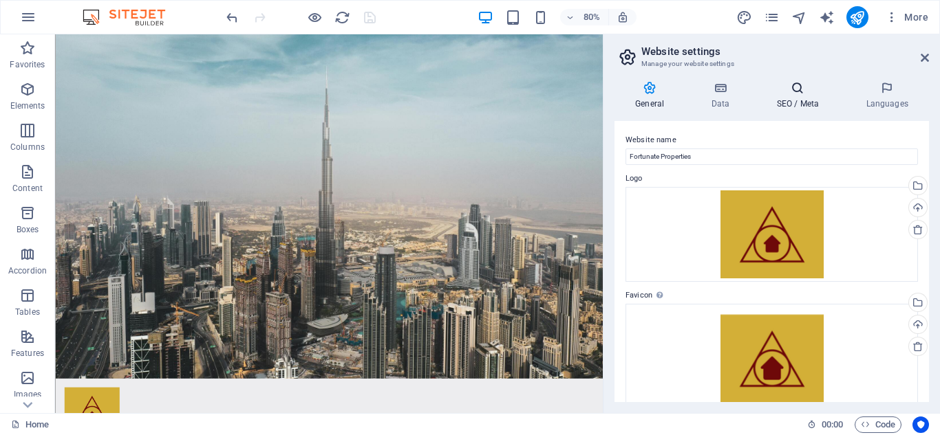
click at [761, 89] on icon at bounding box center [797, 88] width 84 height 14
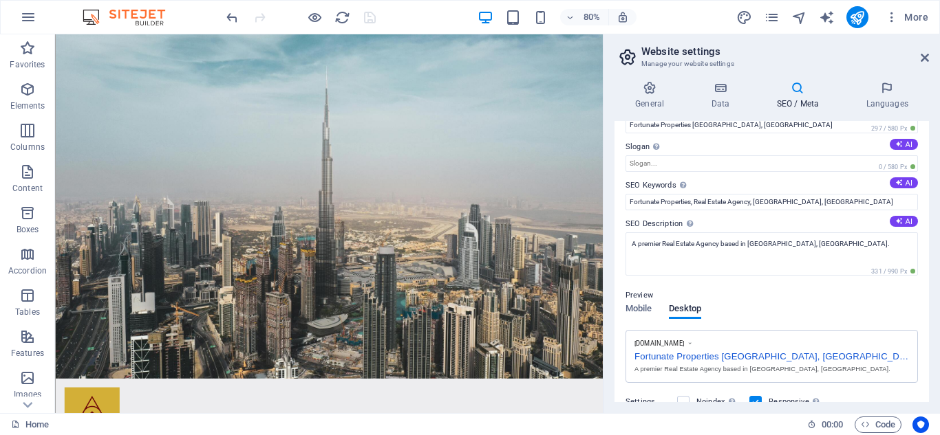
scroll to position [30, 0]
click at [644, 310] on span "Mobile" at bounding box center [638, 312] width 27 height 19
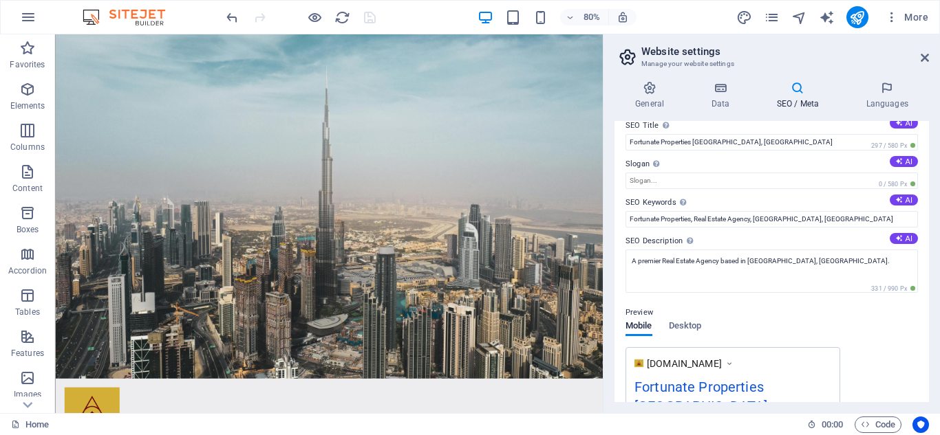
scroll to position [0, 0]
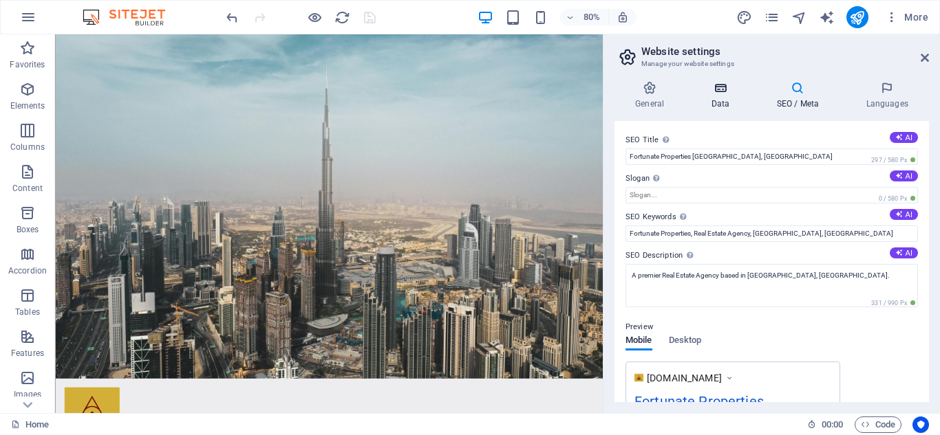
click at [730, 104] on h4 "Data" at bounding box center [722, 95] width 65 height 29
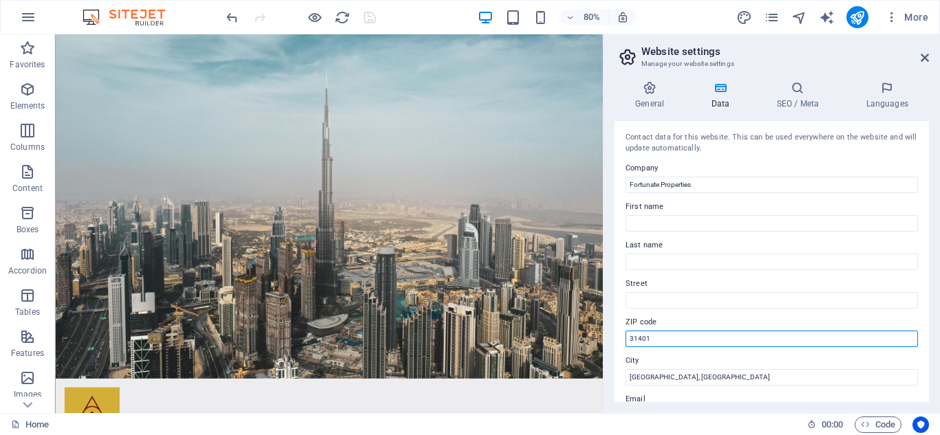
click at [737, 338] on input "31401" at bounding box center [771, 339] width 292 height 17
type input "3"
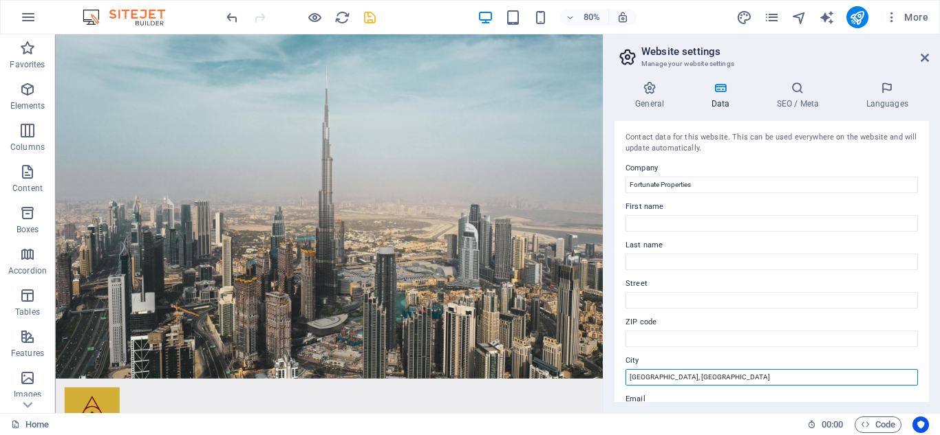
click at [703, 378] on input "[GEOGRAPHIC_DATA], [GEOGRAPHIC_DATA]" at bounding box center [771, 377] width 292 height 17
type input "S"
type input "[GEOGRAPHIC_DATA]"
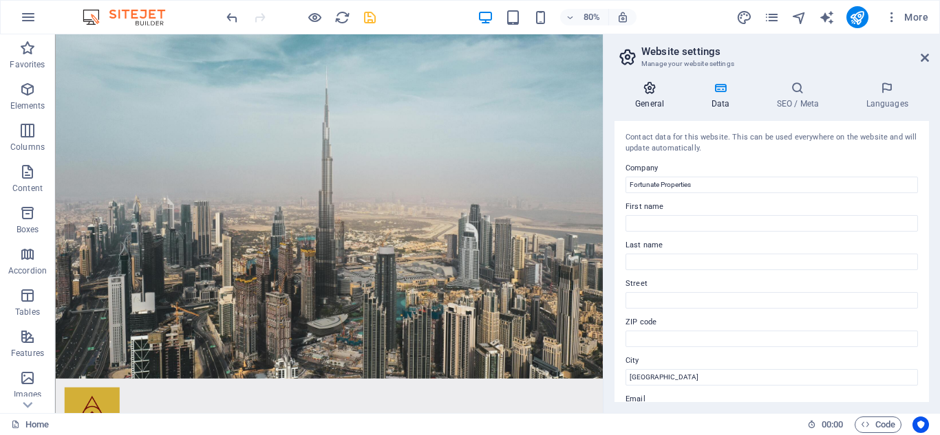
click at [651, 91] on icon at bounding box center [649, 88] width 70 height 14
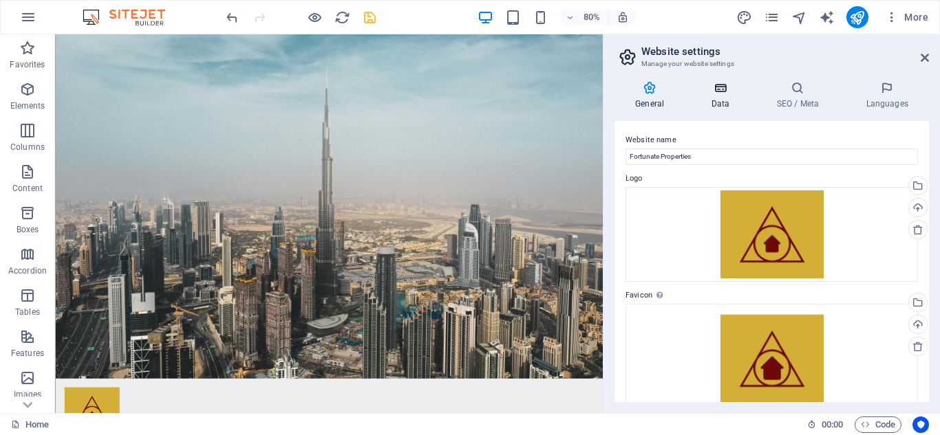
click at [736, 102] on h4 "Data" at bounding box center [722, 95] width 65 height 29
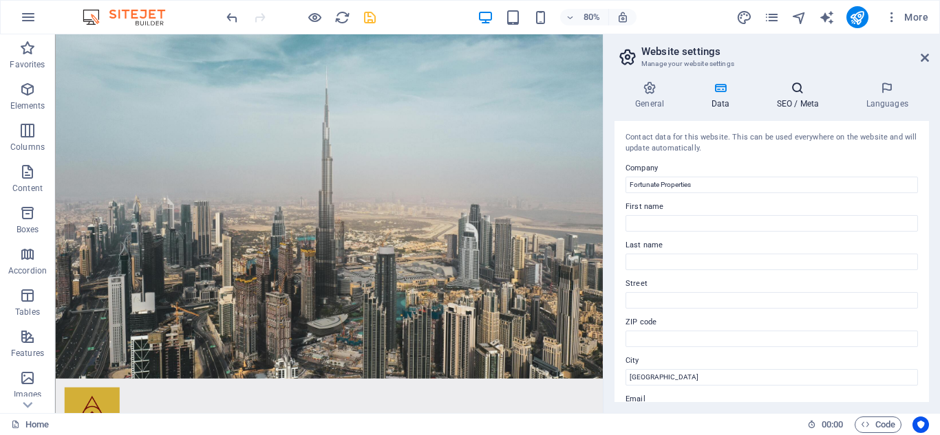
click at [779, 96] on h4 "SEO / Meta" at bounding box center [799, 95] width 89 height 29
